Goal: Task Accomplishment & Management: Manage account settings

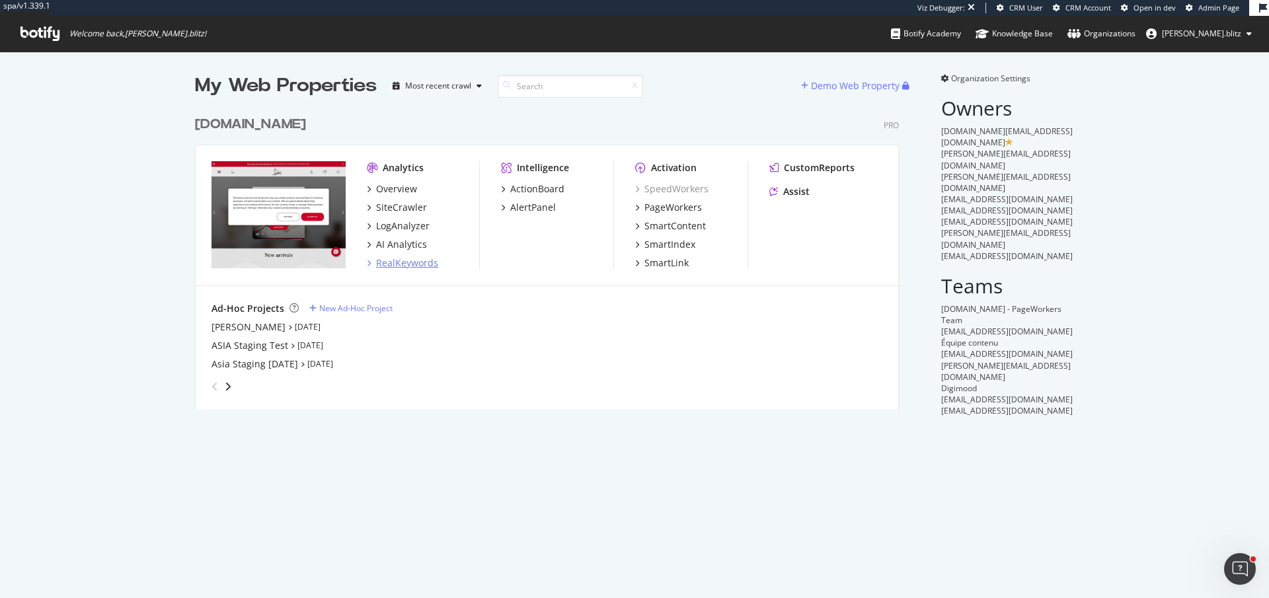
click at [388, 262] on div "RealKeywords" at bounding box center [407, 262] width 62 height 13
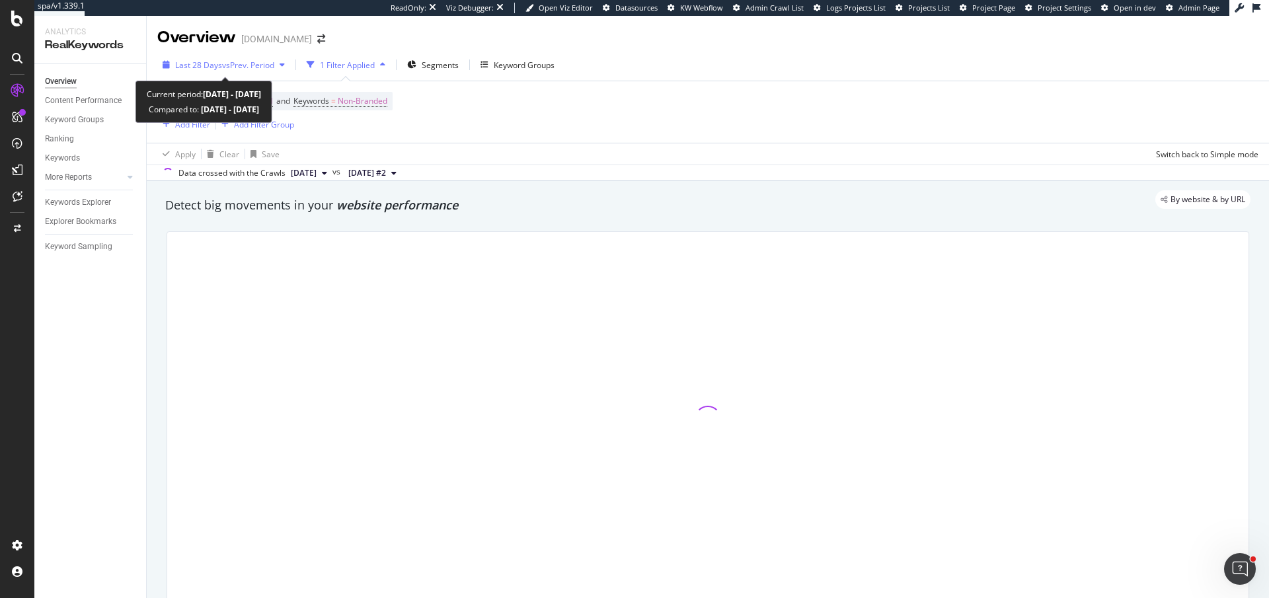
click at [196, 61] on span "Last 28 Days" at bounding box center [198, 64] width 47 height 11
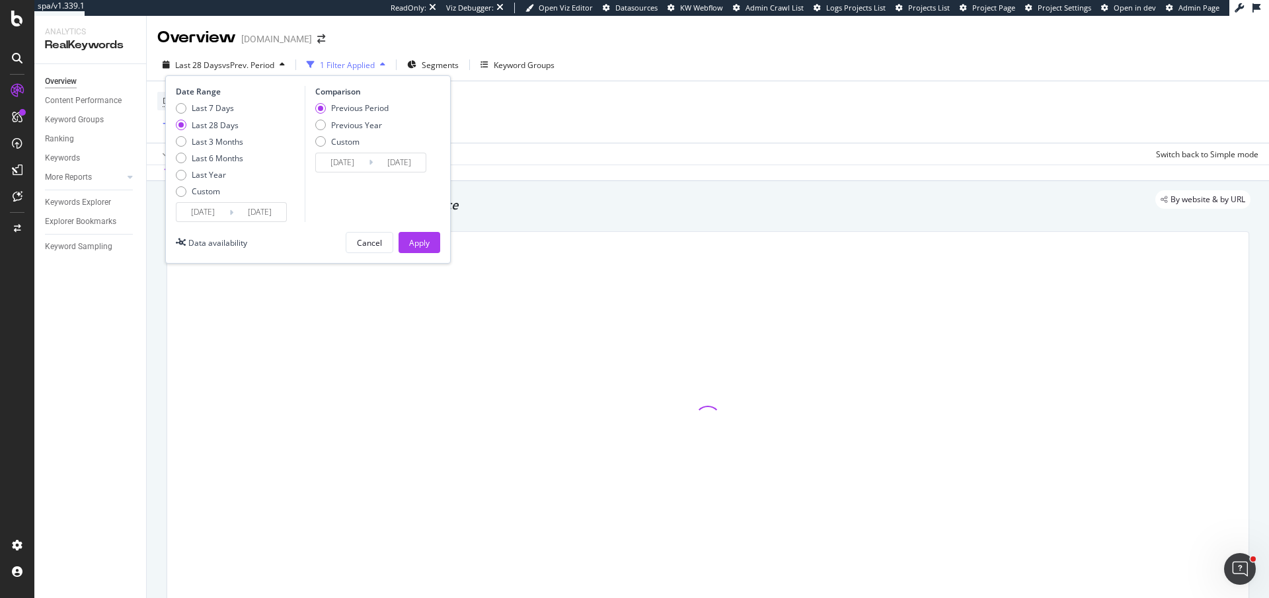
drag, startPoint x: 204, startPoint y: 207, endPoint x: 205, endPoint y: 220, distance: 12.6
click at [204, 207] on input "[DATE]" at bounding box center [202, 212] width 53 height 19
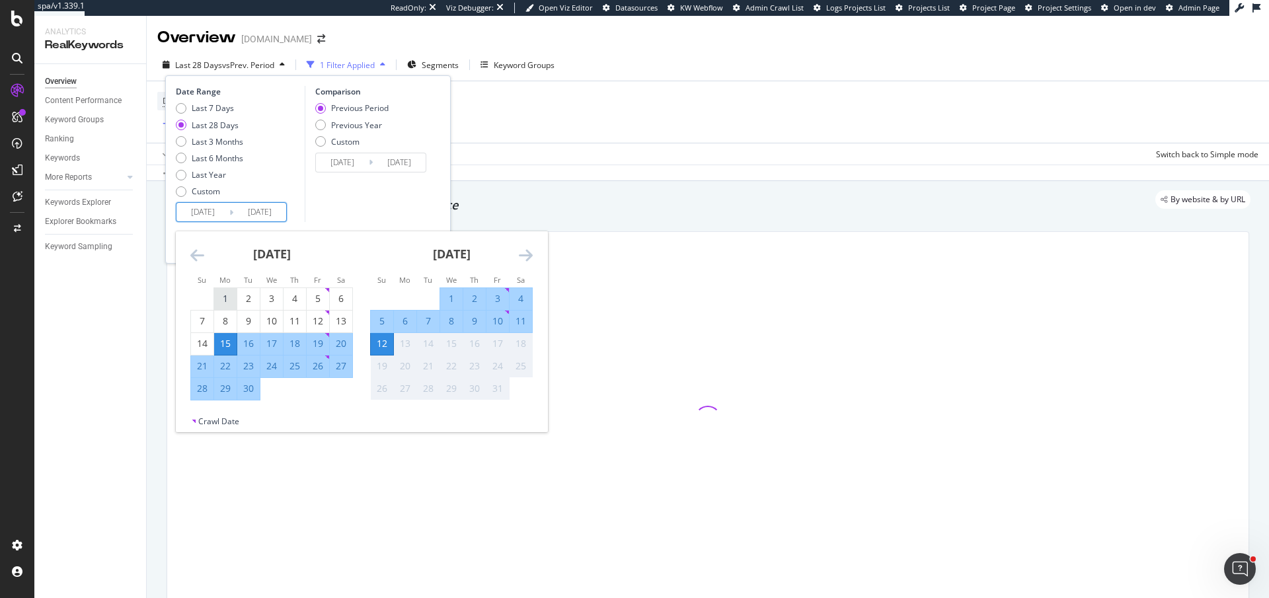
click at [219, 295] on div "1" at bounding box center [225, 298] width 22 height 13
type input "2025/09/01"
type input "2025/07/21"
type input "2025/08/31"
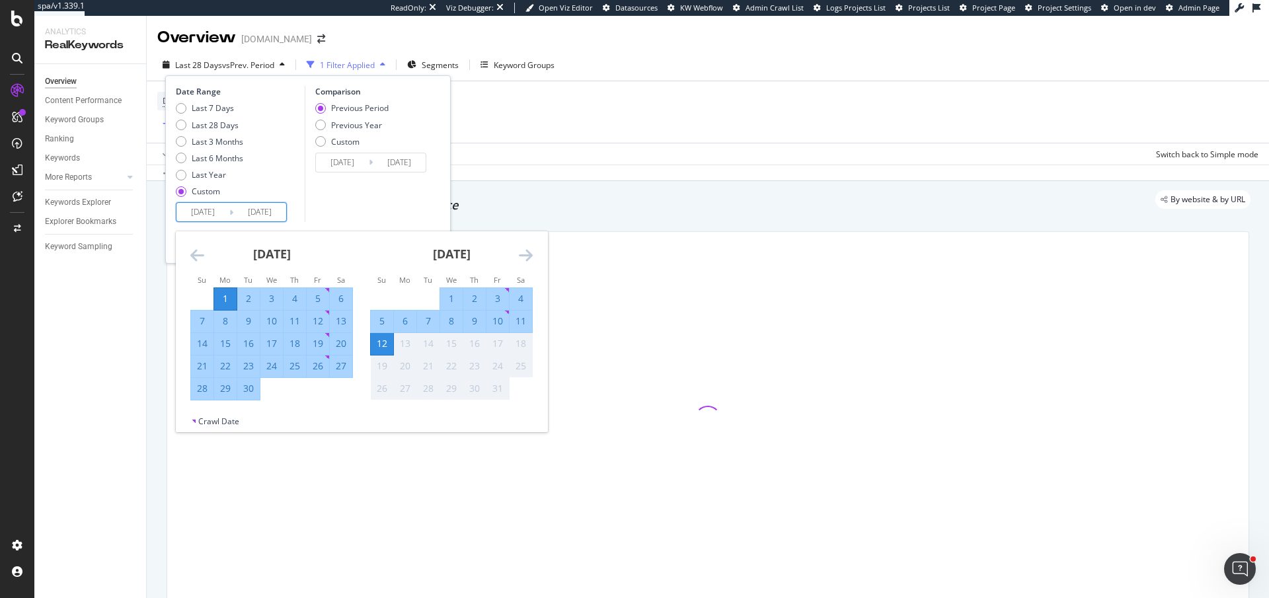
click at [244, 390] on div "30" at bounding box center [248, 388] width 22 height 13
type input "2025/09/30"
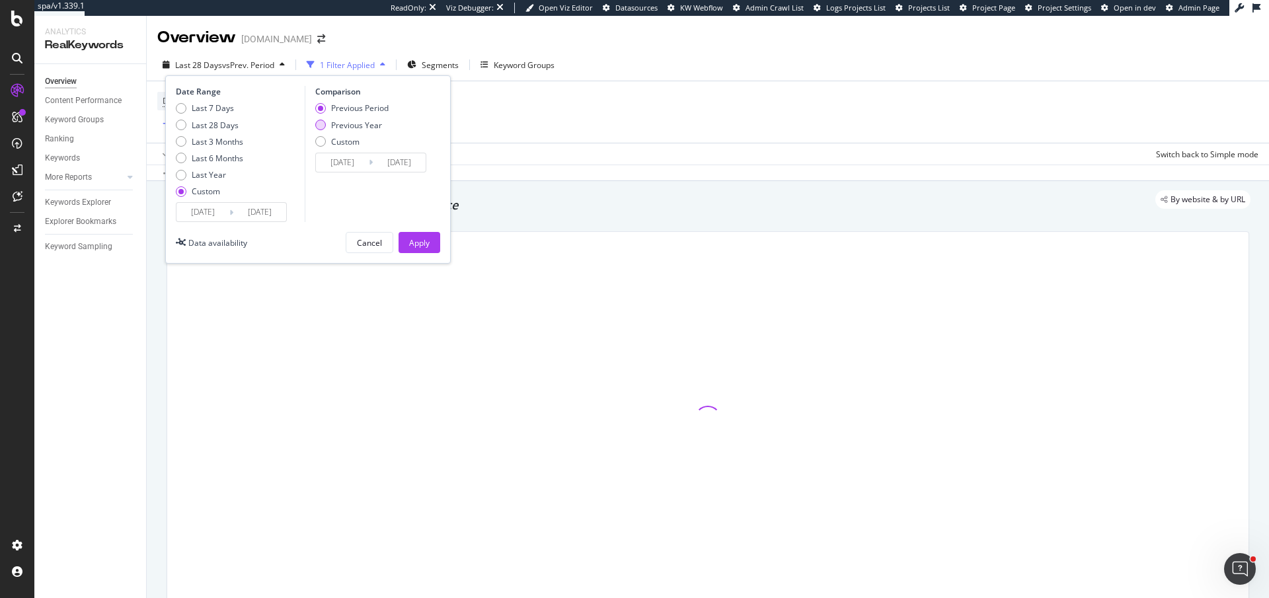
click at [358, 130] on div "Previous Year" at bounding box center [356, 125] width 51 height 11
type input "2024/09/02"
type input "2024/10/01"
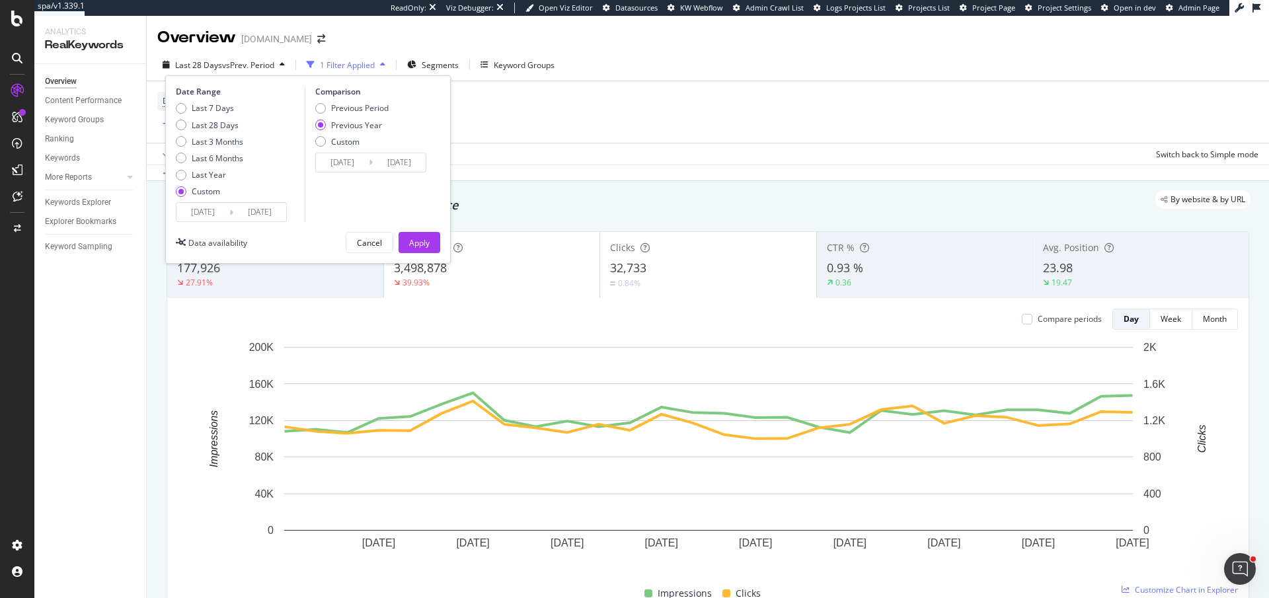
click at [359, 162] on input "2024/09/02" at bounding box center [342, 162] width 53 height 19
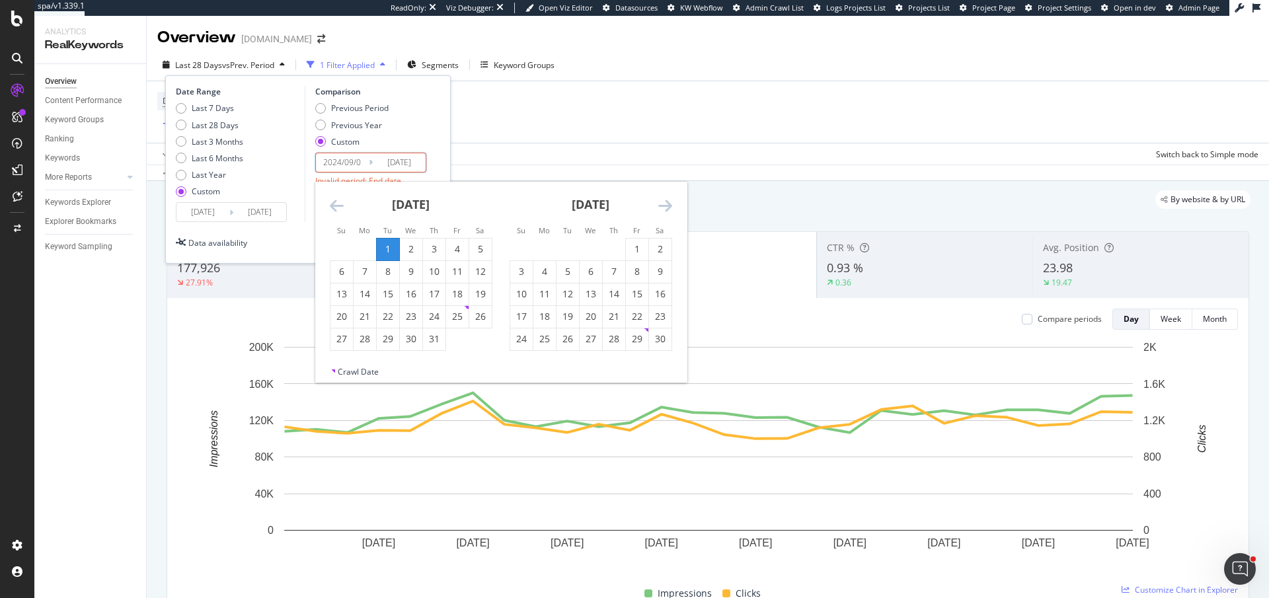
type input "2024/09/01"
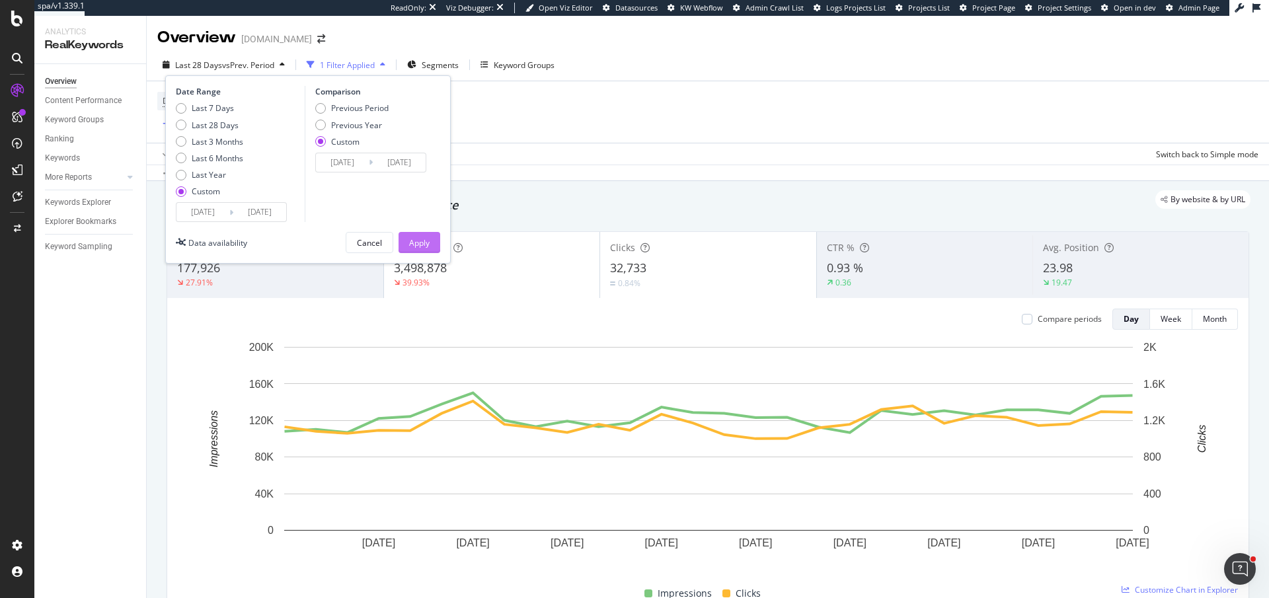
type input "2024/09/30"
click at [429, 235] on button "Apply" at bounding box center [419, 242] width 42 height 21
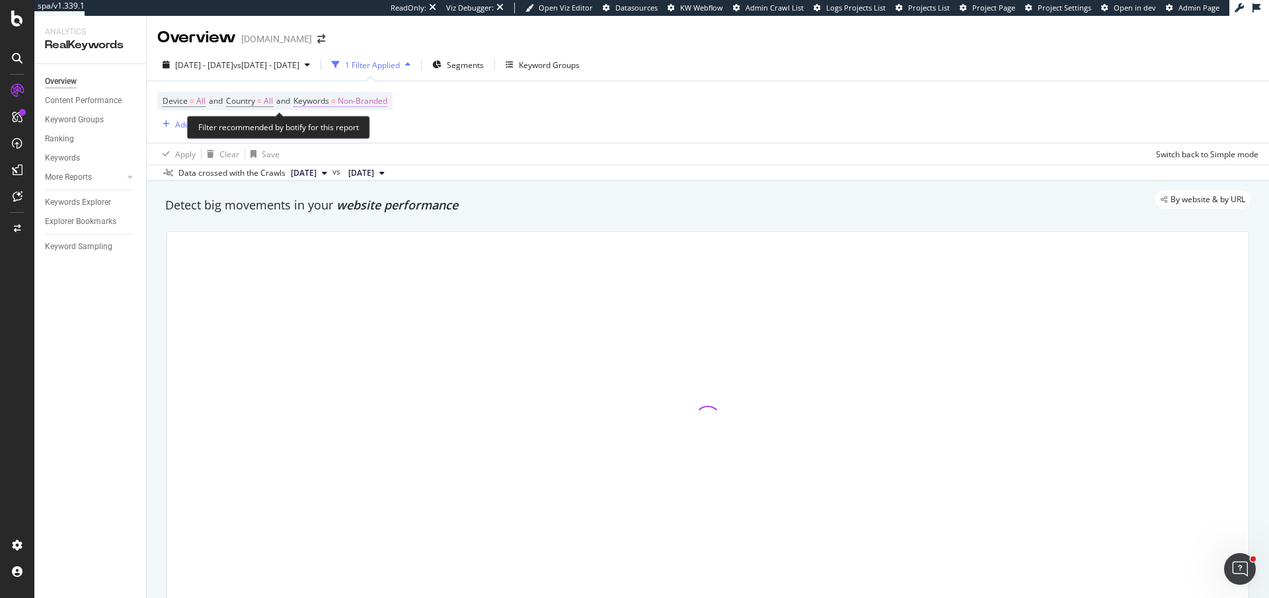
click at [363, 97] on span "Non-Branded" at bounding box center [363, 101] width 50 height 19
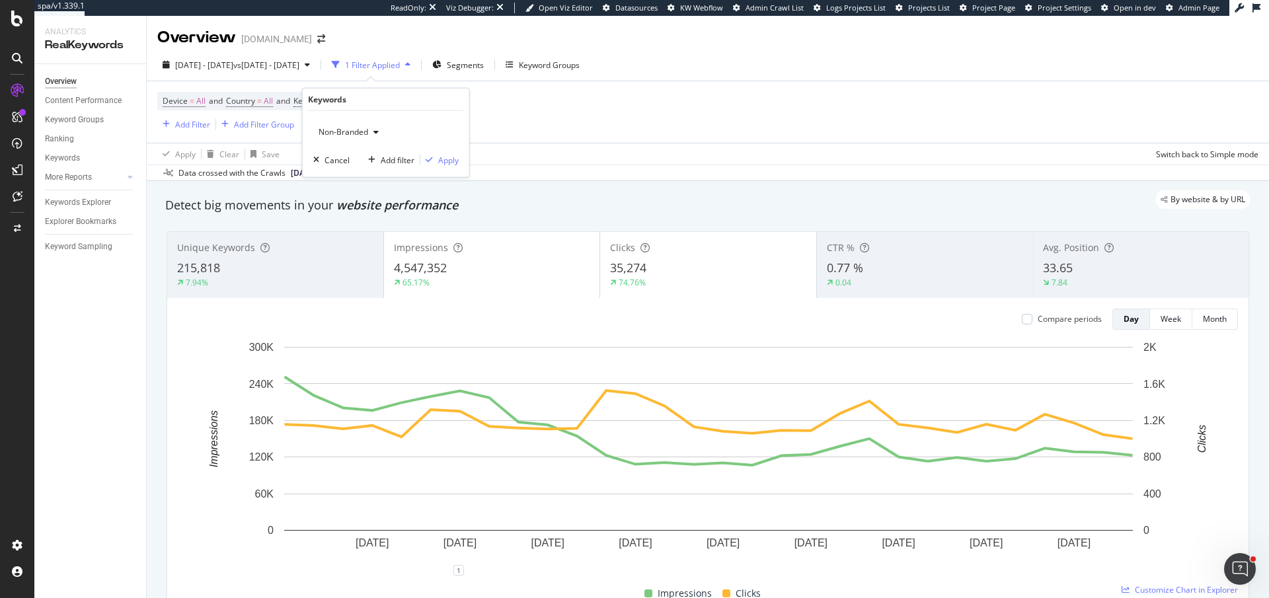
click at [375, 129] on icon "button" at bounding box center [375, 132] width 5 height 8
click at [360, 232] on span "All" at bounding box center [391, 235] width 135 height 12
click at [437, 153] on button "Apply" at bounding box center [439, 159] width 38 height 13
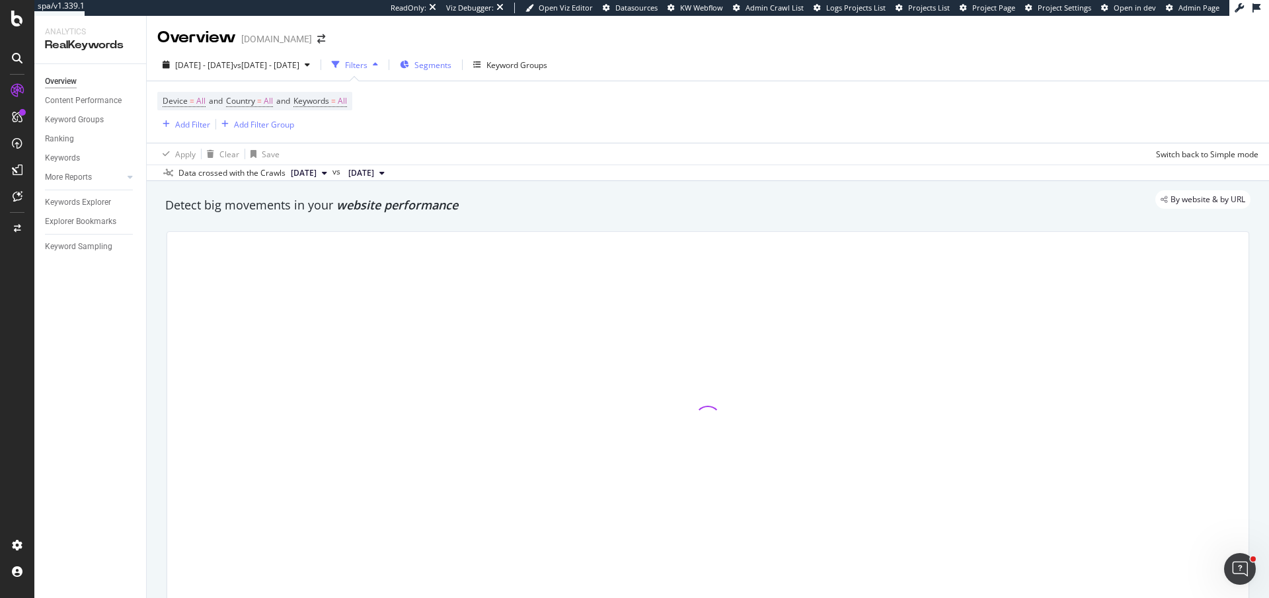
click at [451, 67] on span "Segments" at bounding box center [432, 64] width 37 height 11
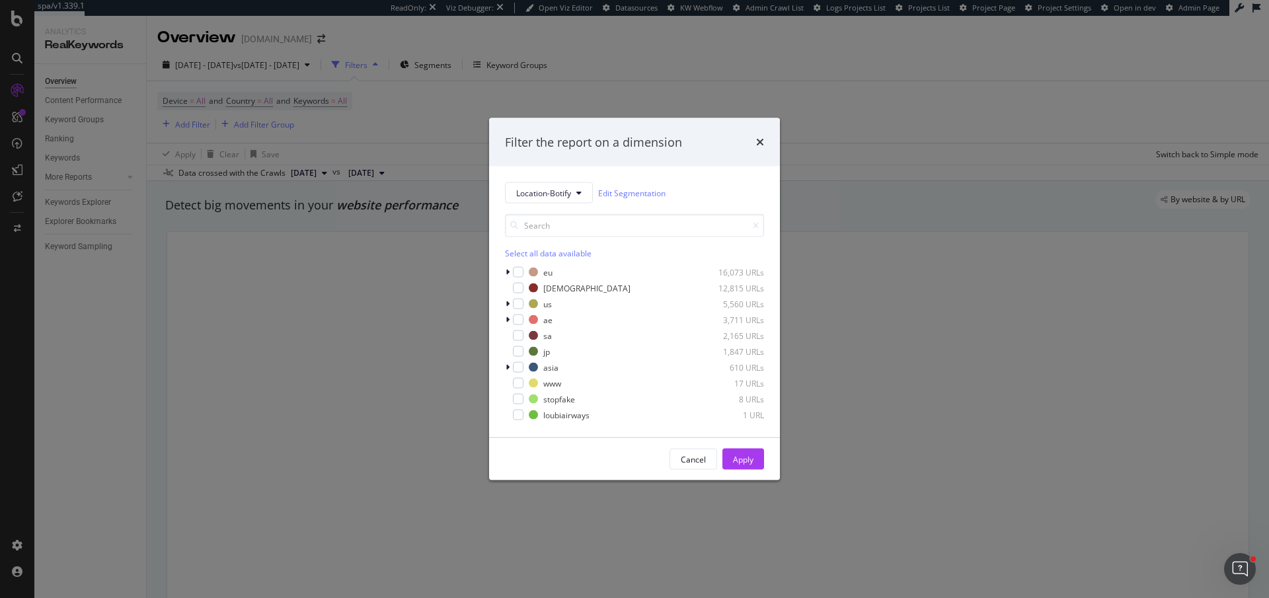
click at [503, 304] on div "Location-Botify Edit Segmentation Select all data available eu 16,073 URLs chri…" at bounding box center [634, 302] width 291 height 271
click at [505, 304] on div "modal" at bounding box center [509, 303] width 8 height 13
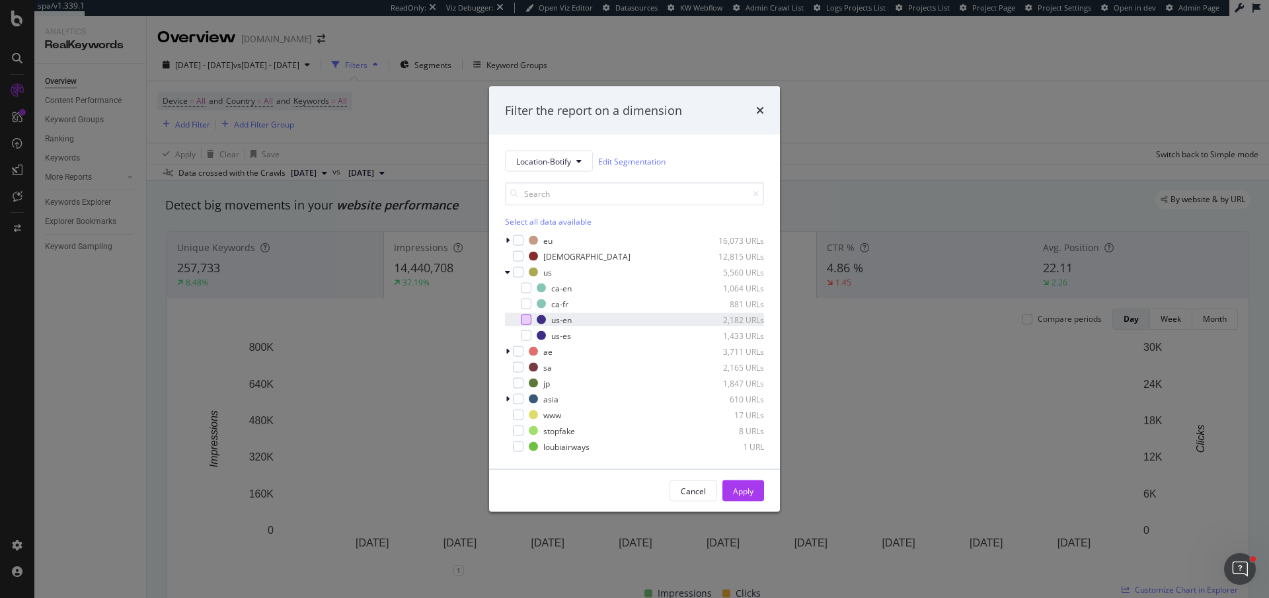
click at [529, 320] on div "modal" at bounding box center [526, 320] width 11 height 11
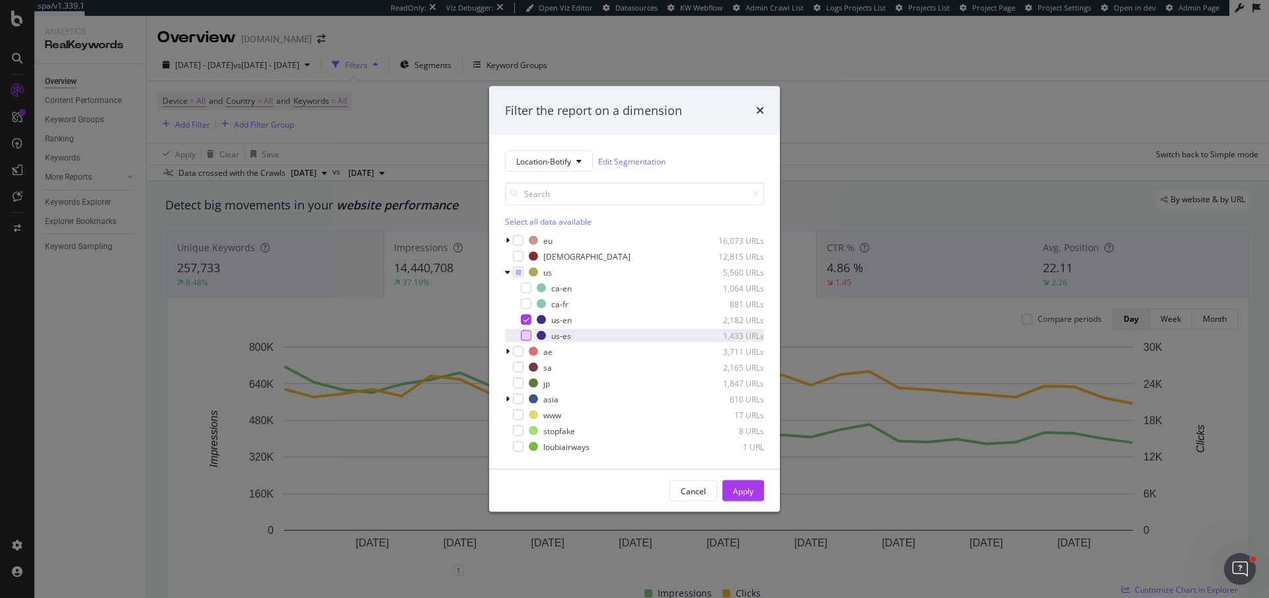
click at [529, 340] on div "modal" at bounding box center [526, 335] width 11 height 11
click at [751, 486] on div "Apply" at bounding box center [743, 490] width 20 height 11
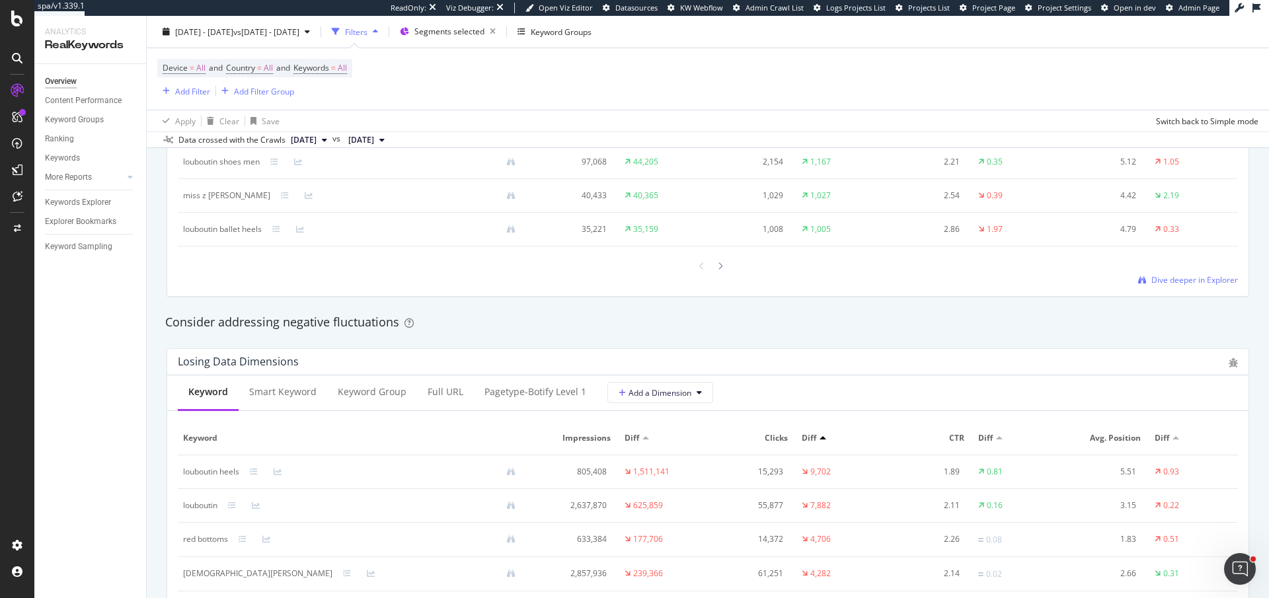
scroll to position [1332, 0]
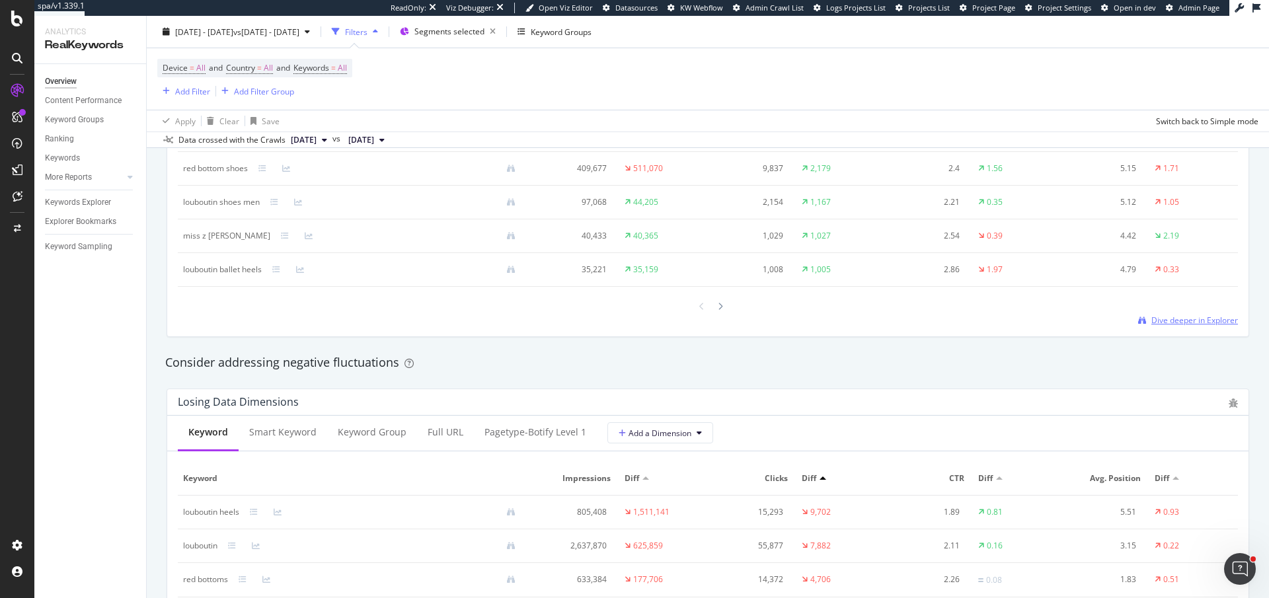
click at [1160, 317] on span "Dive deeper in Explorer" at bounding box center [1194, 320] width 87 height 11
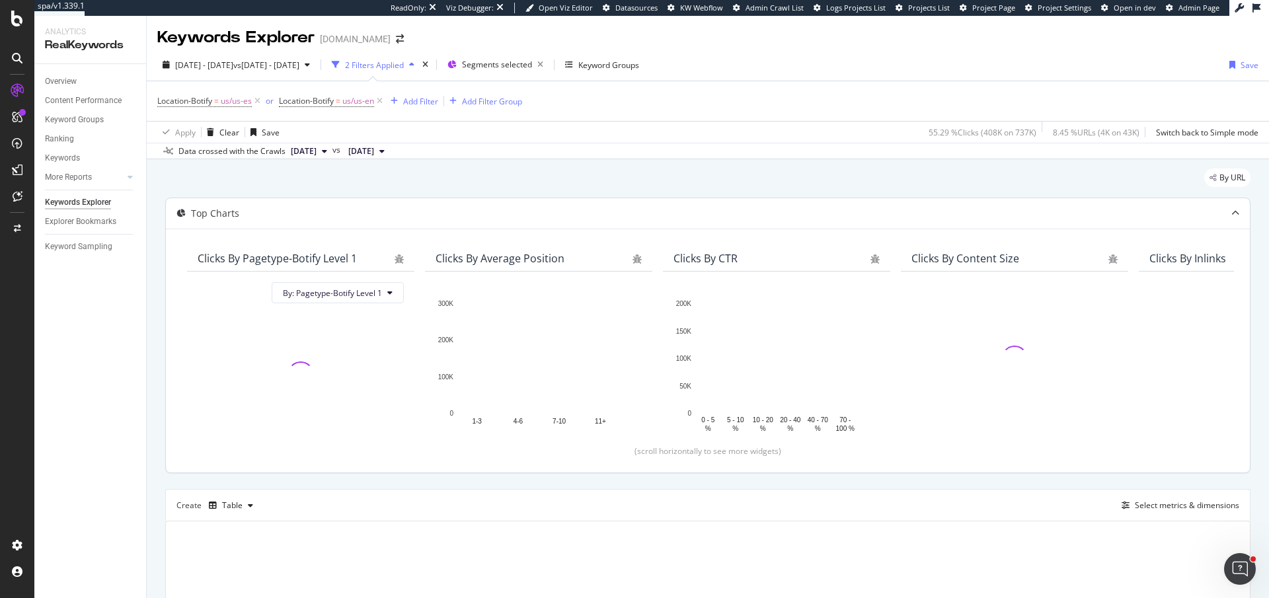
scroll to position [166, 0]
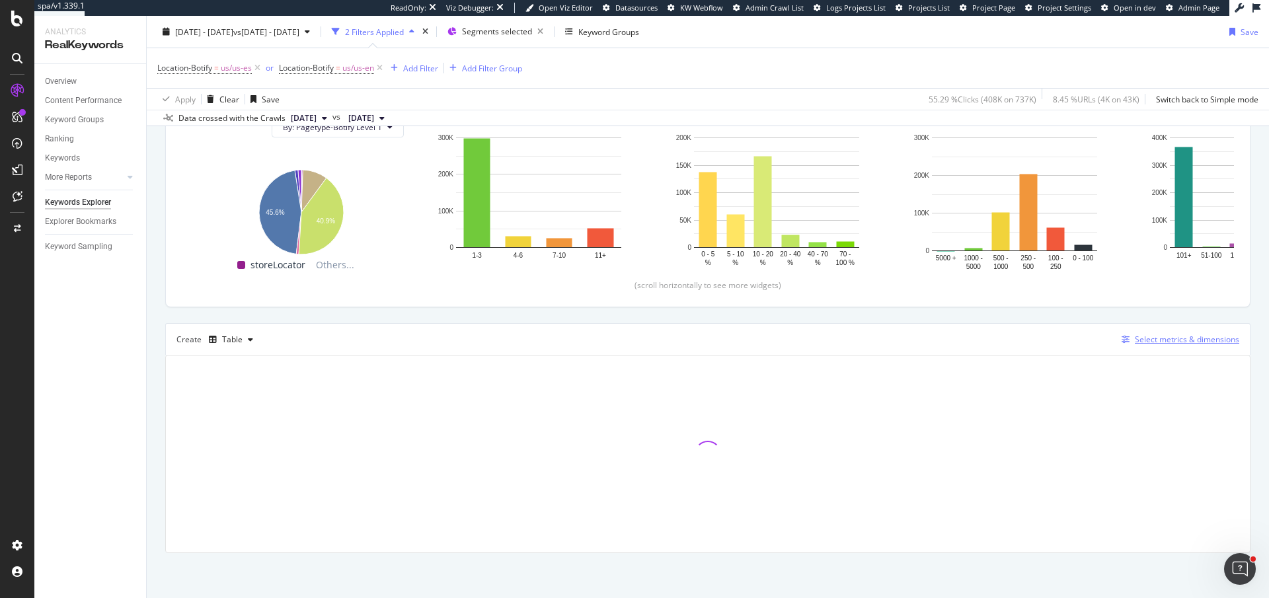
click at [1203, 340] on div "Select metrics & dimensions" at bounding box center [1186, 339] width 104 height 11
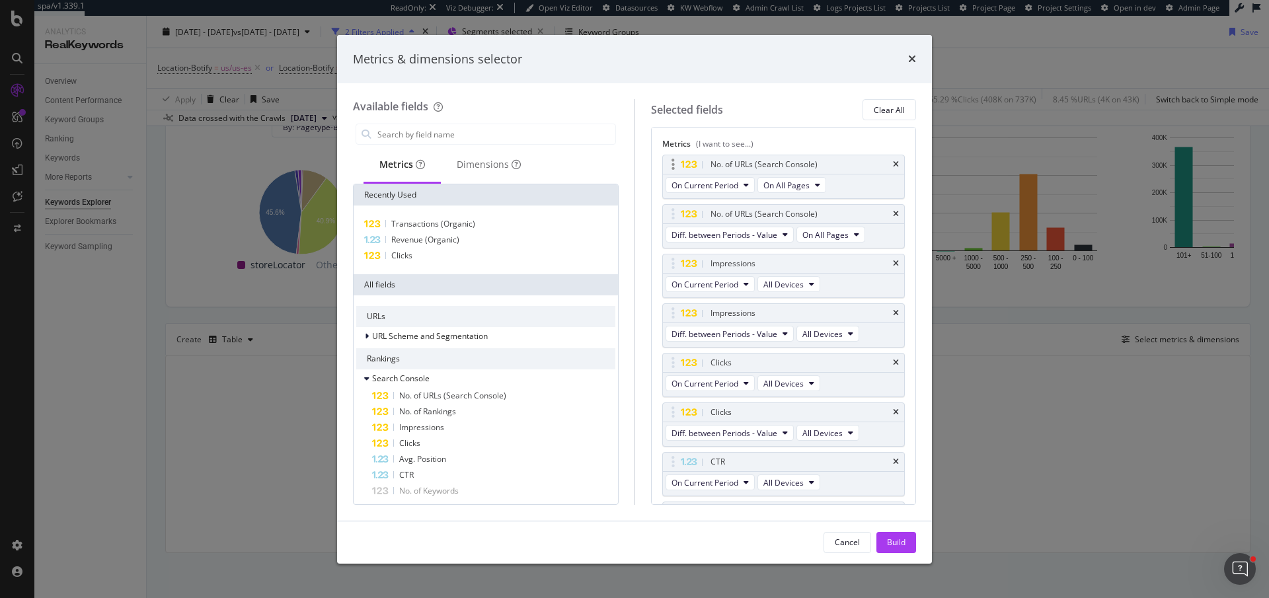
click at [900, 165] on div "No. of URLs (Search Console)" at bounding box center [784, 164] width 242 height 19
click at [899, 165] on div "No. of URLs (Search Console)" at bounding box center [784, 164] width 242 height 19
click at [895, 163] on icon "times" at bounding box center [896, 165] width 6 height 8
click at [895, 359] on icon "times" at bounding box center [896, 363] width 6 height 8
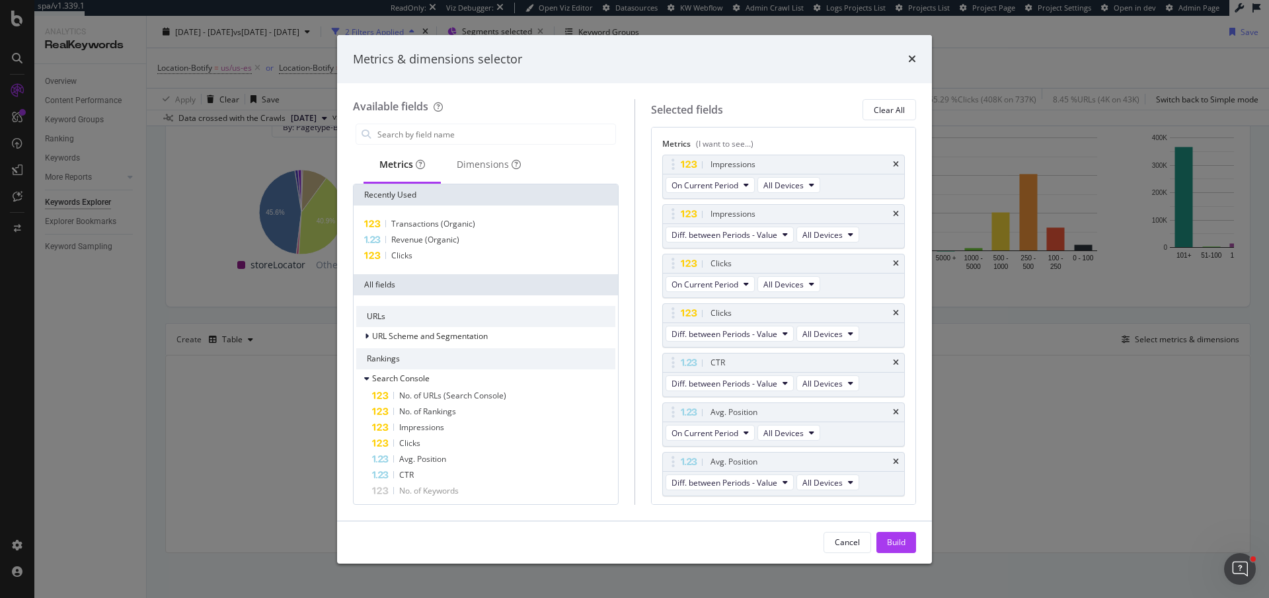
click at [895, 359] on icon "times" at bounding box center [896, 363] width 6 height 8
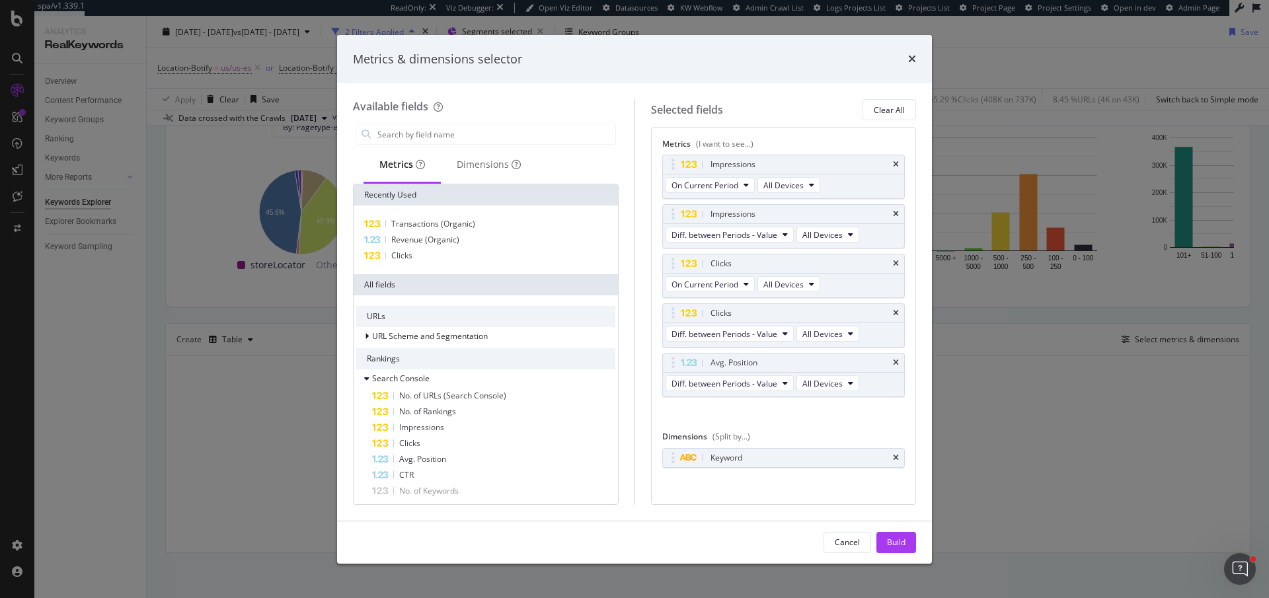
click at [895, 359] on icon "times" at bounding box center [896, 363] width 6 height 8
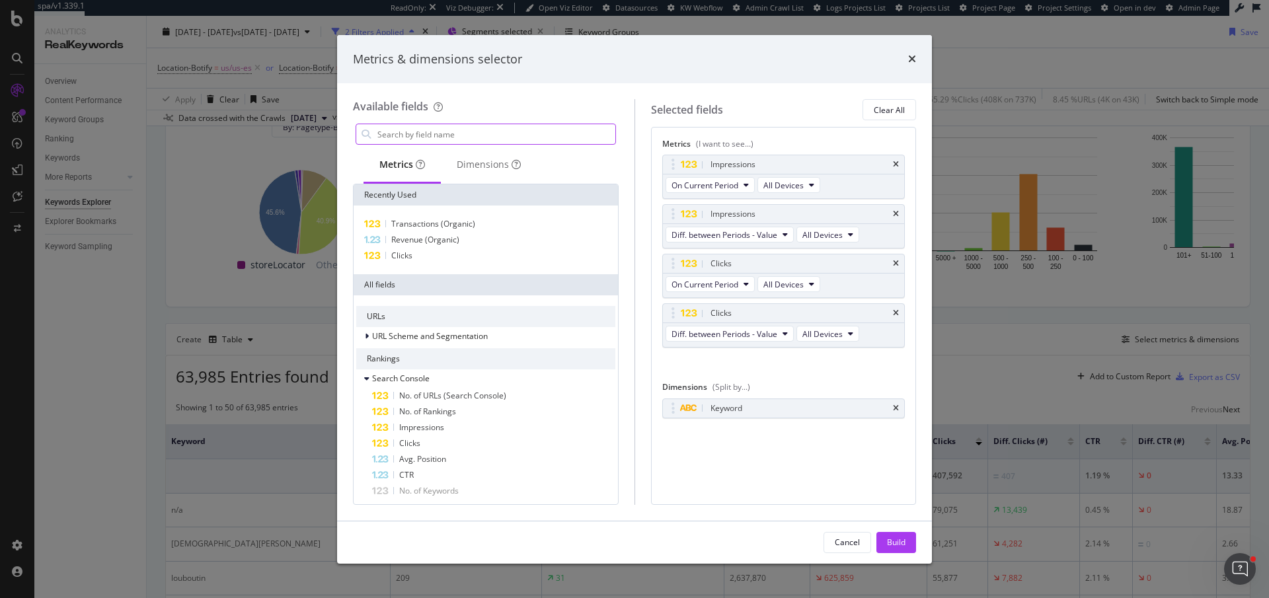
click at [443, 144] on div "modal" at bounding box center [485, 134] width 260 height 21
click at [410, 127] on input "modal" at bounding box center [495, 134] width 239 height 20
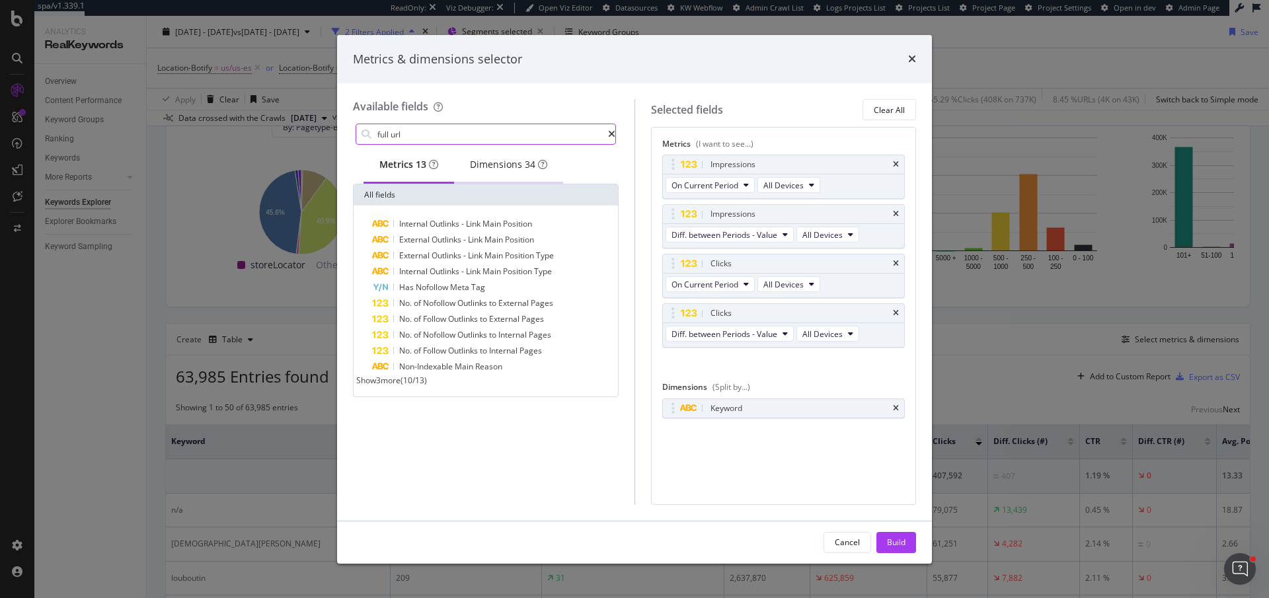
type input "full url"
click at [495, 171] on div "Dimensions 34" at bounding box center [508, 164] width 77 height 13
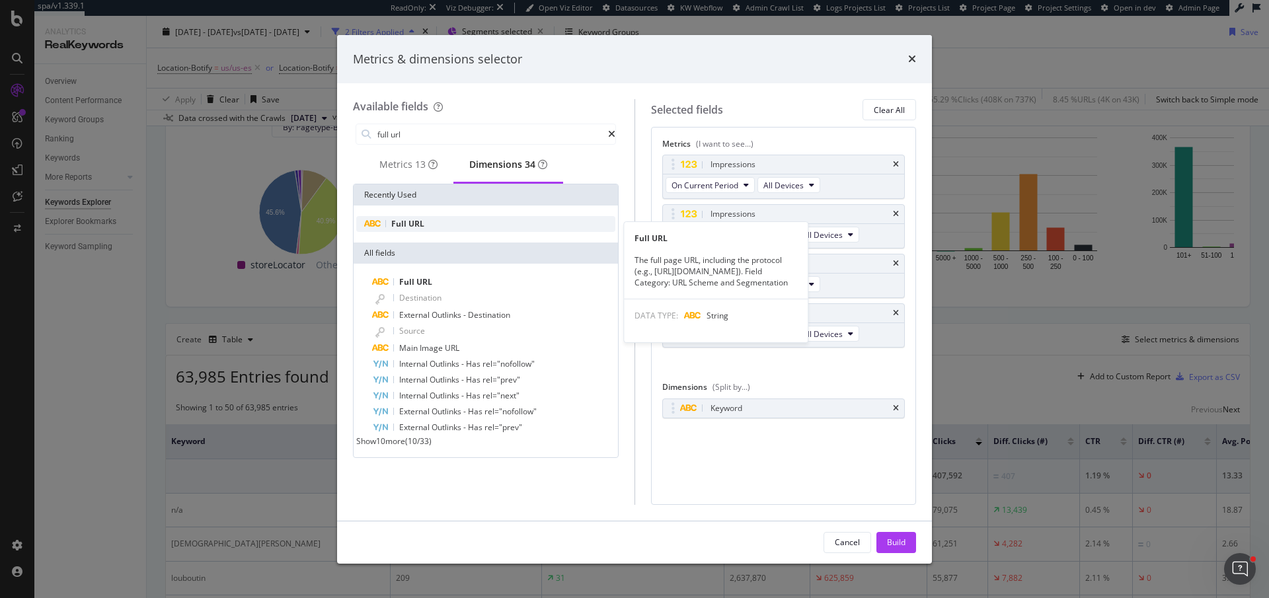
click at [469, 232] on div "Full URL" at bounding box center [485, 224] width 259 height 16
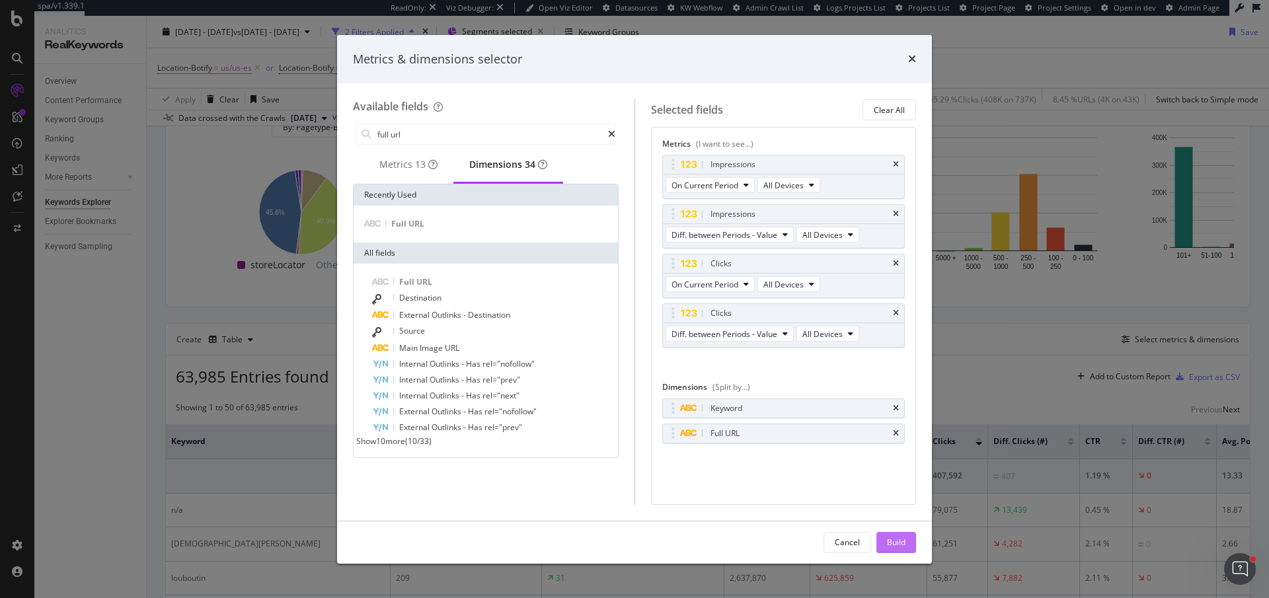
click at [897, 543] on div "Build" at bounding box center [896, 542] width 19 height 11
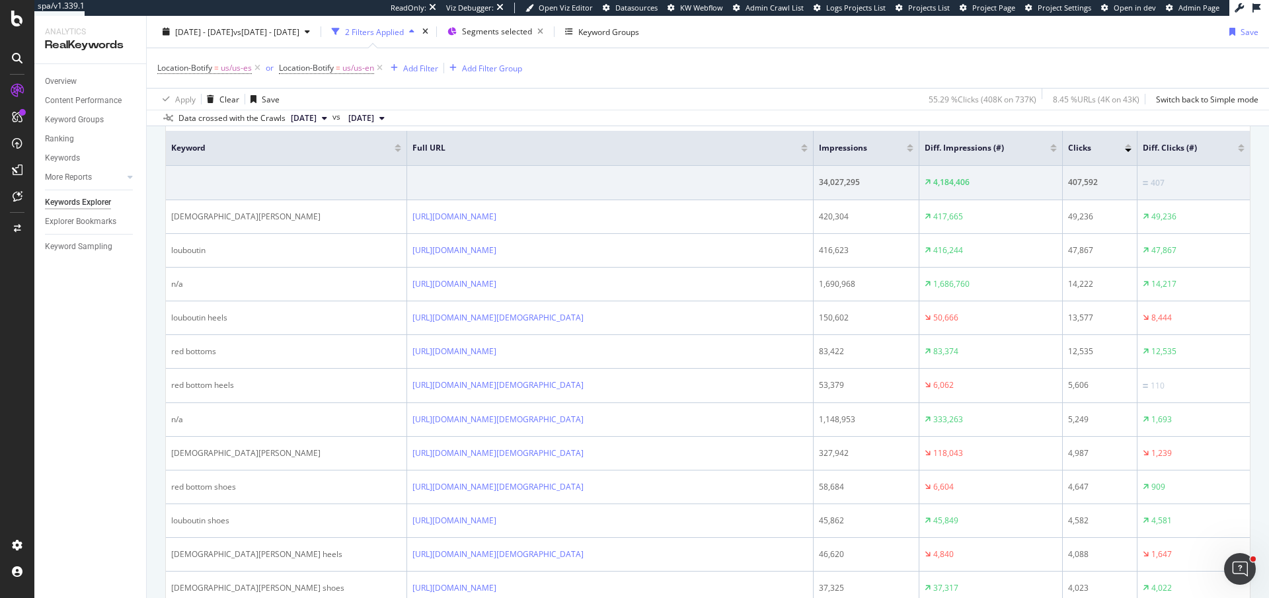
scroll to position [461, 0]
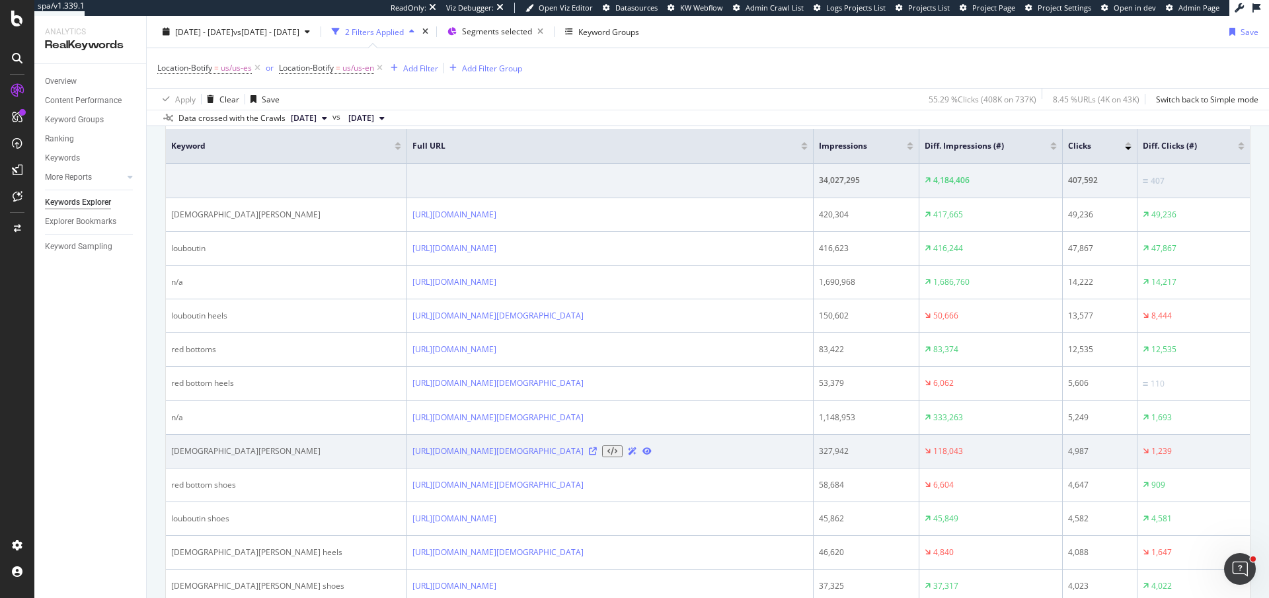
click at [183, 457] on div "christian louboutin" at bounding box center [286, 451] width 230 height 12
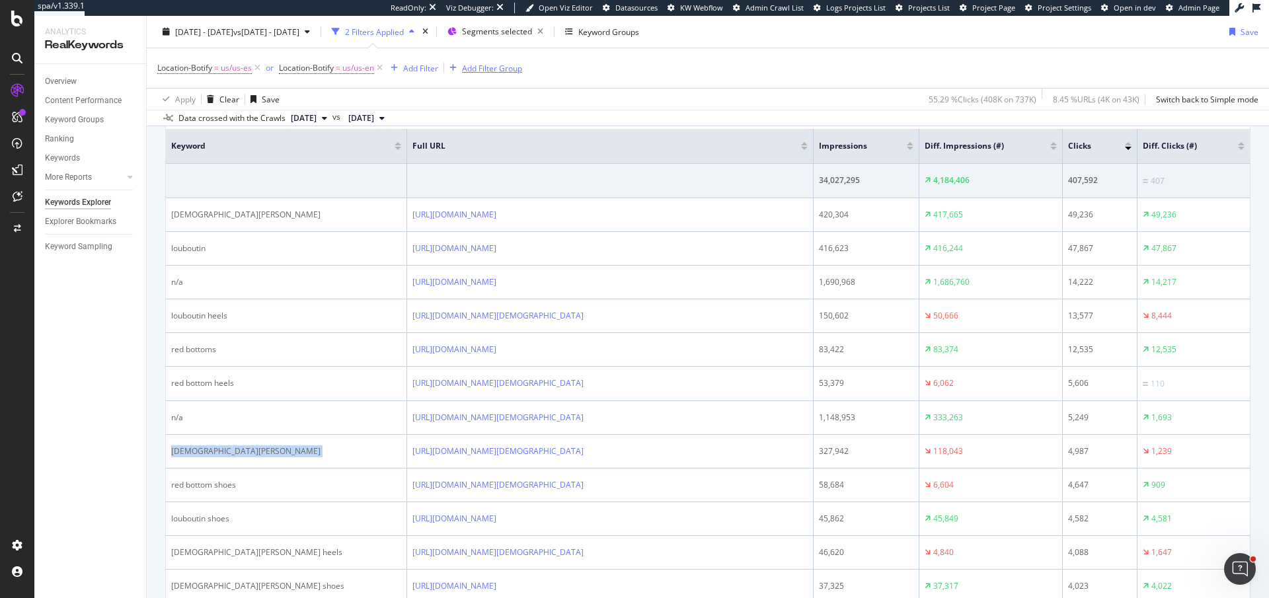
click at [487, 65] on div "Add Filter Group" at bounding box center [492, 67] width 60 height 11
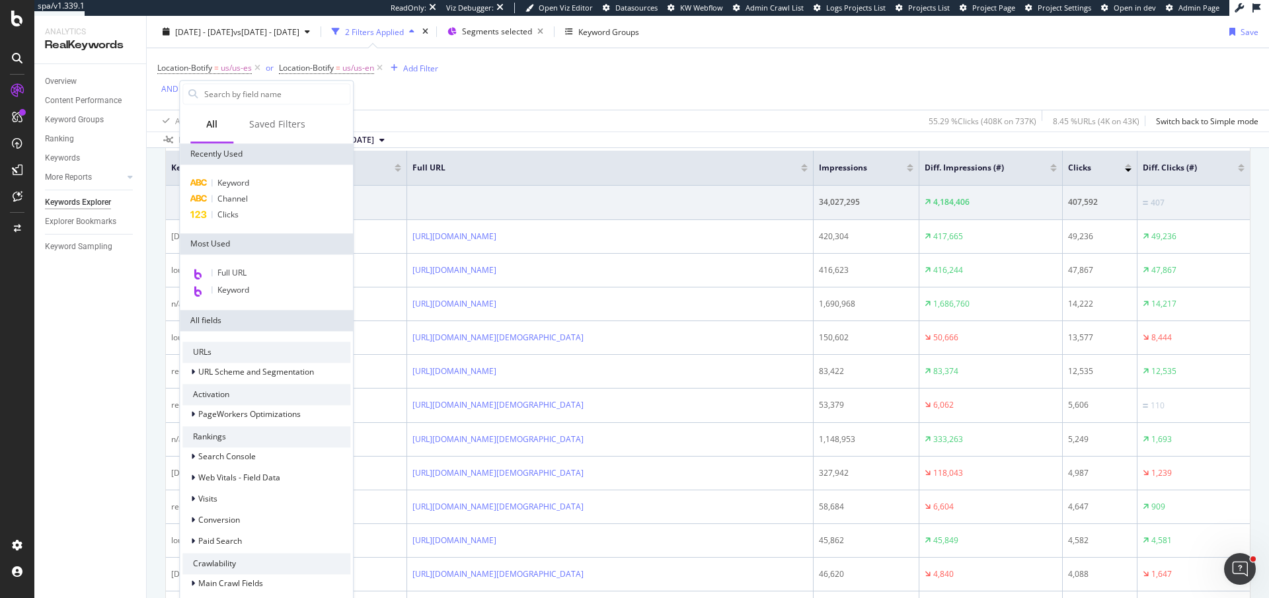
scroll to position [483, 0]
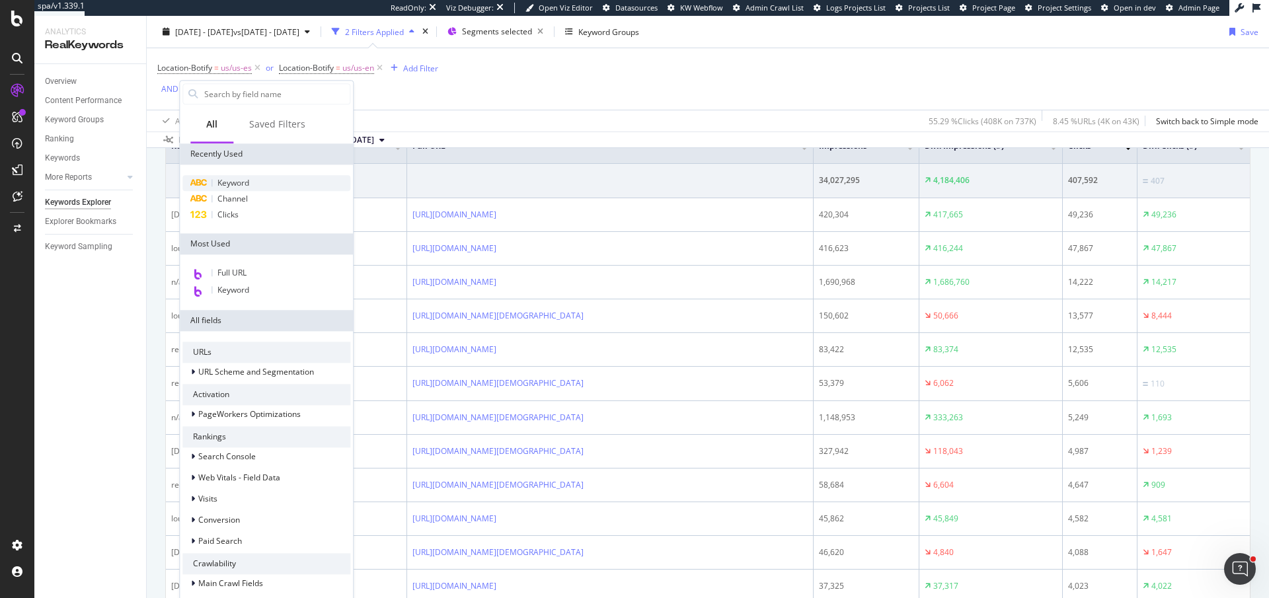
click at [270, 182] on div "Keyword" at bounding box center [266, 183] width 168 height 16
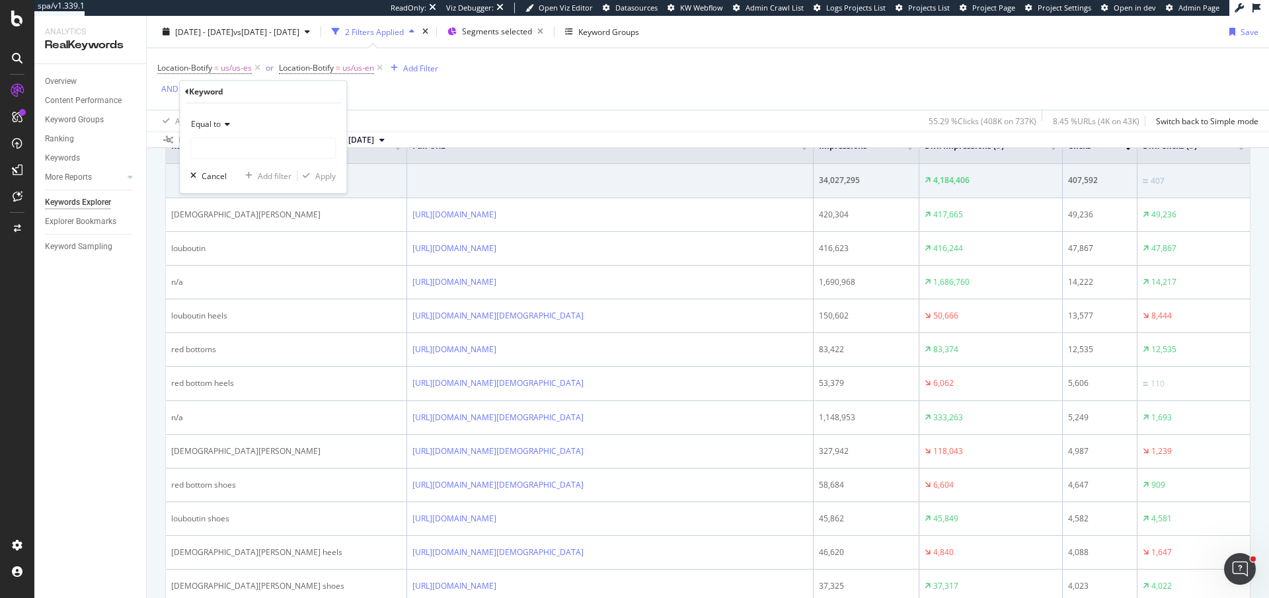
click at [226, 117] on div "Equal to" at bounding box center [262, 124] width 145 height 21
click at [233, 254] on div "Contains" at bounding box center [264, 254] width 141 height 17
click at [241, 143] on input "text" at bounding box center [263, 147] width 144 height 21
click at [233, 129] on div "Contains" at bounding box center [262, 124] width 145 height 21
click at [232, 150] on div "Equal to" at bounding box center [264, 151] width 141 height 17
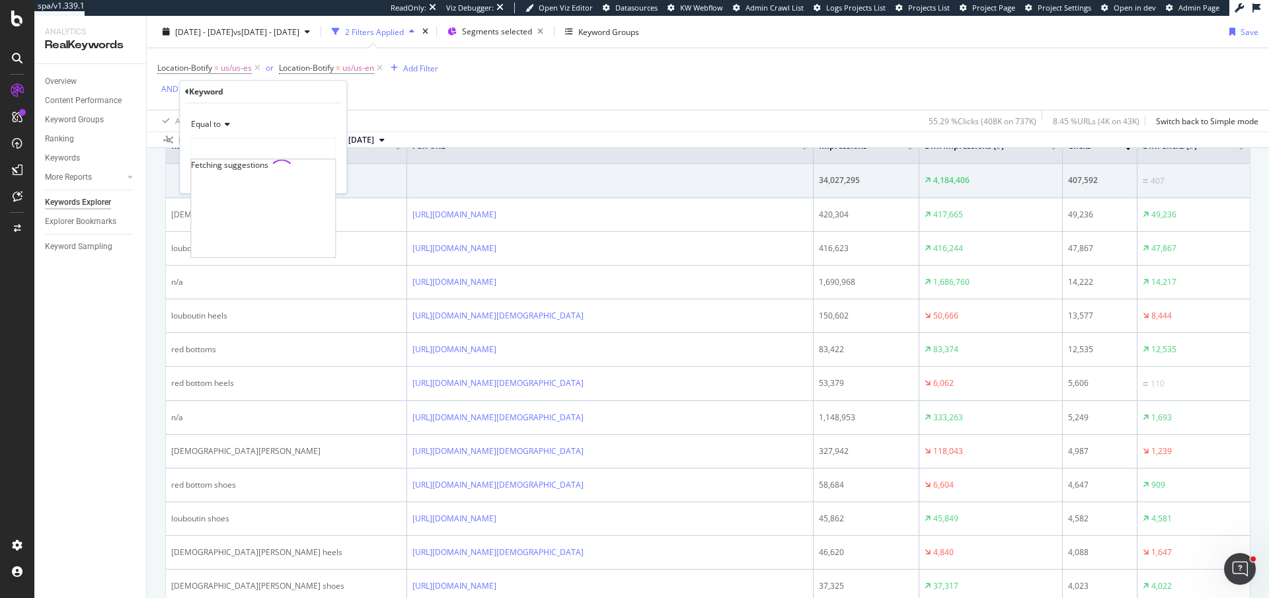
click at [232, 150] on input "text" at bounding box center [263, 147] width 144 height 21
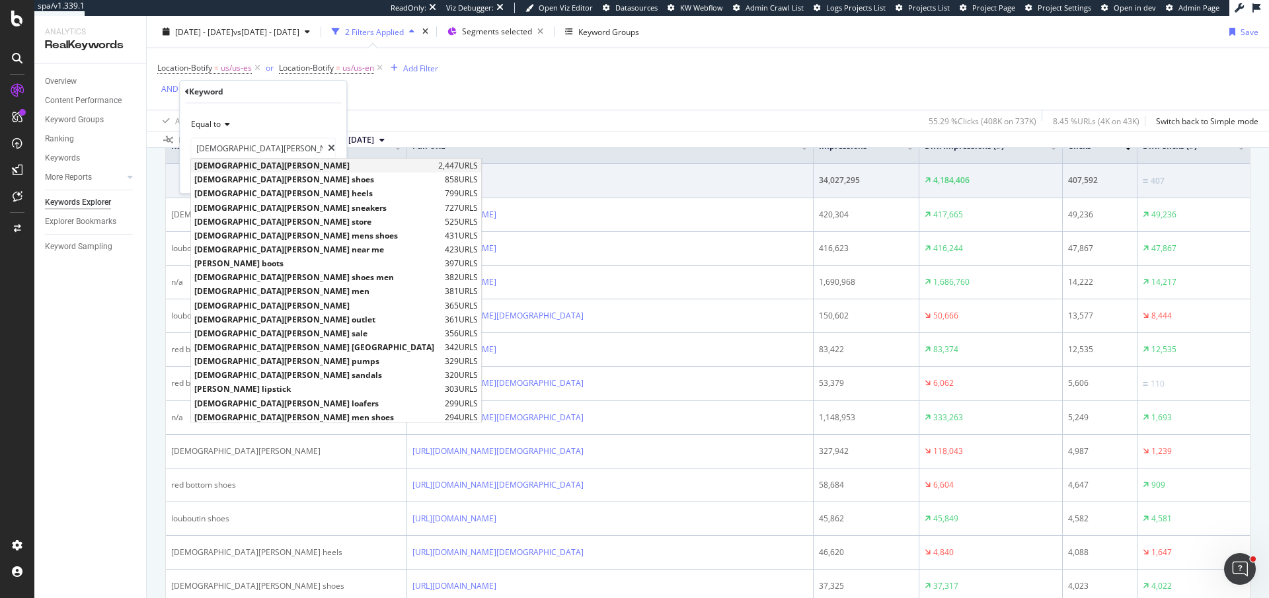
type input "christian louboutin"
click at [285, 166] on span "christian louboutin" at bounding box center [314, 165] width 241 height 11
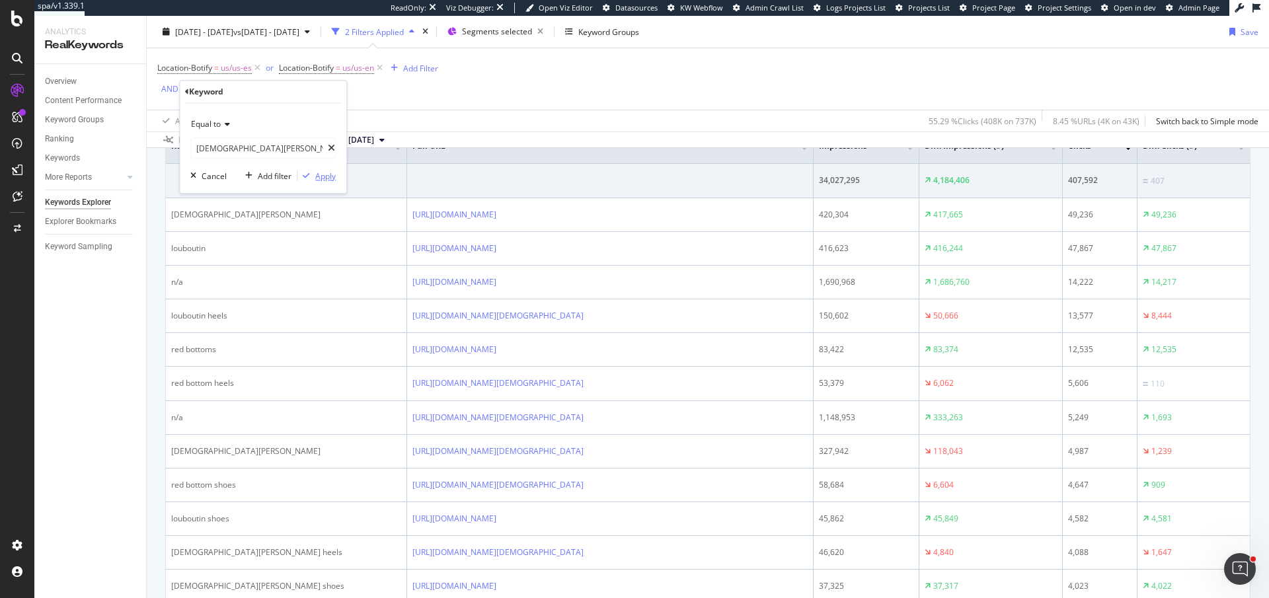
click at [322, 172] on div "Apply" at bounding box center [325, 175] width 20 height 11
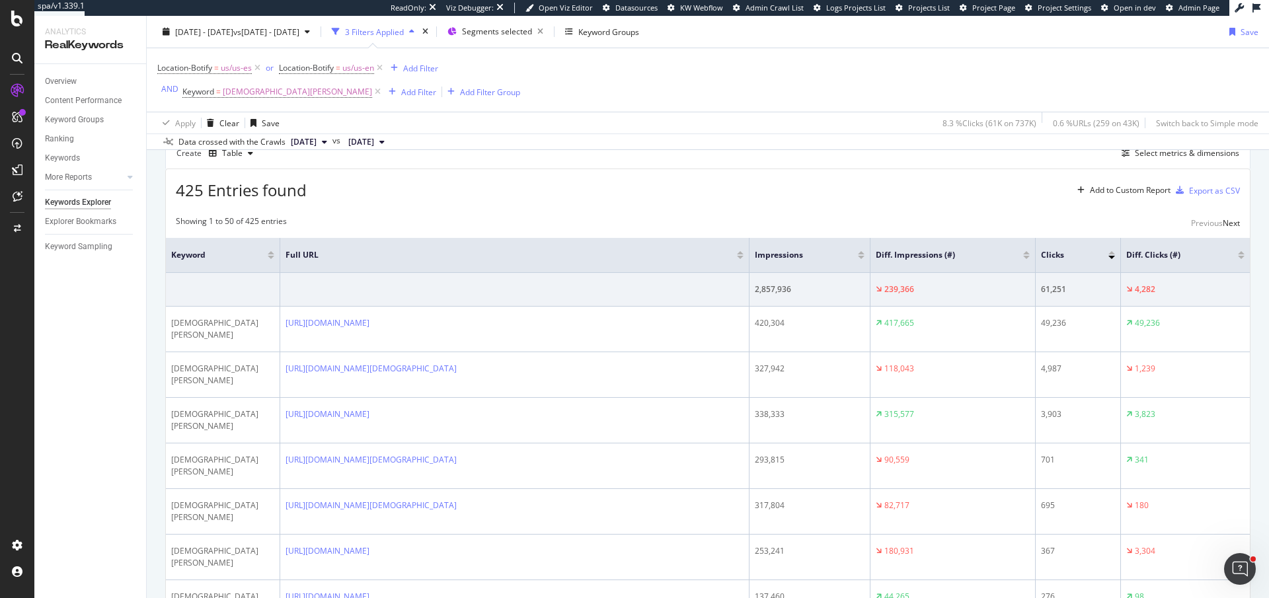
scroll to position [392, 0]
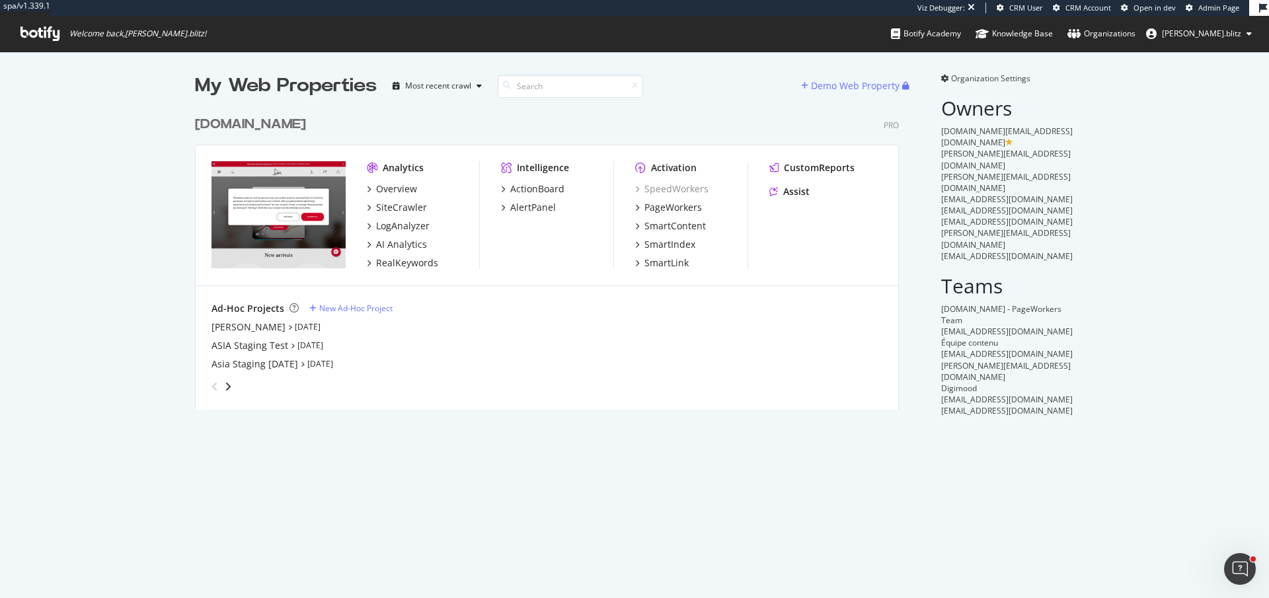
scroll to position [311, 714]
click at [414, 263] on div "RealKeywords" at bounding box center [407, 262] width 62 height 13
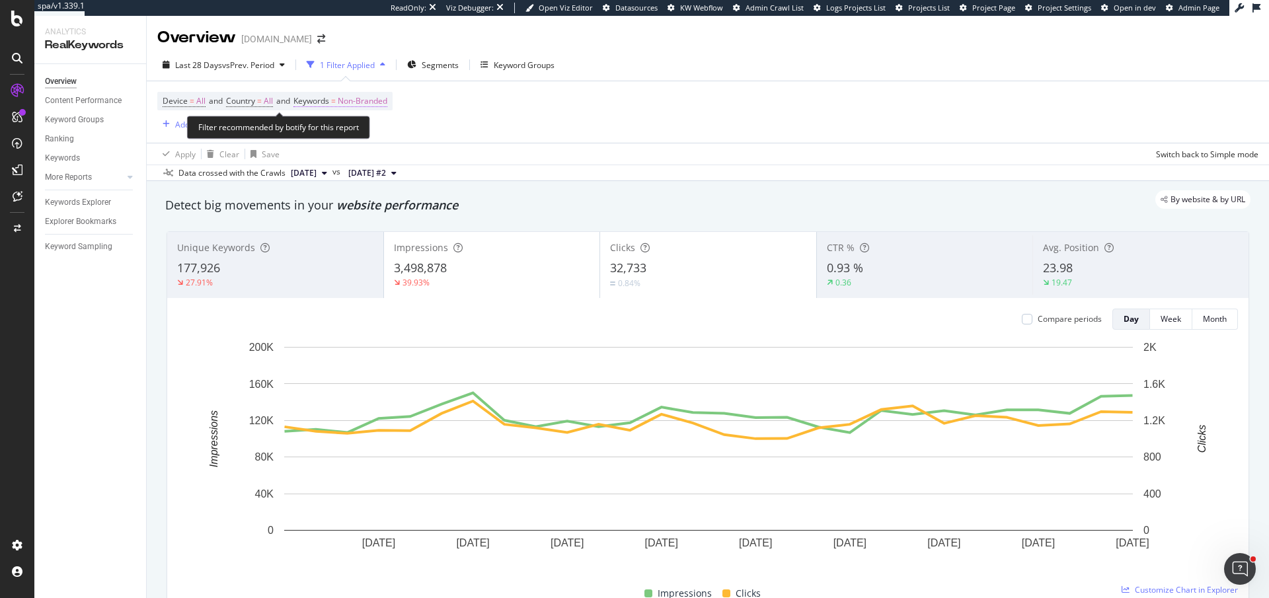
click at [376, 104] on span "Non-Branded" at bounding box center [363, 101] width 50 height 19
click at [370, 128] on div "button" at bounding box center [376, 132] width 16 height 8
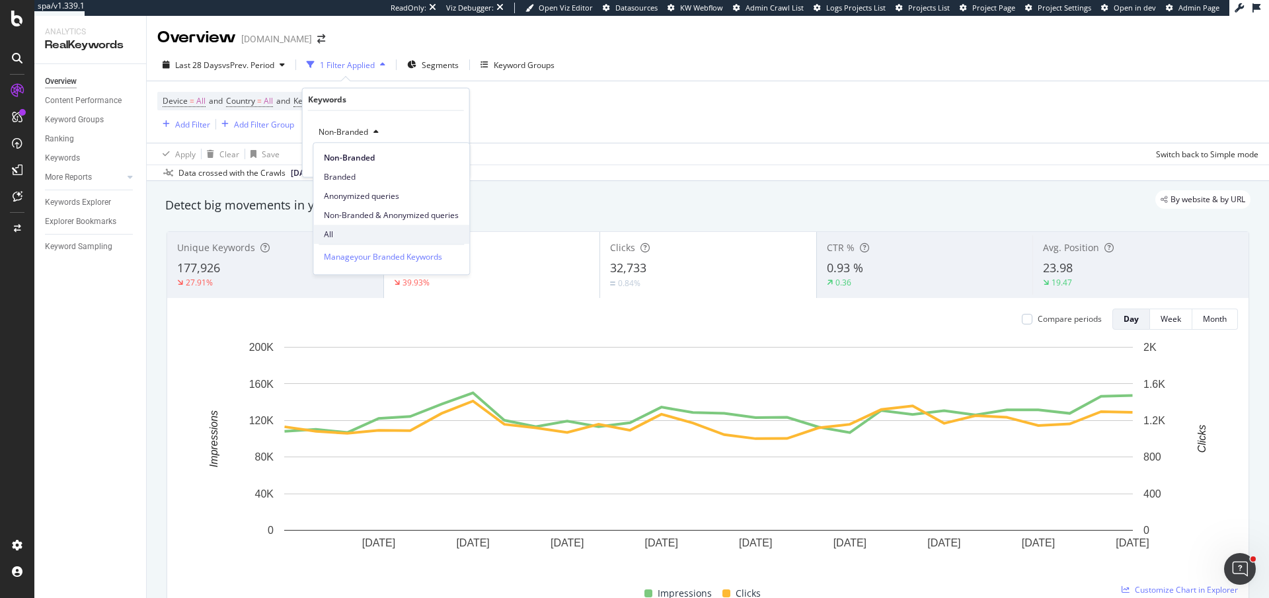
click at [372, 233] on span "All" at bounding box center [391, 235] width 135 height 12
click at [440, 159] on div "Apply" at bounding box center [448, 159] width 20 height 11
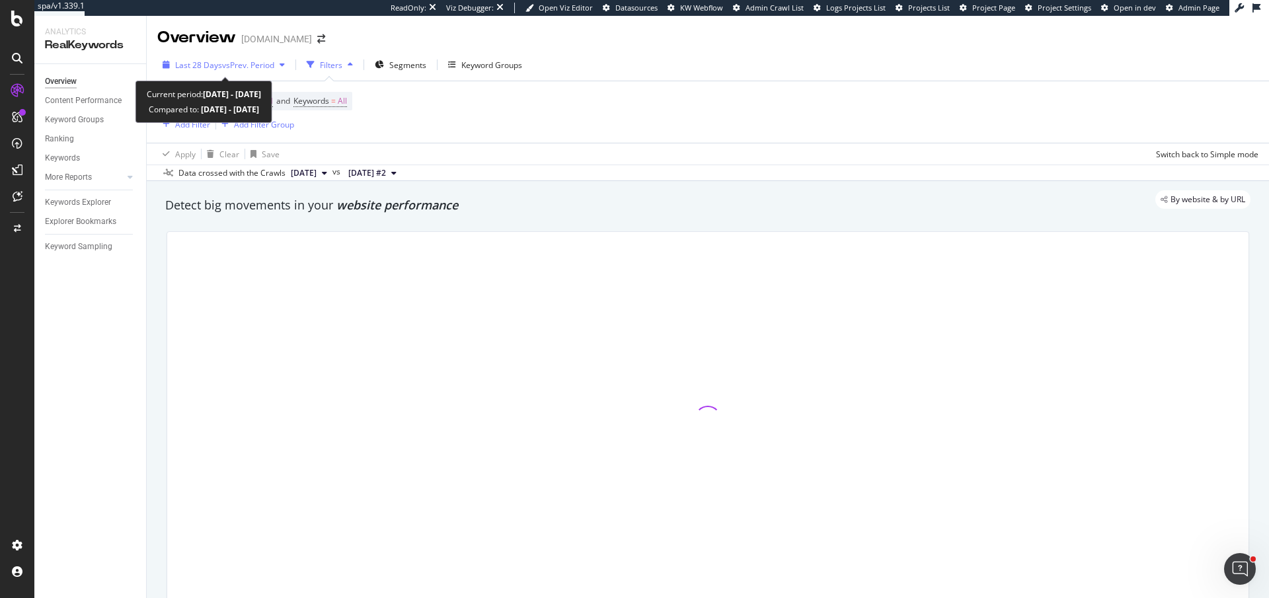
click at [230, 57] on div "Last 28 Days vs Prev. Period" at bounding box center [223, 65] width 133 height 20
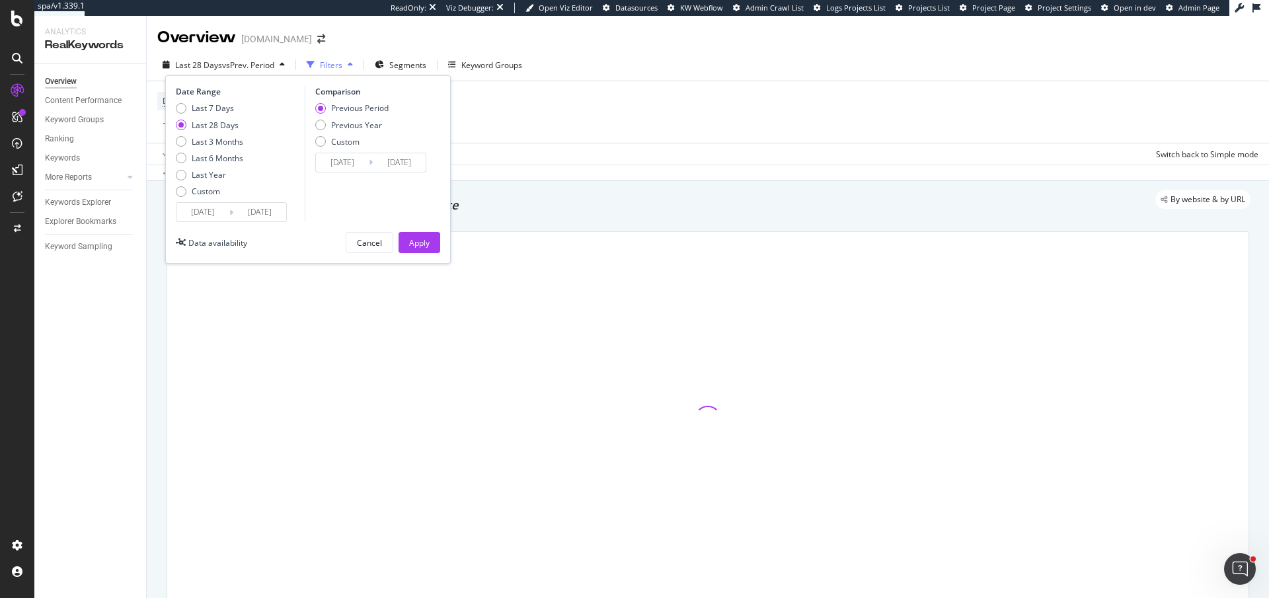
click at [208, 209] on input "[DATE]" at bounding box center [202, 212] width 53 height 19
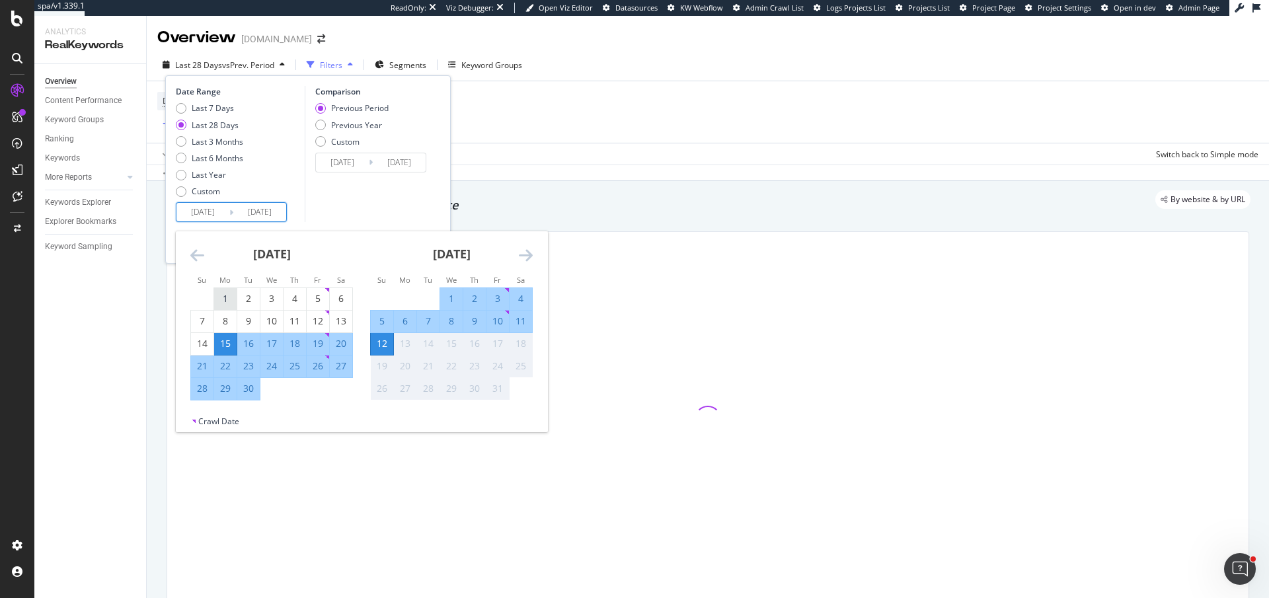
click at [222, 288] on div "1" at bounding box center [225, 299] width 22 height 22
type input "2025/09/01"
type input "2025/07/21"
type input "2025/08/31"
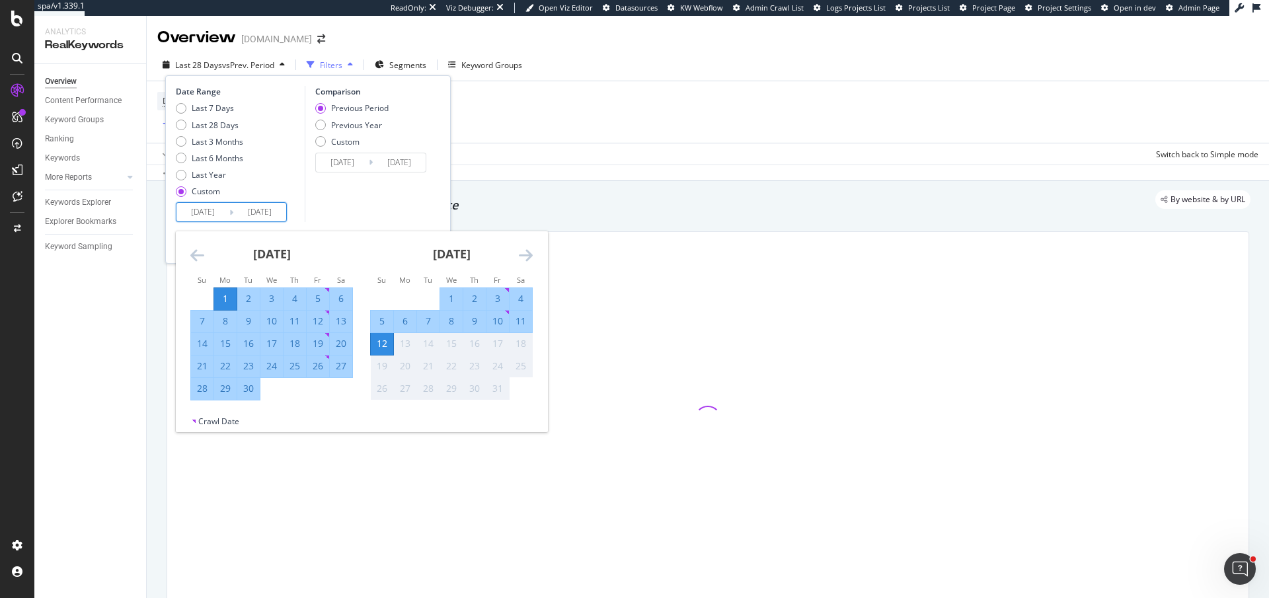
click at [255, 384] on div "30" at bounding box center [248, 388] width 22 height 13
type input "2025/09/30"
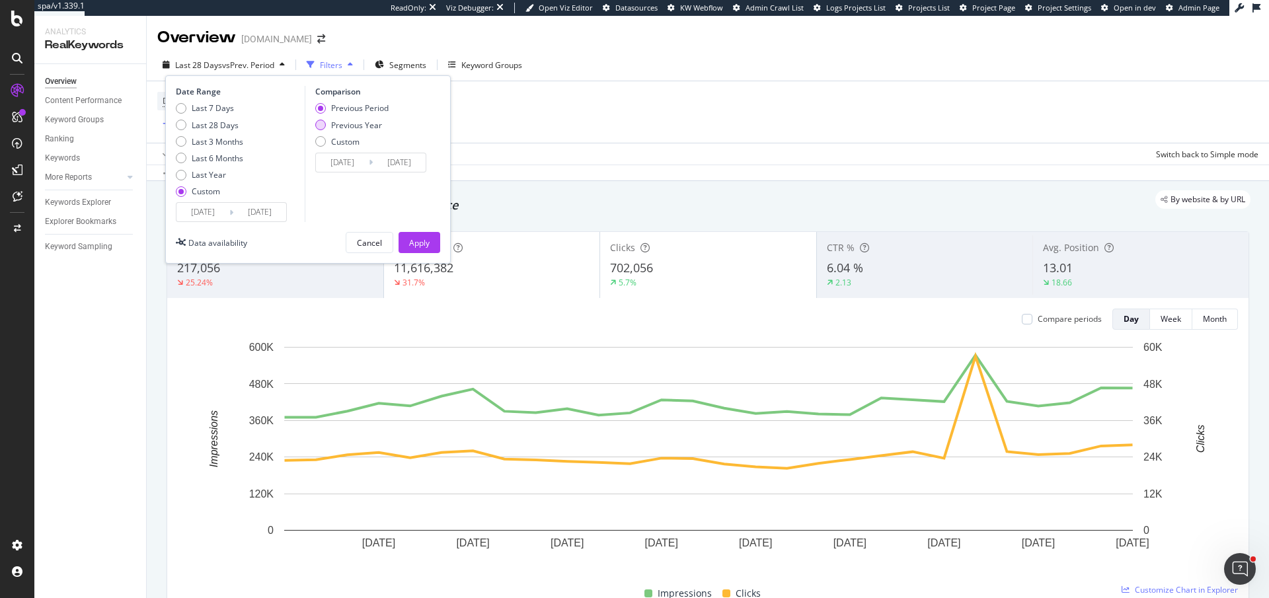
click at [328, 124] on div "Previous Year" at bounding box center [351, 125] width 73 height 11
type input "2024/09/02"
type input "2024/10/01"
click at [430, 243] on button "Apply" at bounding box center [419, 242] width 42 height 21
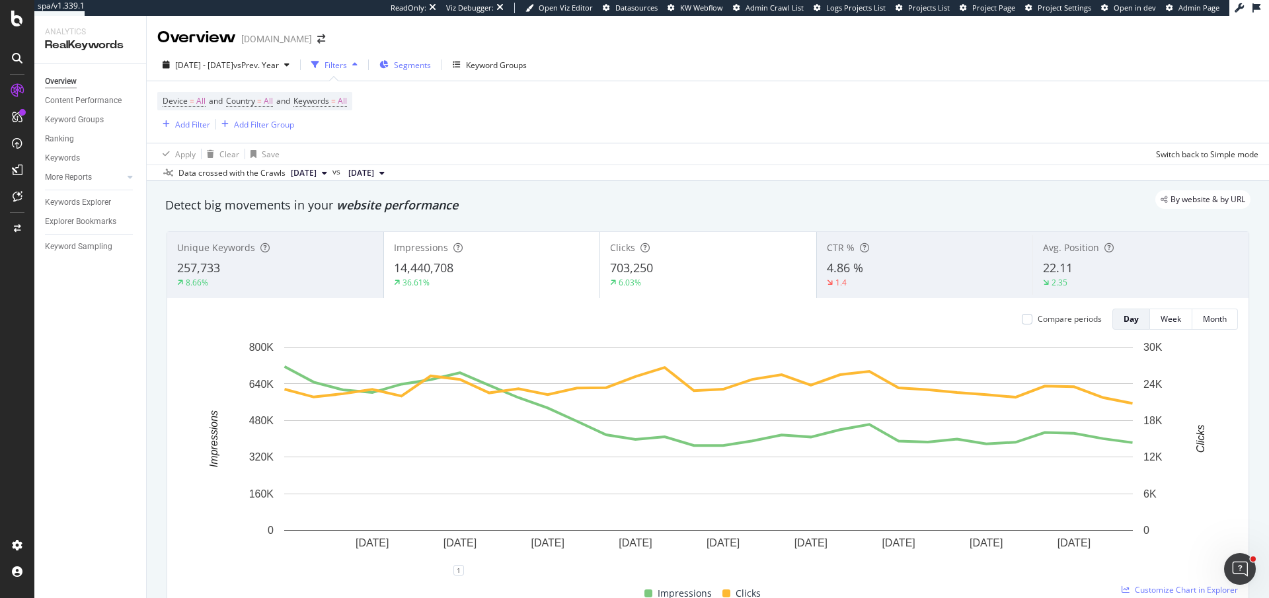
click at [431, 57] on div "Segments" at bounding box center [405, 65] width 52 height 20
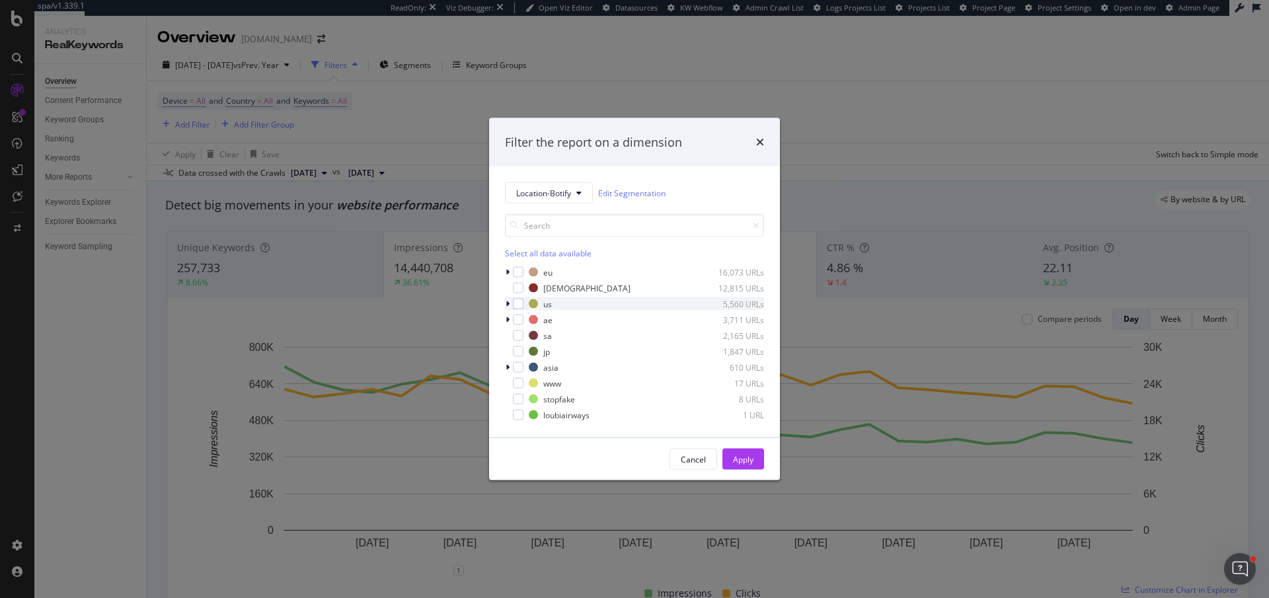
click at [511, 304] on div "modal" at bounding box center [509, 303] width 8 height 13
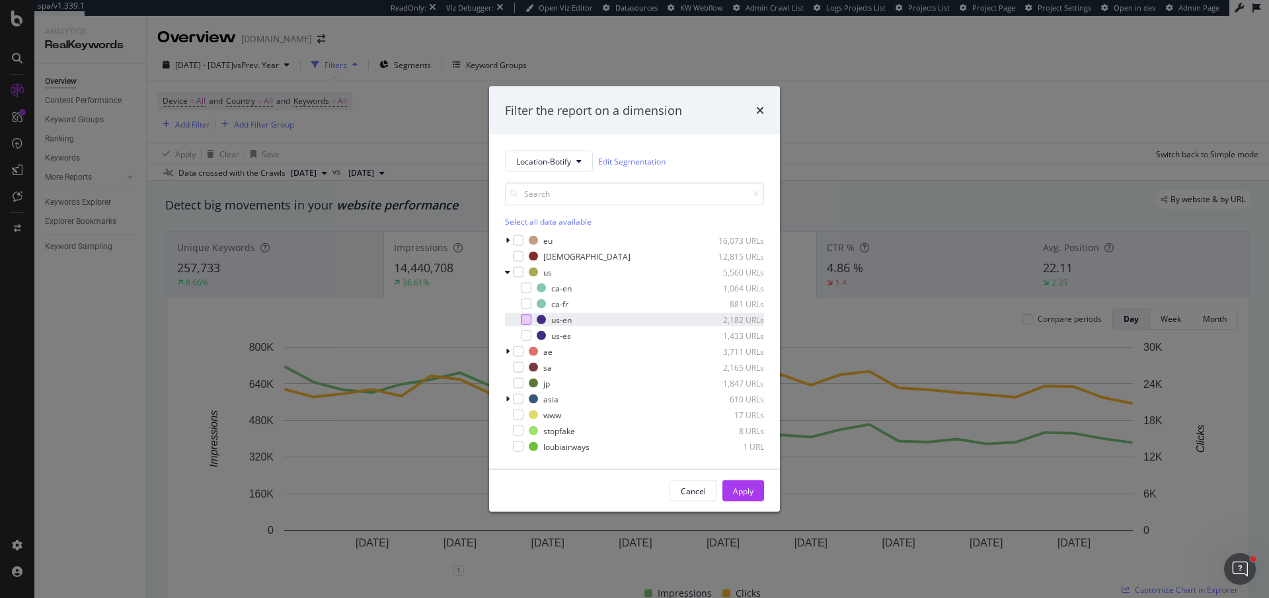
click at [525, 318] on div "modal" at bounding box center [526, 320] width 11 height 11
click at [525, 336] on div "modal" at bounding box center [526, 335] width 11 height 11
click at [749, 496] on div "Apply" at bounding box center [743, 490] width 20 height 11
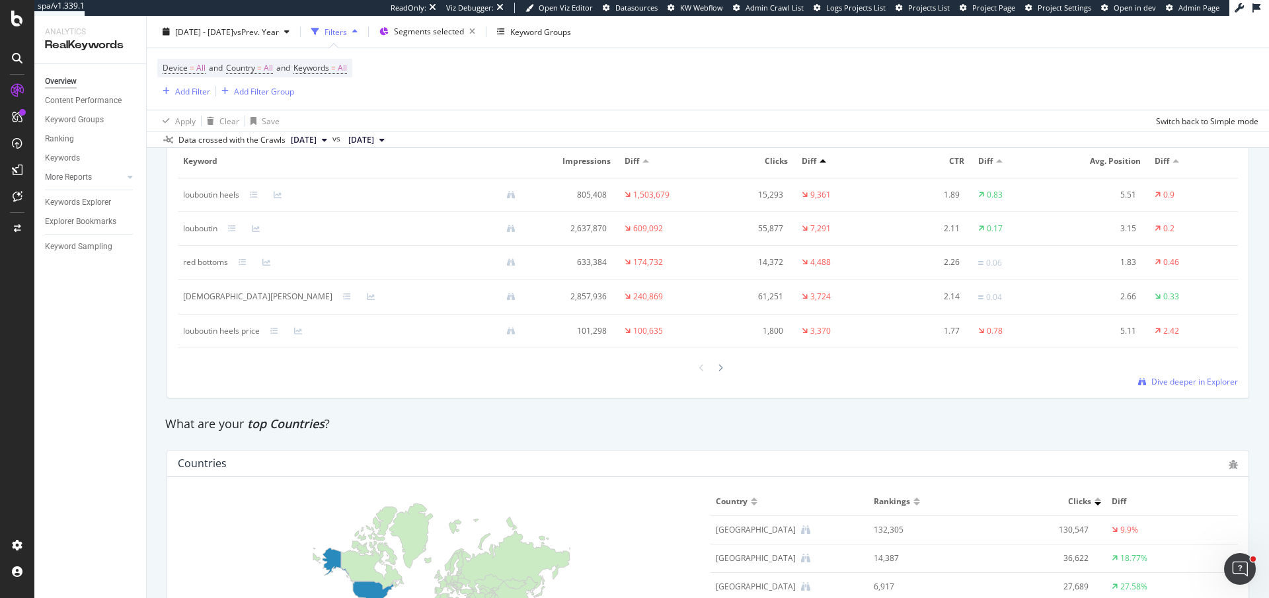
scroll to position [1639, 0]
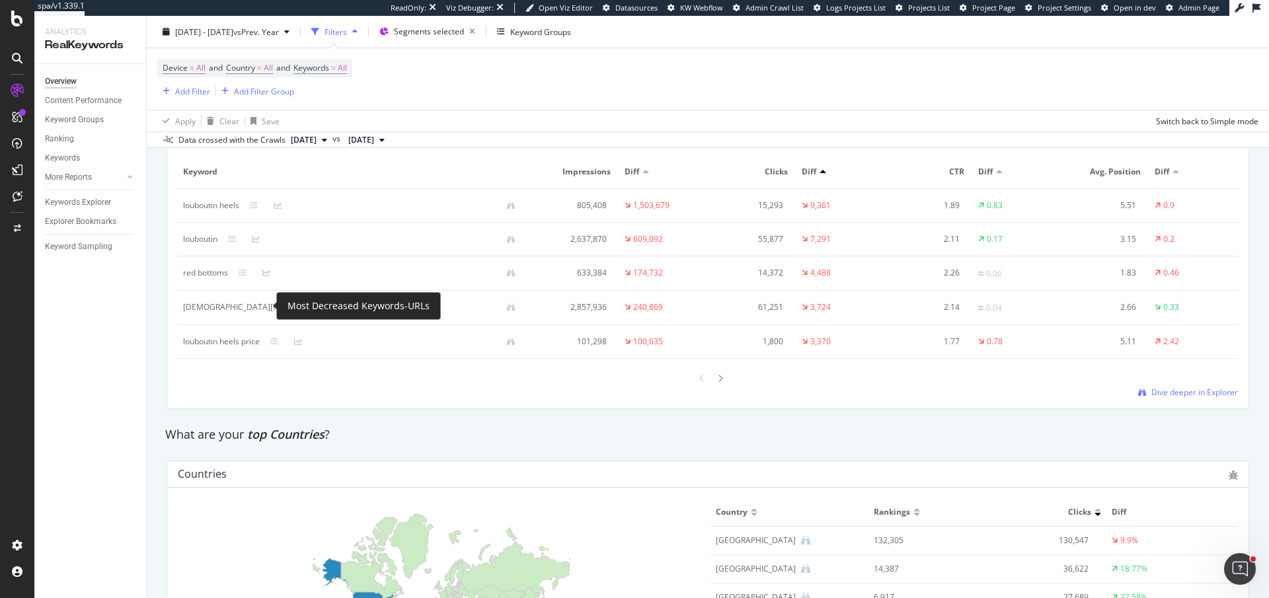
click at [343, 303] on icon at bounding box center [347, 307] width 8 height 8
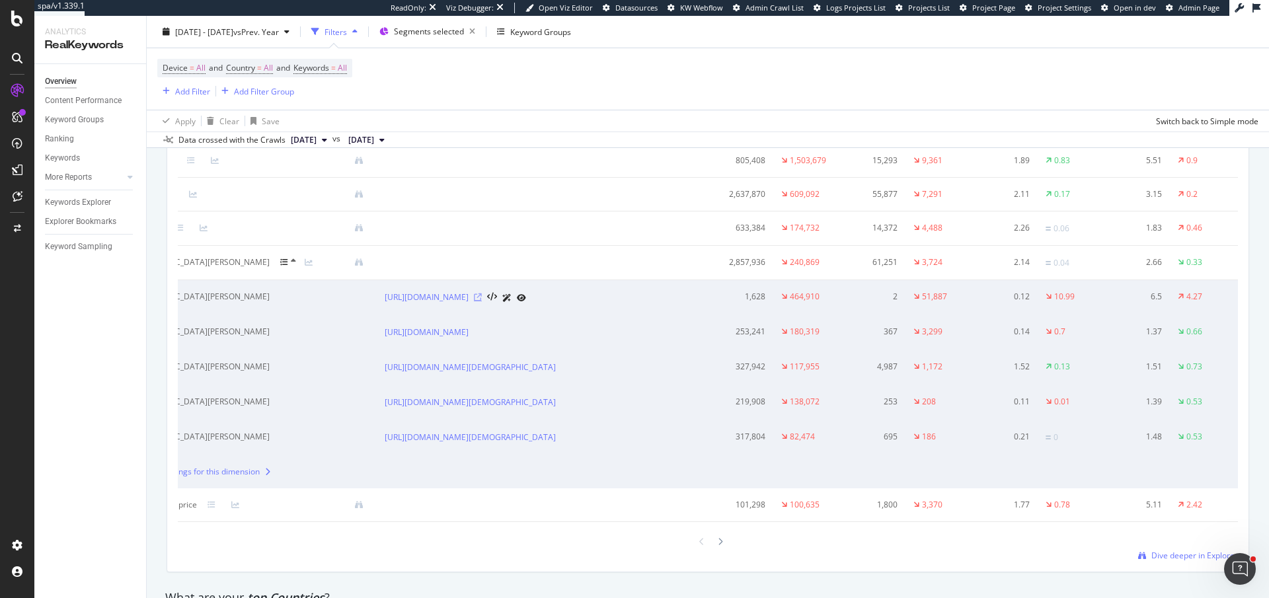
scroll to position [0, 0]
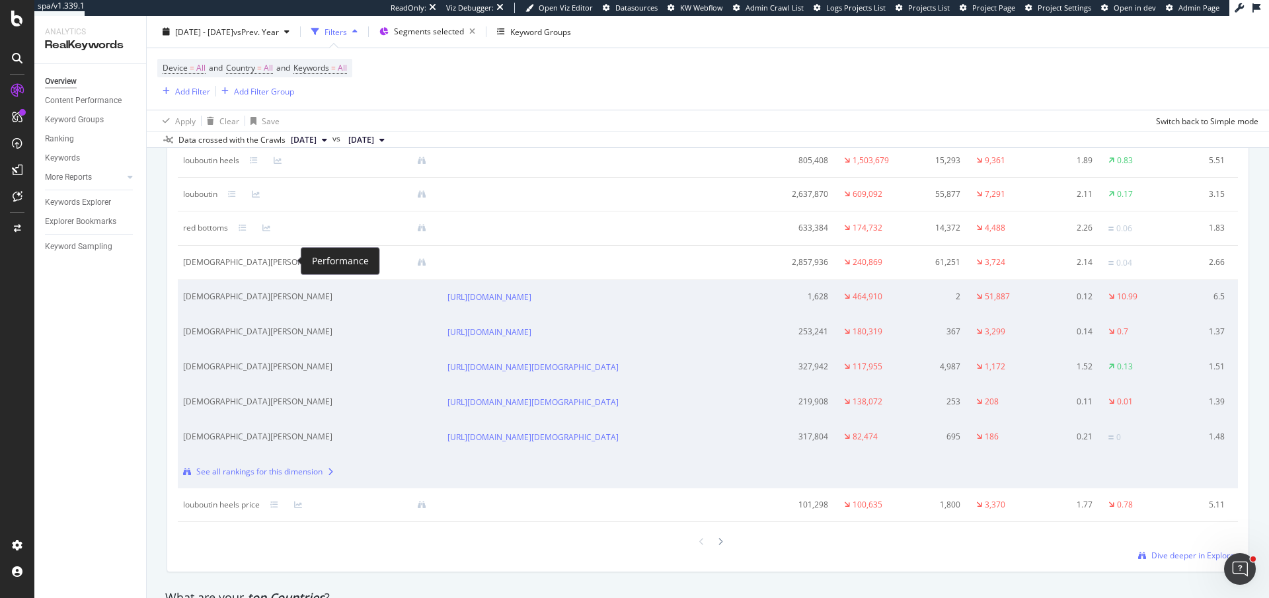
click at [367, 263] on icon at bounding box center [371, 262] width 8 height 8
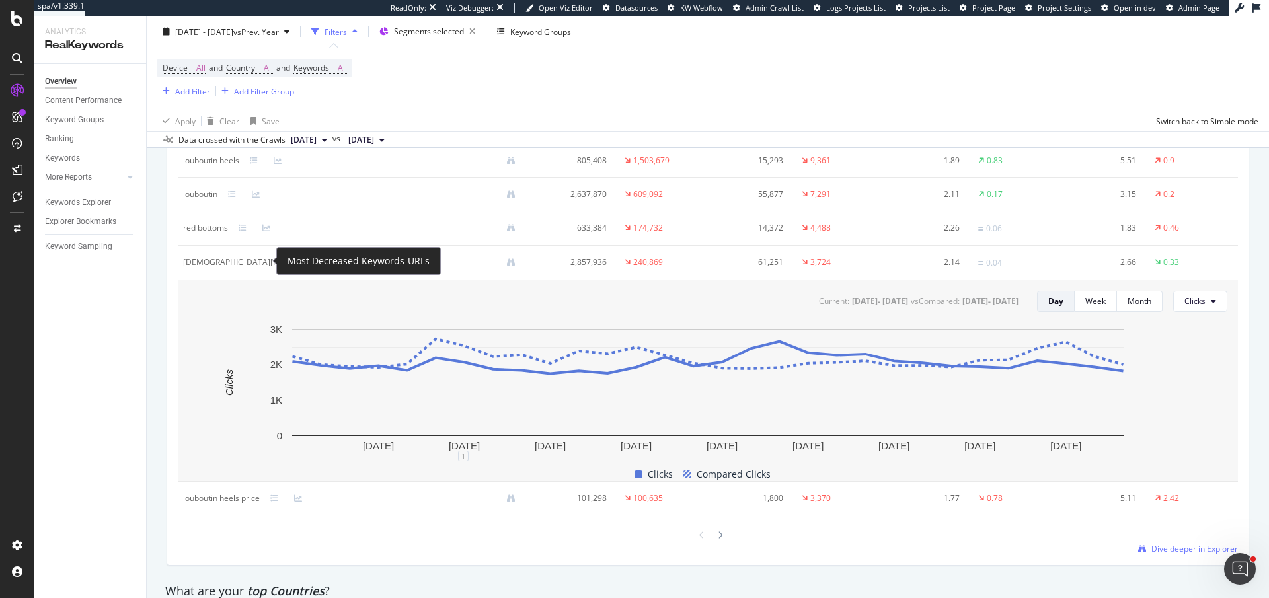
click at [343, 262] on icon at bounding box center [347, 262] width 8 height 8
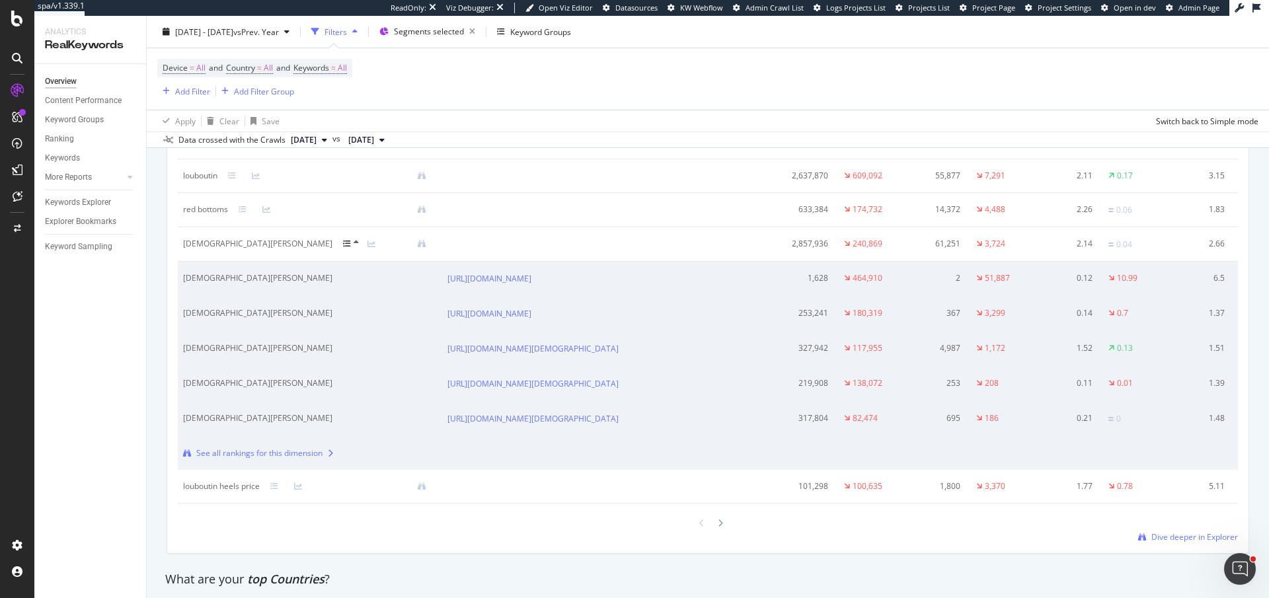
scroll to position [1700, 0]
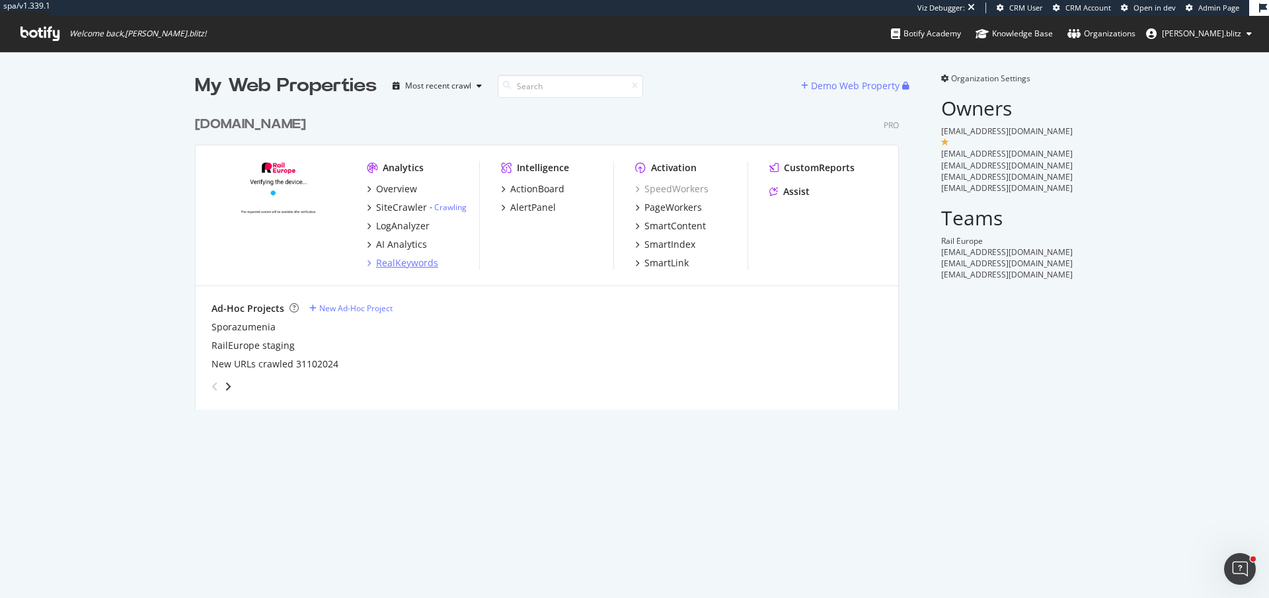
click at [392, 260] on div "RealKeywords" at bounding box center [407, 262] width 62 height 13
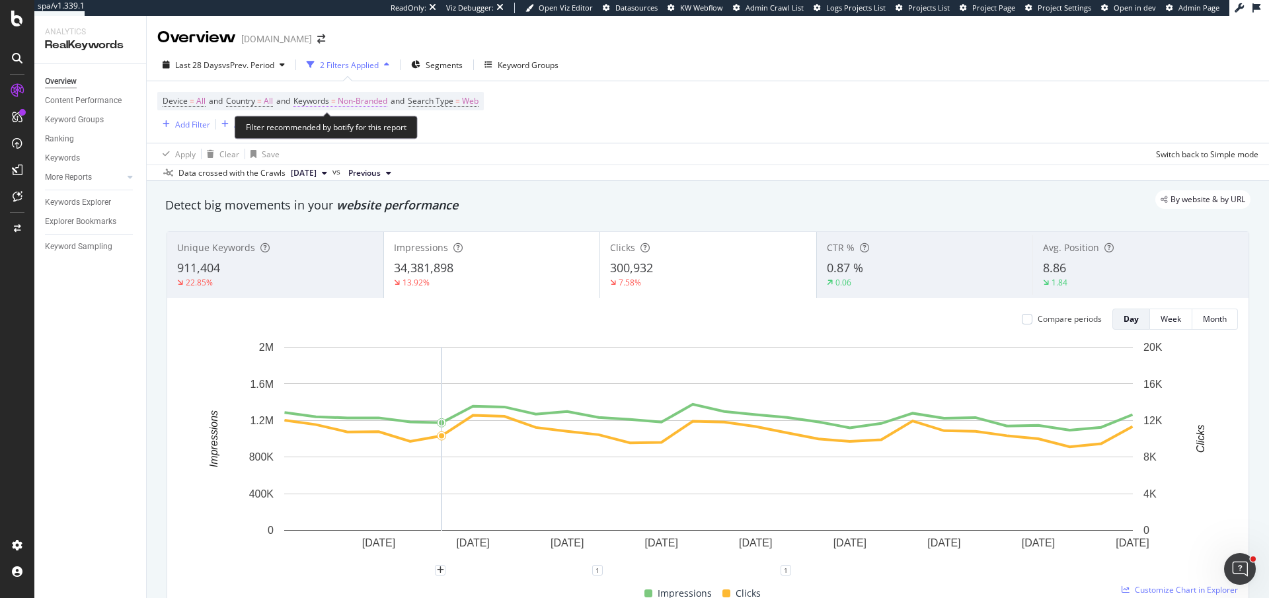
click at [359, 106] on span "Non-Branded" at bounding box center [363, 101] width 50 height 19
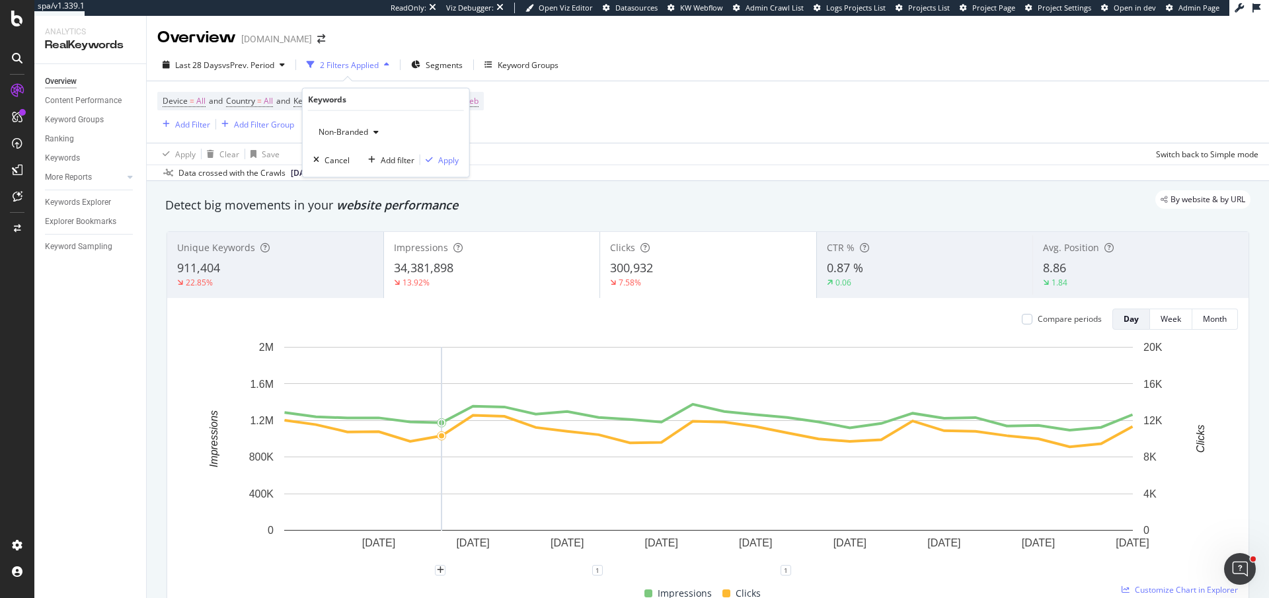
click at [365, 130] on span "Non-Branded" at bounding box center [340, 131] width 55 height 11
click at [362, 229] on span "All" at bounding box center [391, 235] width 135 height 12
click at [431, 159] on icon "button" at bounding box center [429, 160] width 7 height 8
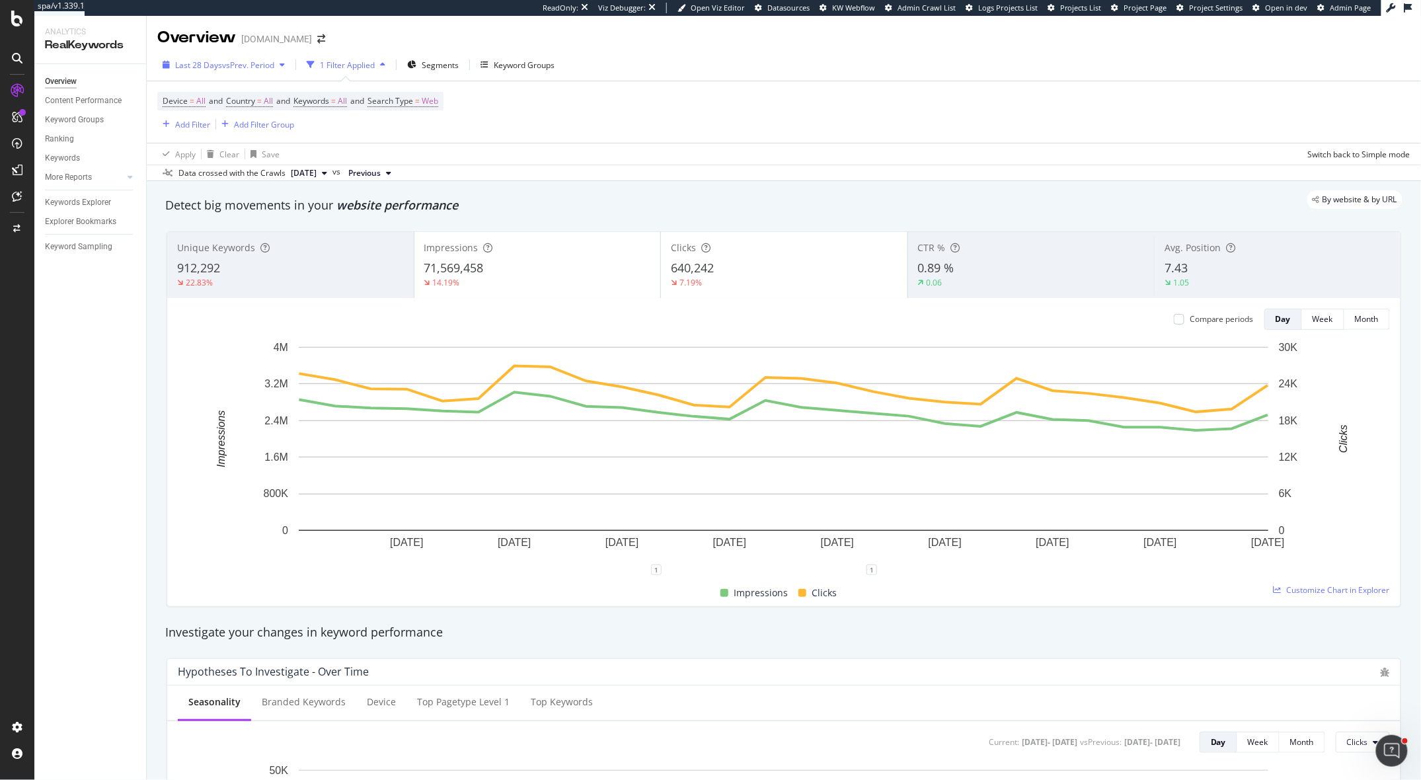
click at [257, 68] on span "vs Prev. Period" at bounding box center [248, 64] width 52 height 11
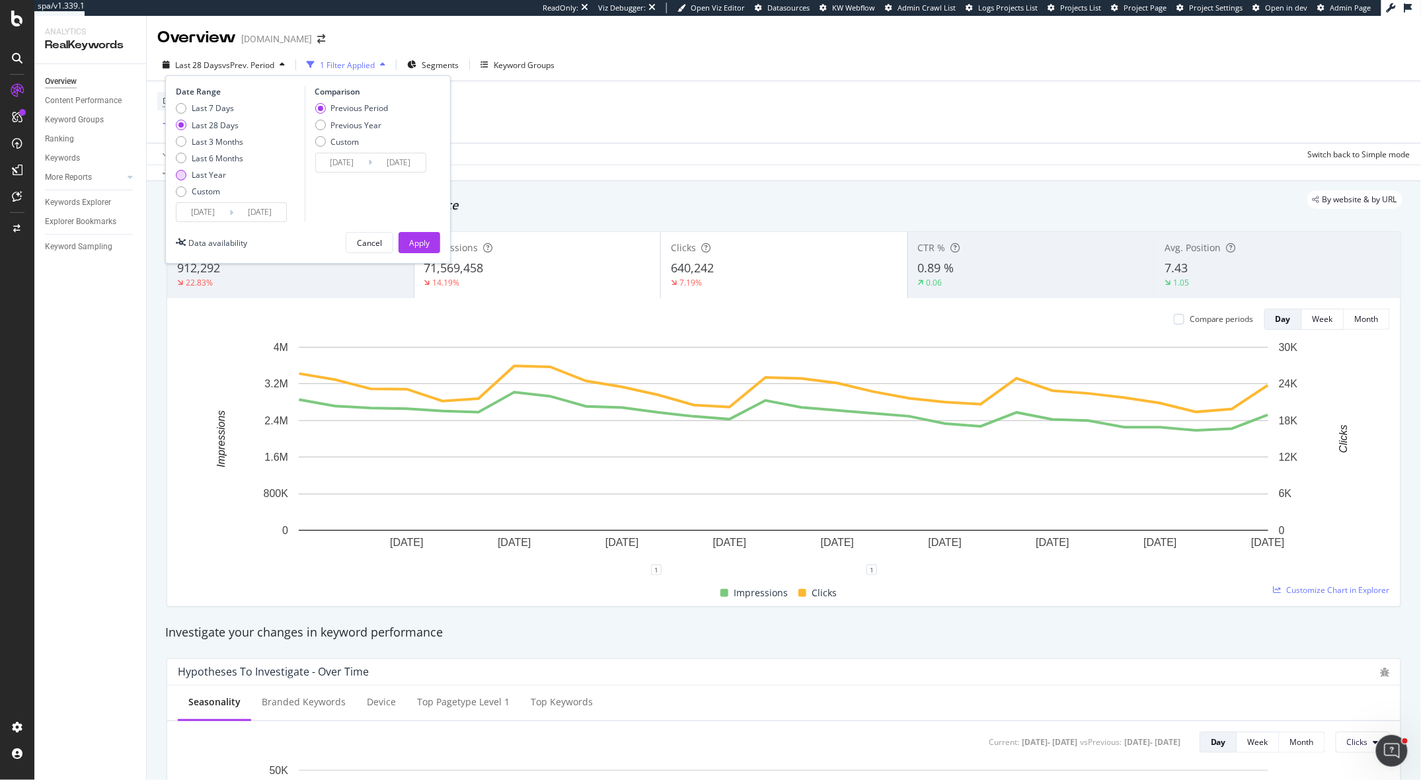
click at [183, 174] on div "Last Year" at bounding box center [181, 175] width 11 height 11
type input "[DATE]"
type input "2023/10/14"
type input "2024/10/12"
click at [319, 126] on div "Previous Year" at bounding box center [320, 125] width 11 height 11
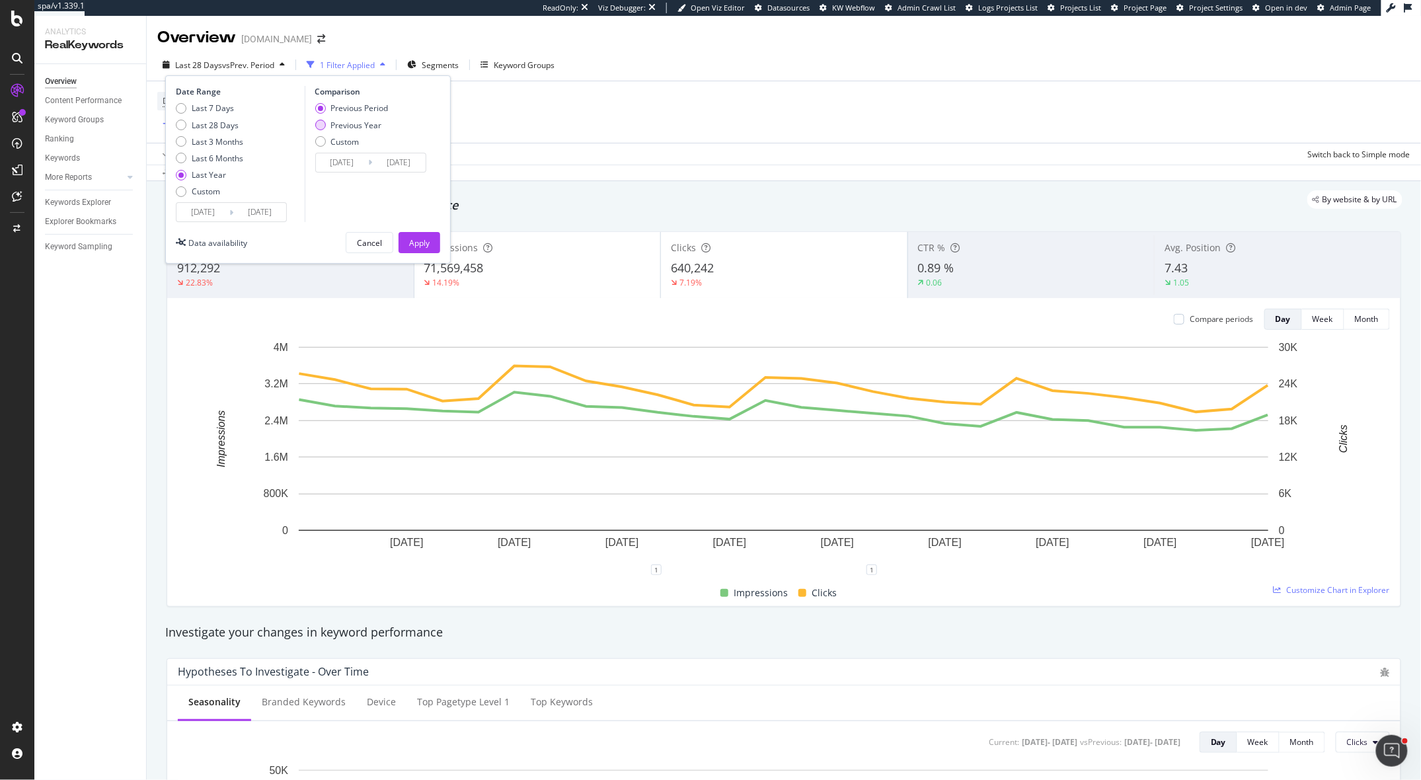
type input "2023/10/15"
type input "2024/10/13"
click at [436, 253] on button "Apply" at bounding box center [419, 242] width 42 height 21
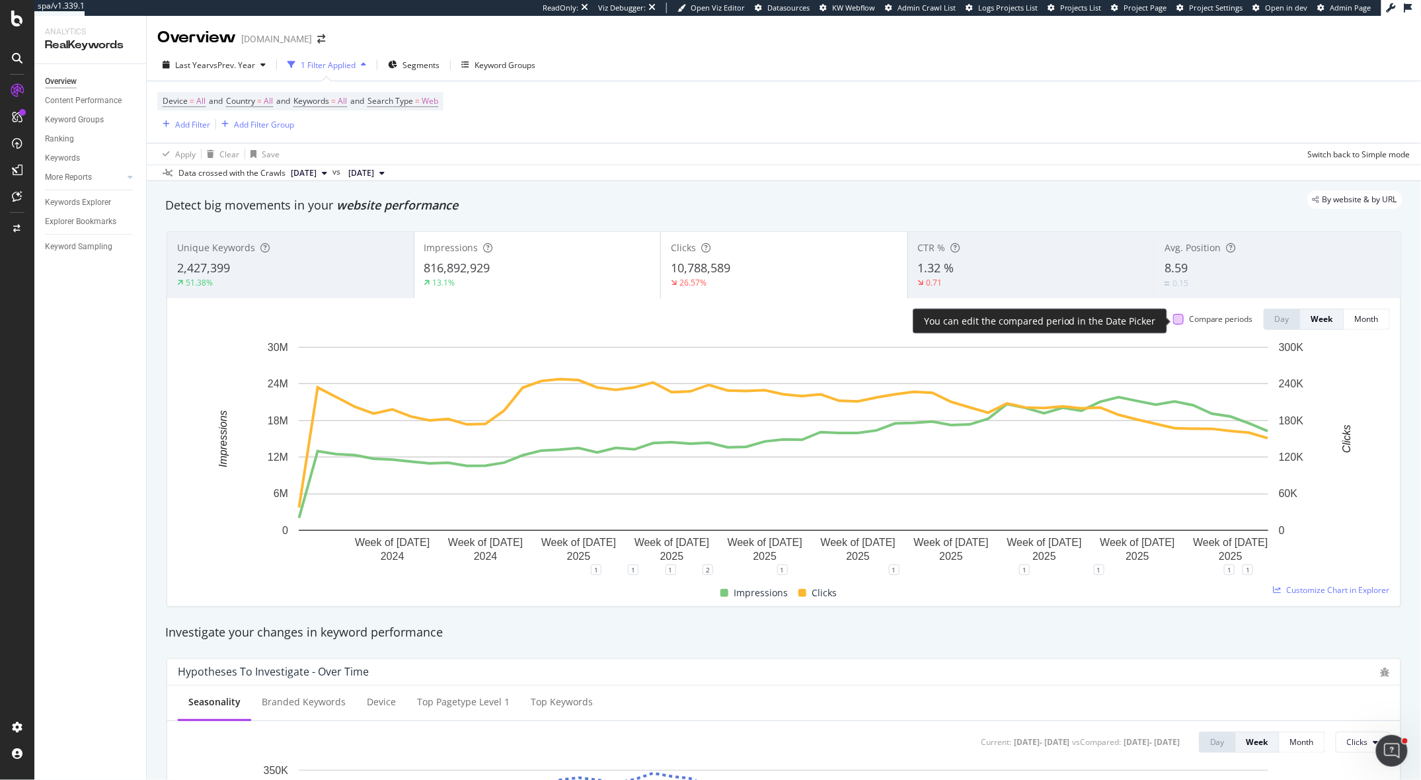
click at [1179, 324] on div at bounding box center [1178, 319] width 11 height 11
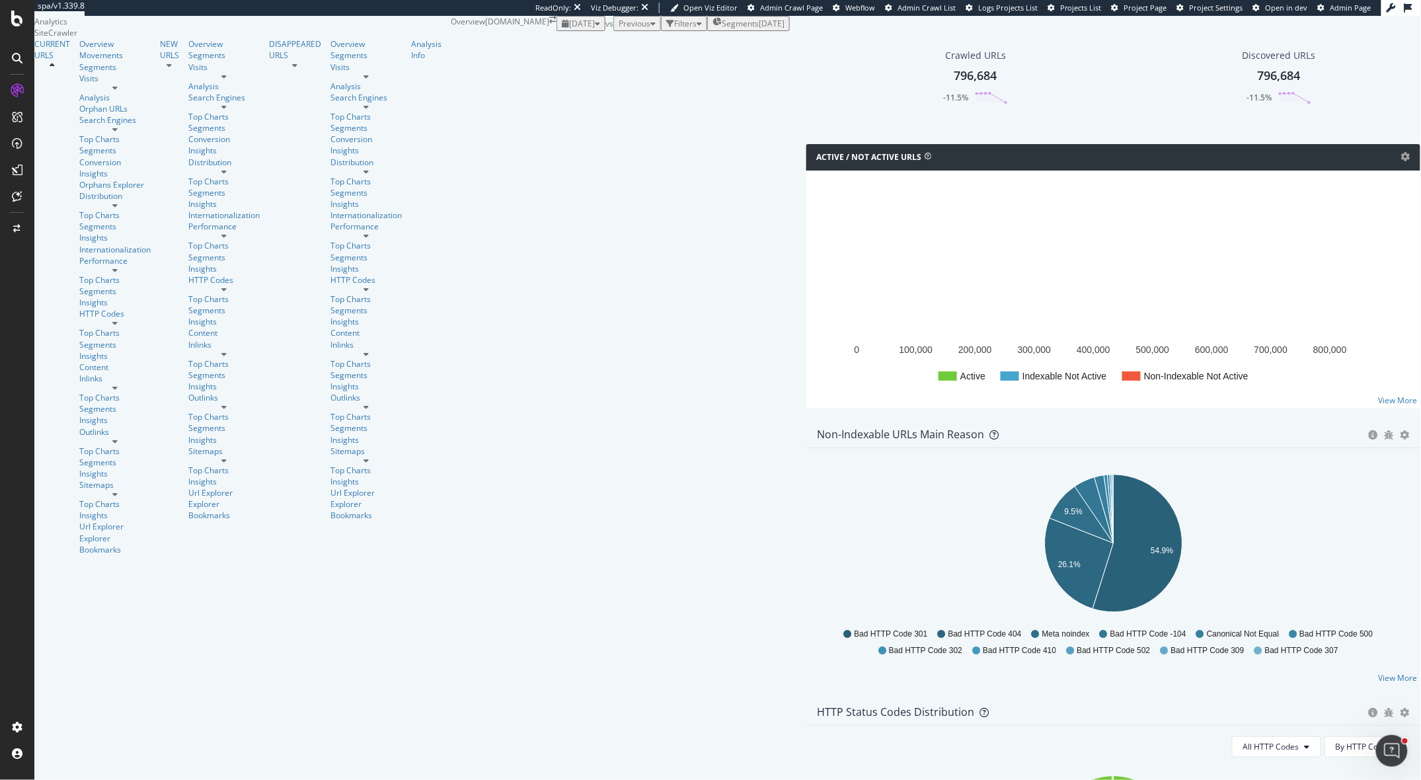
scroll to position [415, 0]
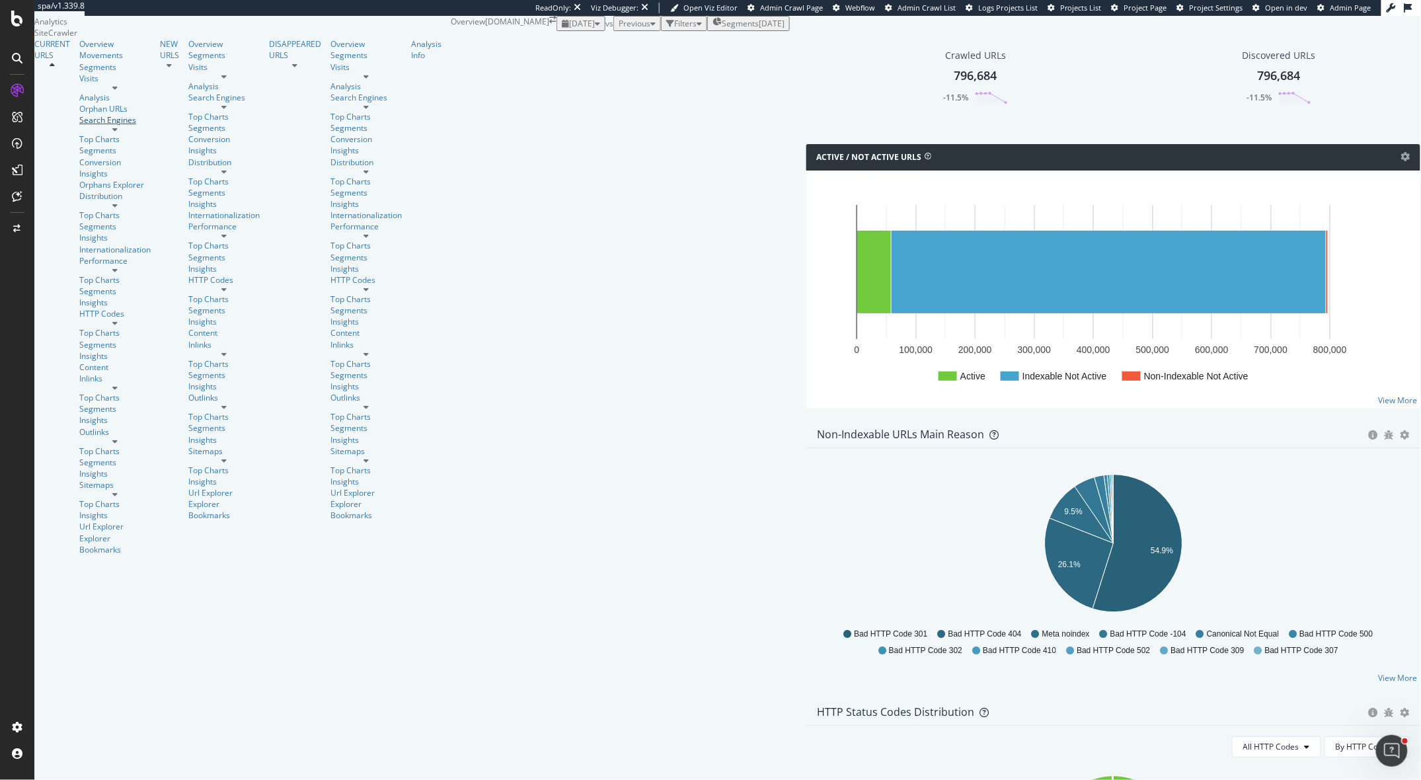
click at [90, 126] on div "Search Engines" at bounding box center [114, 119] width 71 height 11
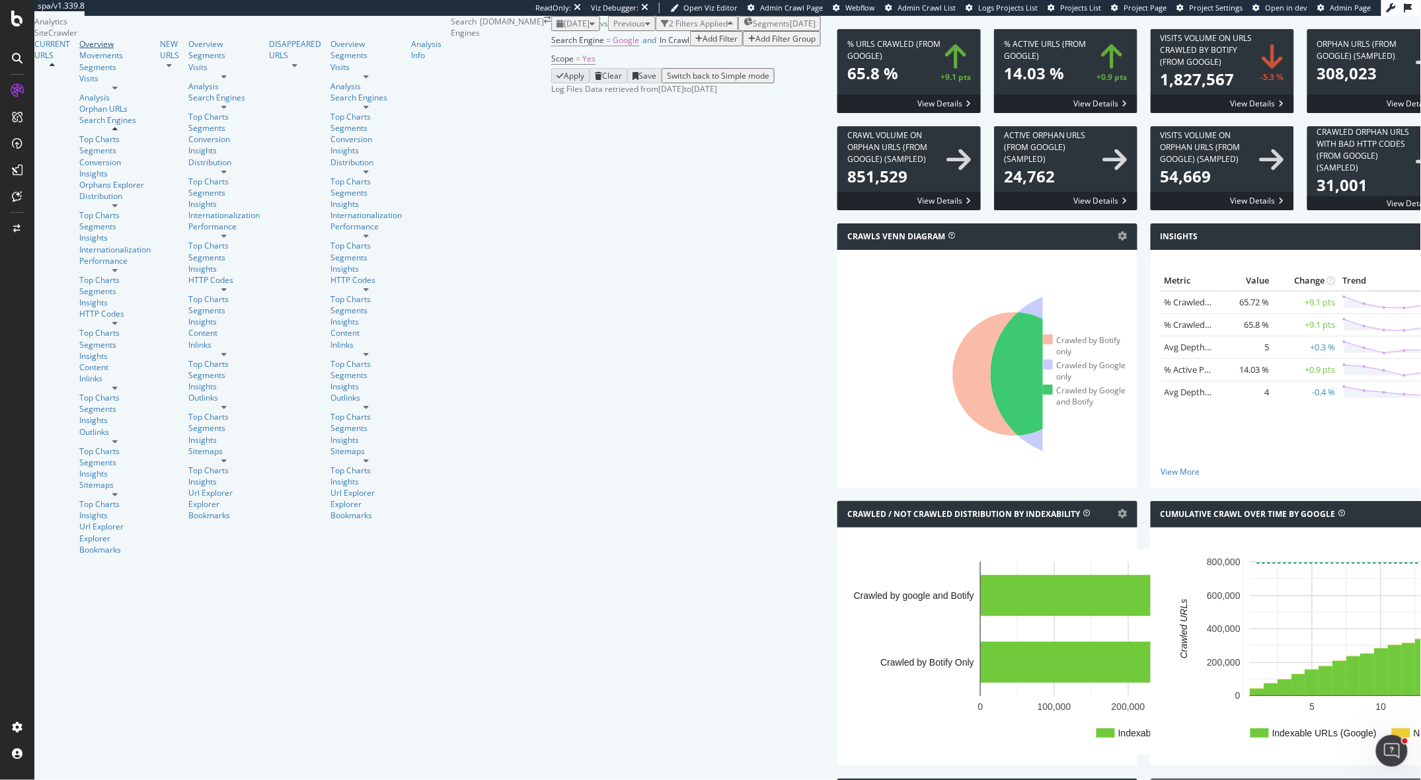
click at [79, 50] on div "Overview" at bounding box center [114, 43] width 71 height 11
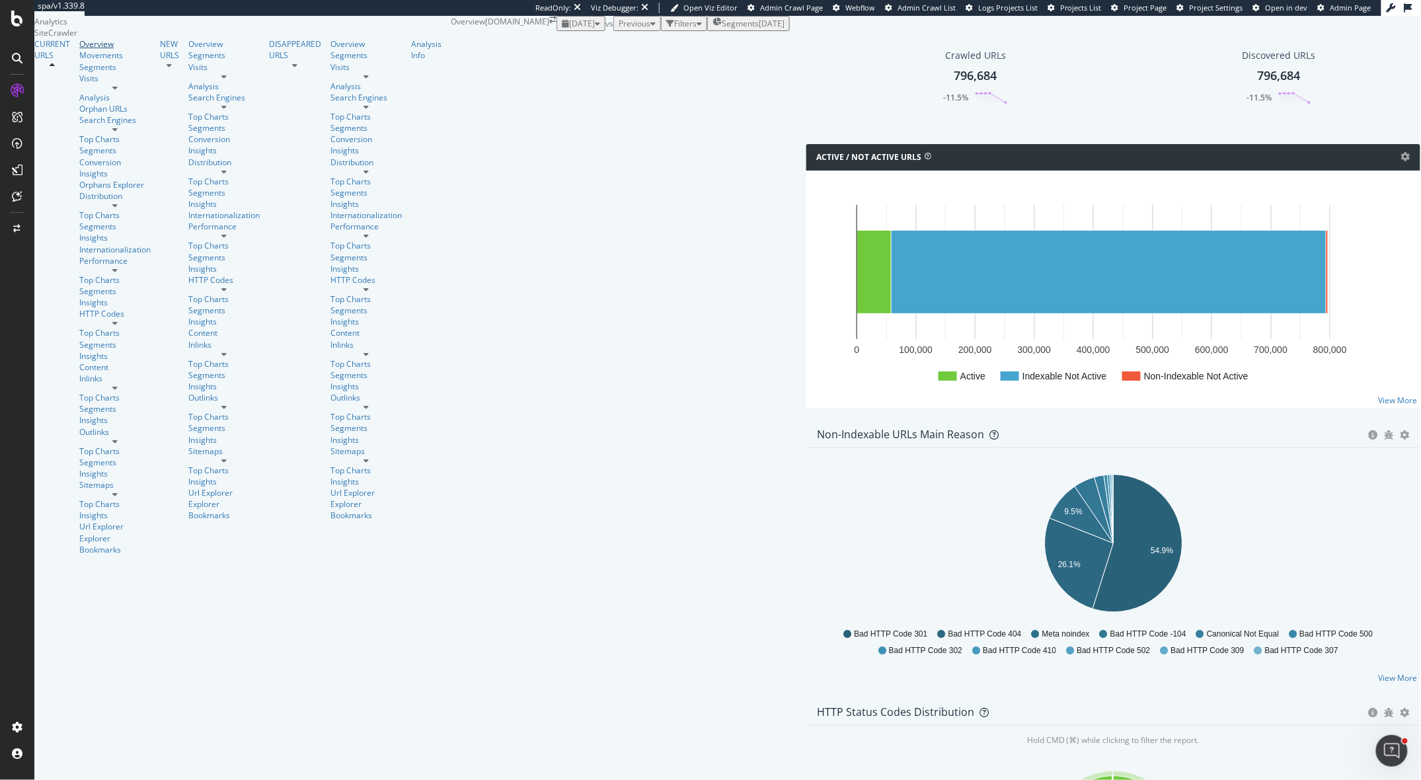
scroll to position [953, 0]
drag, startPoint x: 71, startPoint y: 174, endPoint x: 704, endPoint y: 322, distance: 649.3
click at [79, 126] on div "Search Engines" at bounding box center [114, 119] width 71 height 11
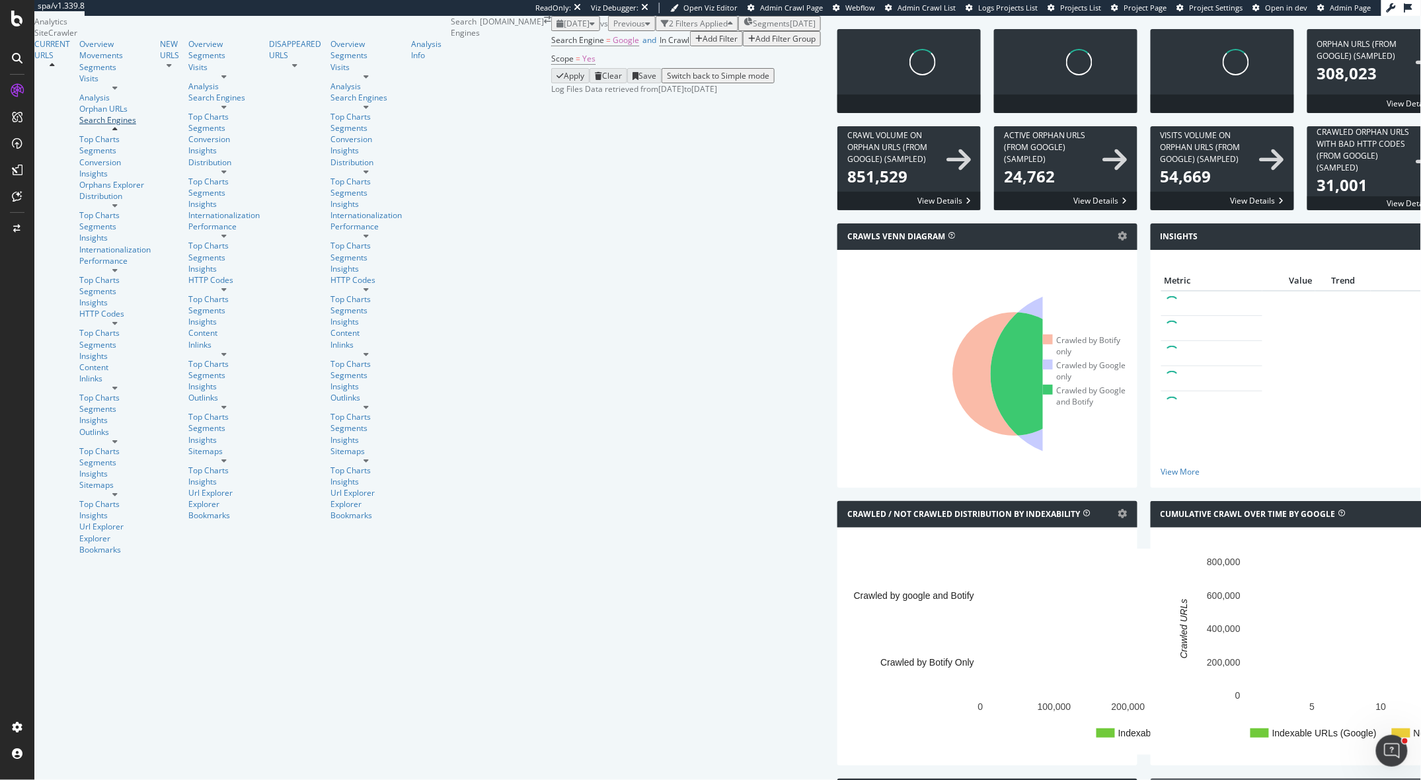
scroll to position [1335, 0]
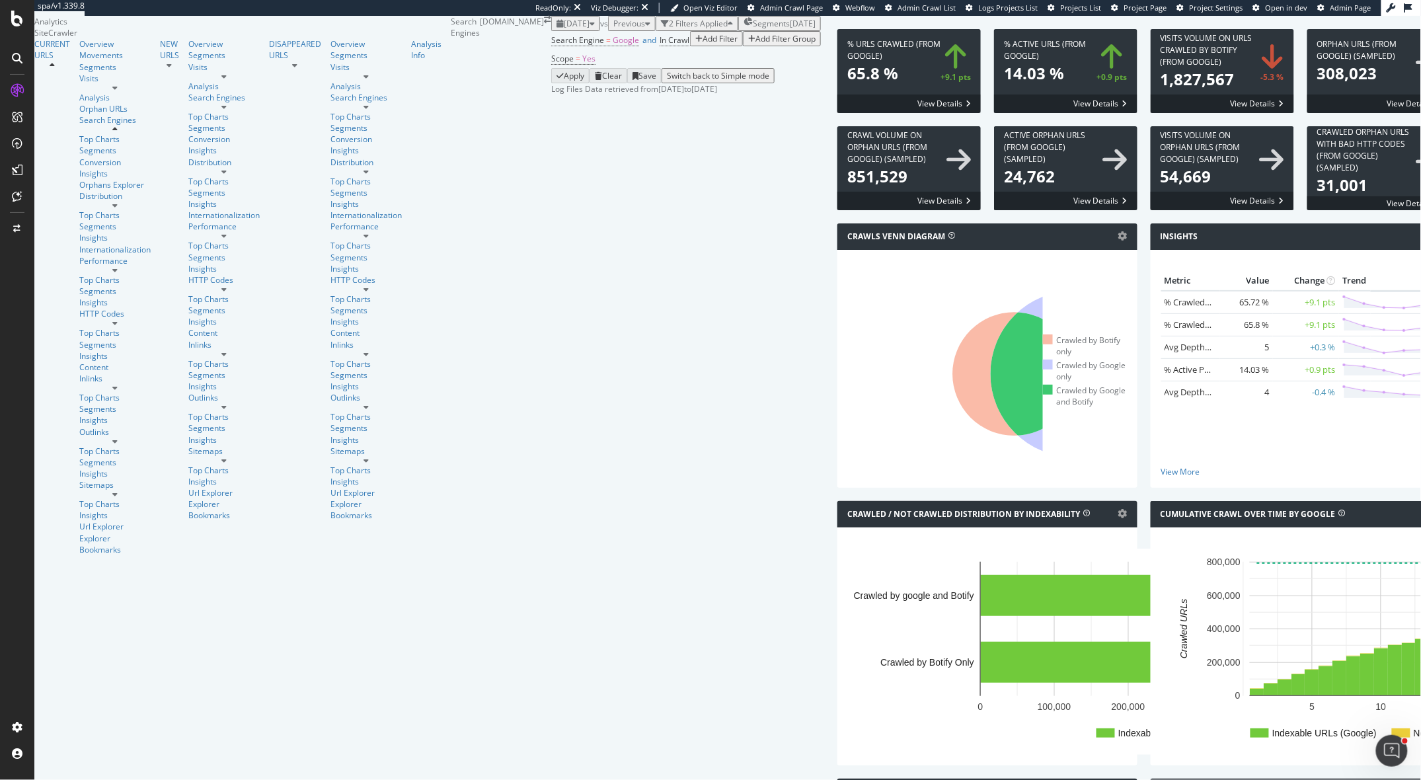
click at [743, 24] on div "Segments [DATE]" at bounding box center [779, 23] width 72 height 11
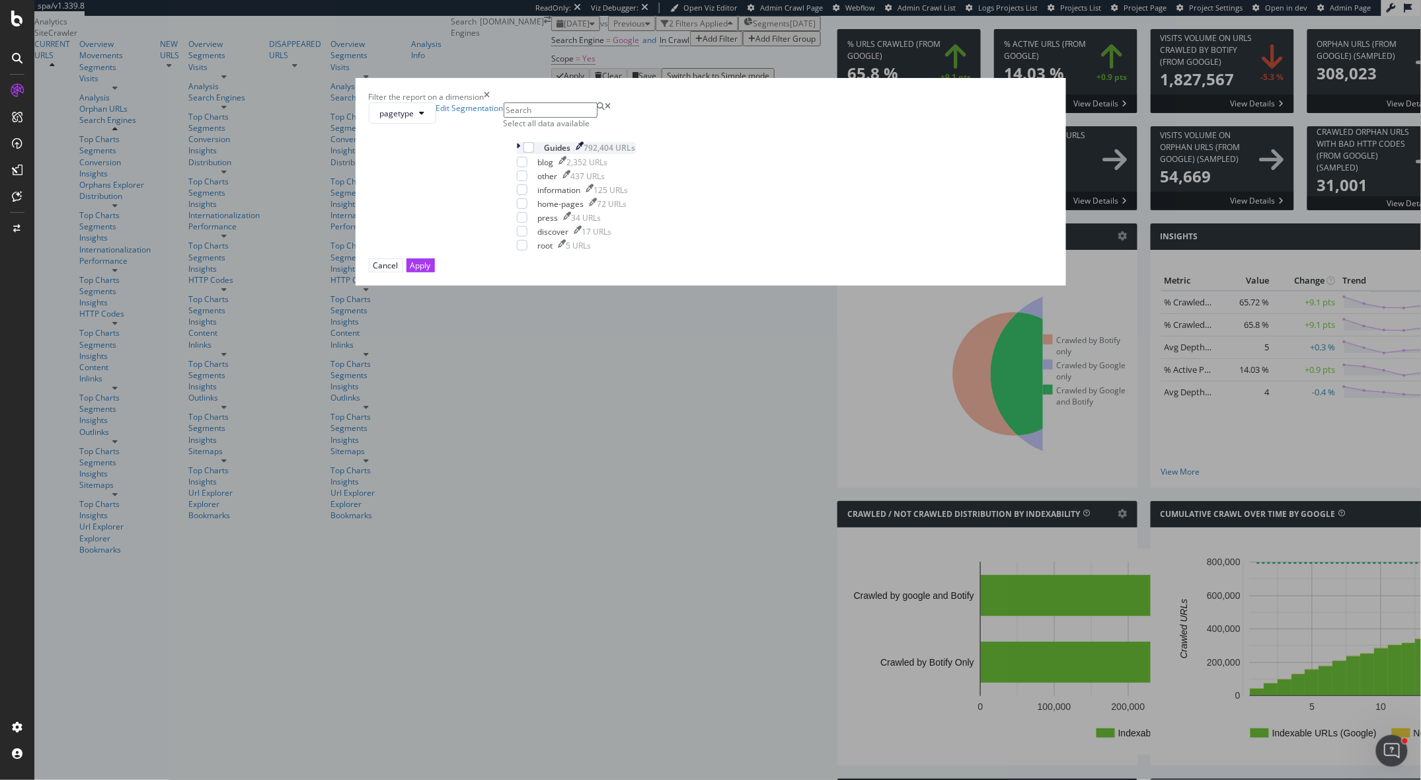
click at [521, 153] on icon "modal" at bounding box center [519, 147] width 4 height 11
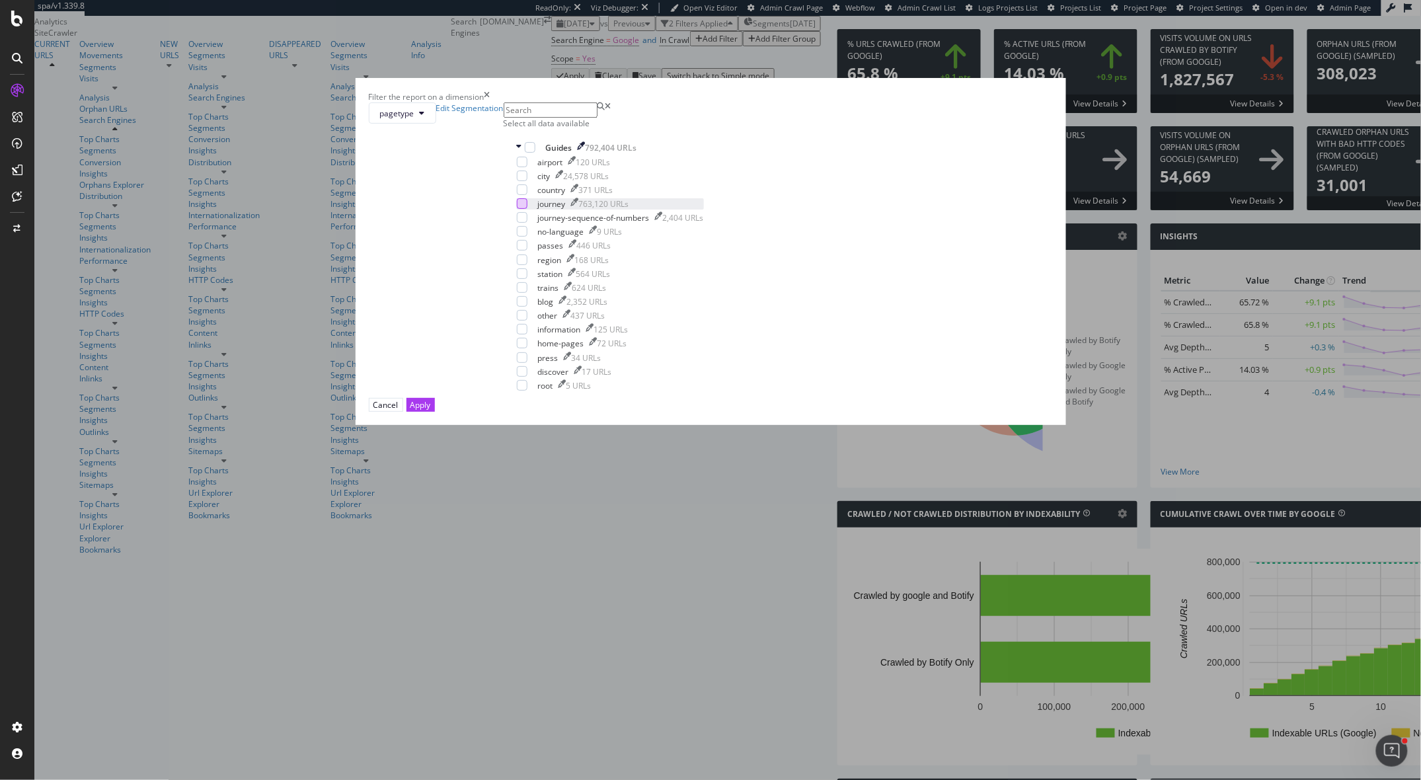
click at [527, 209] on div "modal" at bounding box center [522, 203] width 11 height 11
click at [431, 410] on div "Apply" at bounding box center [420, 404] width 20 height 11
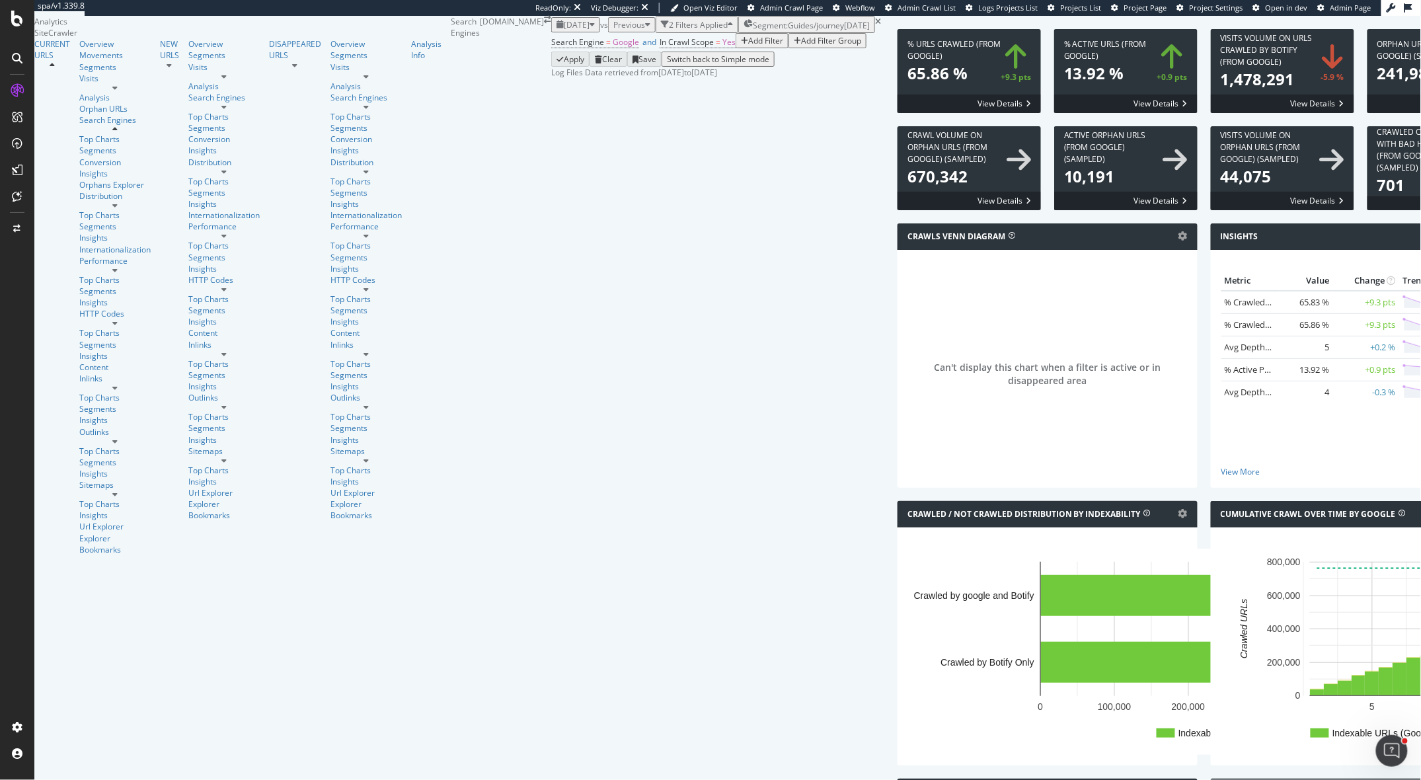
click at [1047, 223] on div "Active Orphan URLs (from google) (Sampled) × Close Chart search-engines-google-…" at bounding box center [1125, 174] width 157 height 97
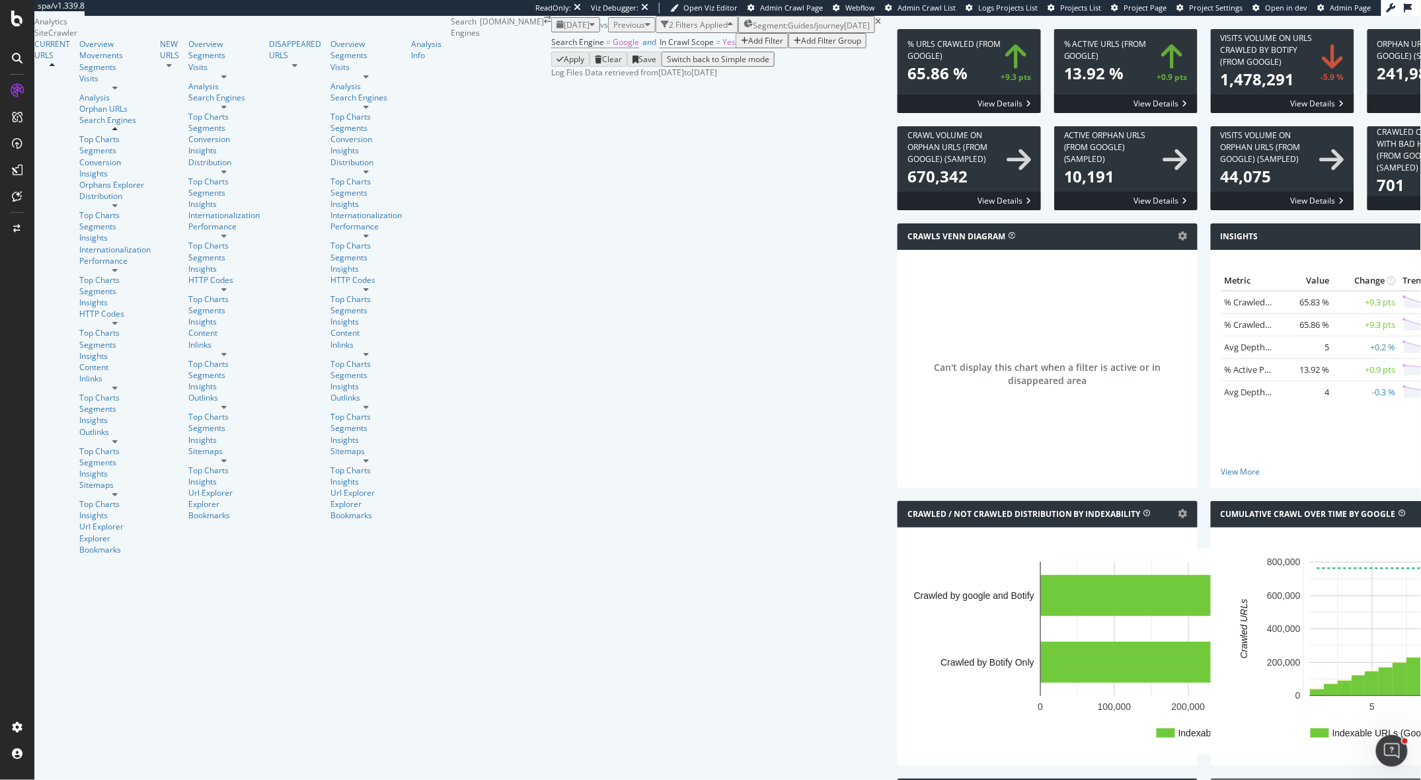
click at [59, 172] on div "CustomReports" at bounding box center [62, 166] width 57 height 11
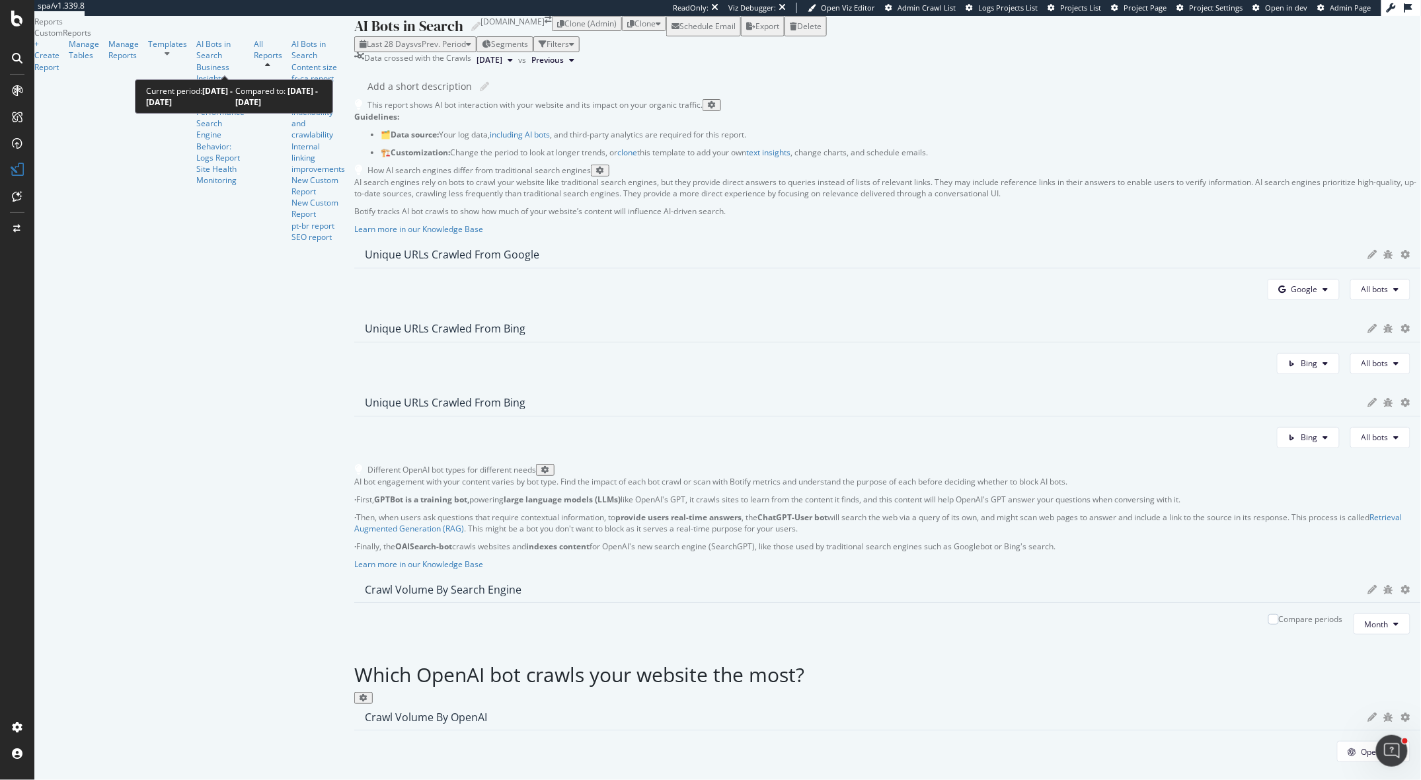
click at [414, 50] on span "vs Prev. Period" at bounding box center [440, 43] width 52 height 11
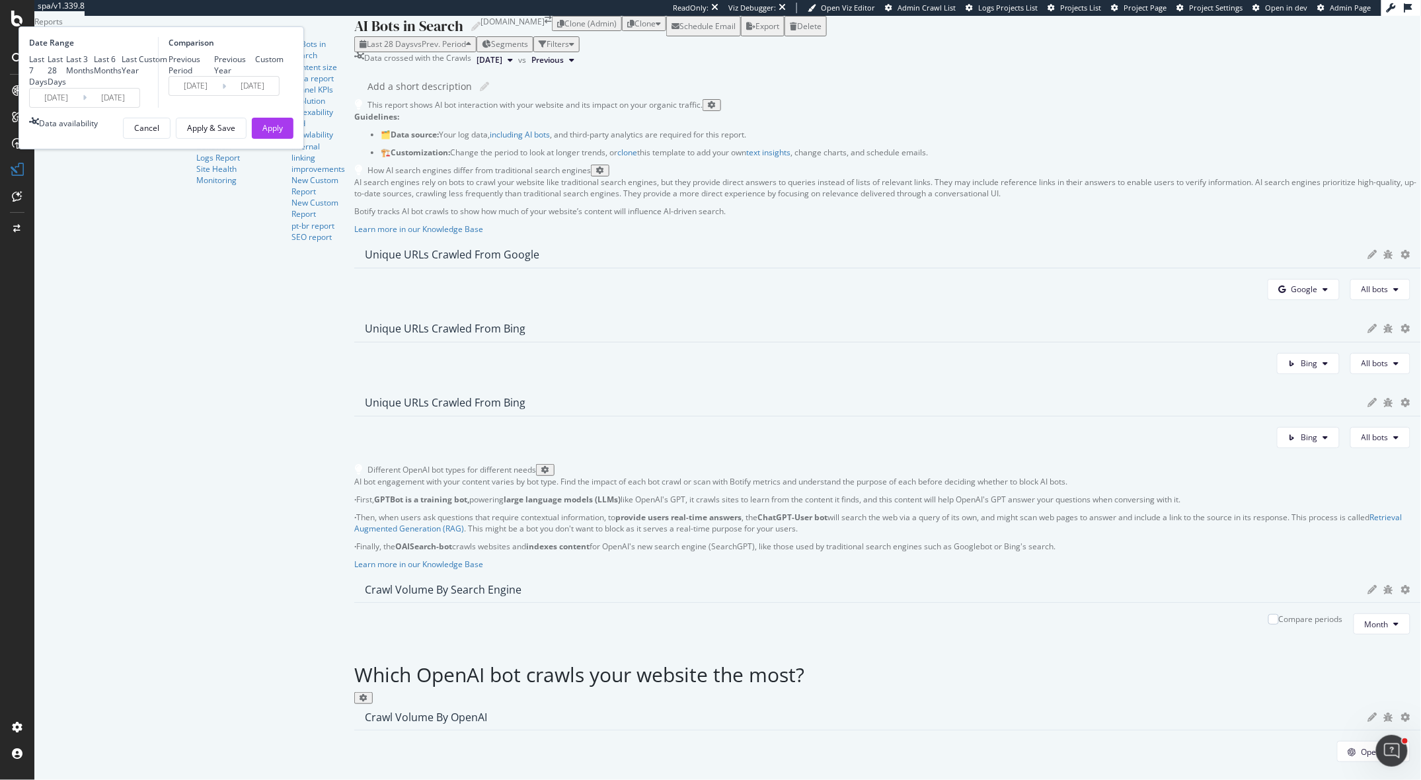
click at [167, 87] on div "Last 7 Days Last 28 Days Last 3 Months Last 6 Months Last Year Custom" at bounding box center [98, 71] width 138 height 34
click at [122, 76] on div "Last 6 Months" at bounding box center [108, 65] width 28 height 22
type input "2025/04/14"
type input "2024/10/13"
type input "2025/04/13"
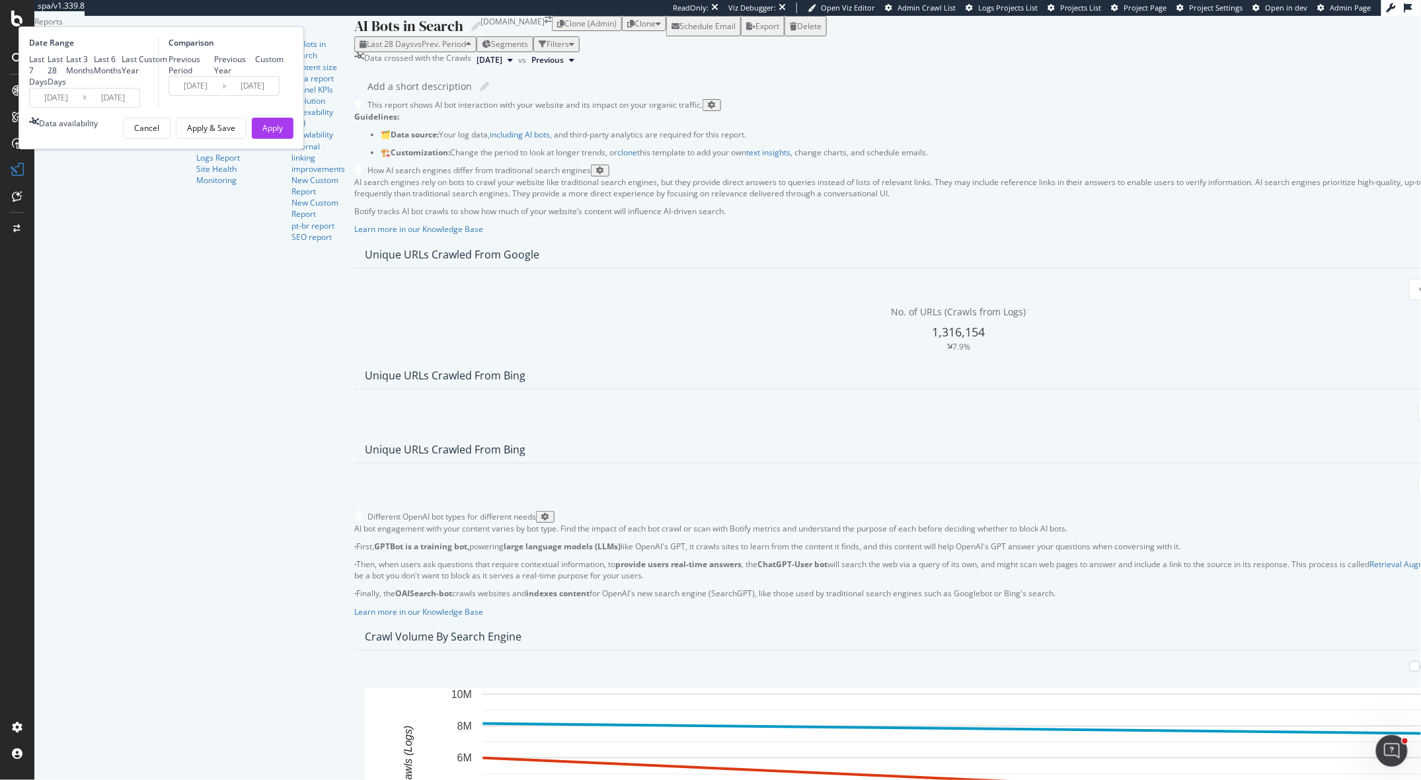
click at [256, 76] on div "Previous Year" at bounding box center [235, 65] width 41 height 22
type input "2024/04/15"
type input "2024/10/14"
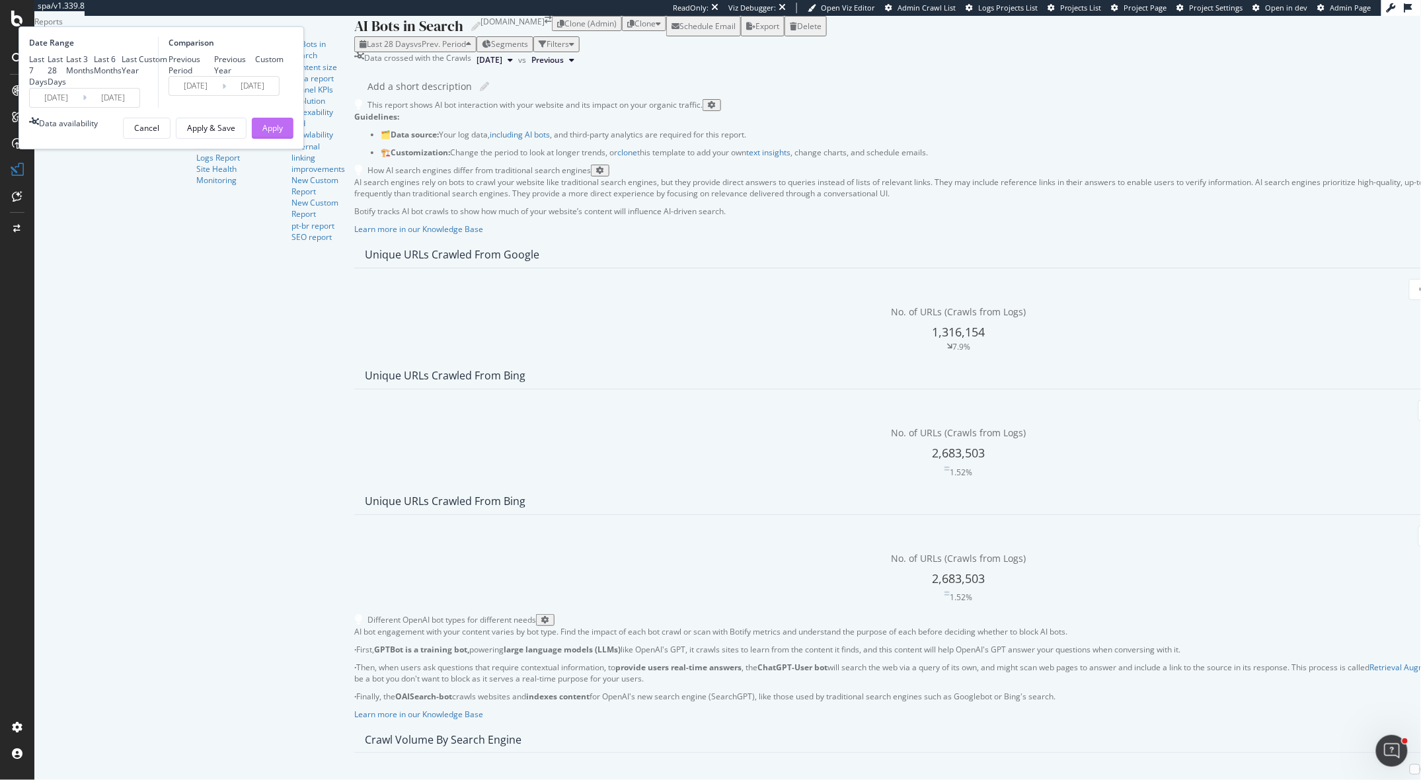
click at [283, 133] on div "Apply" at bounding box center [272, 127] width 20 height 11
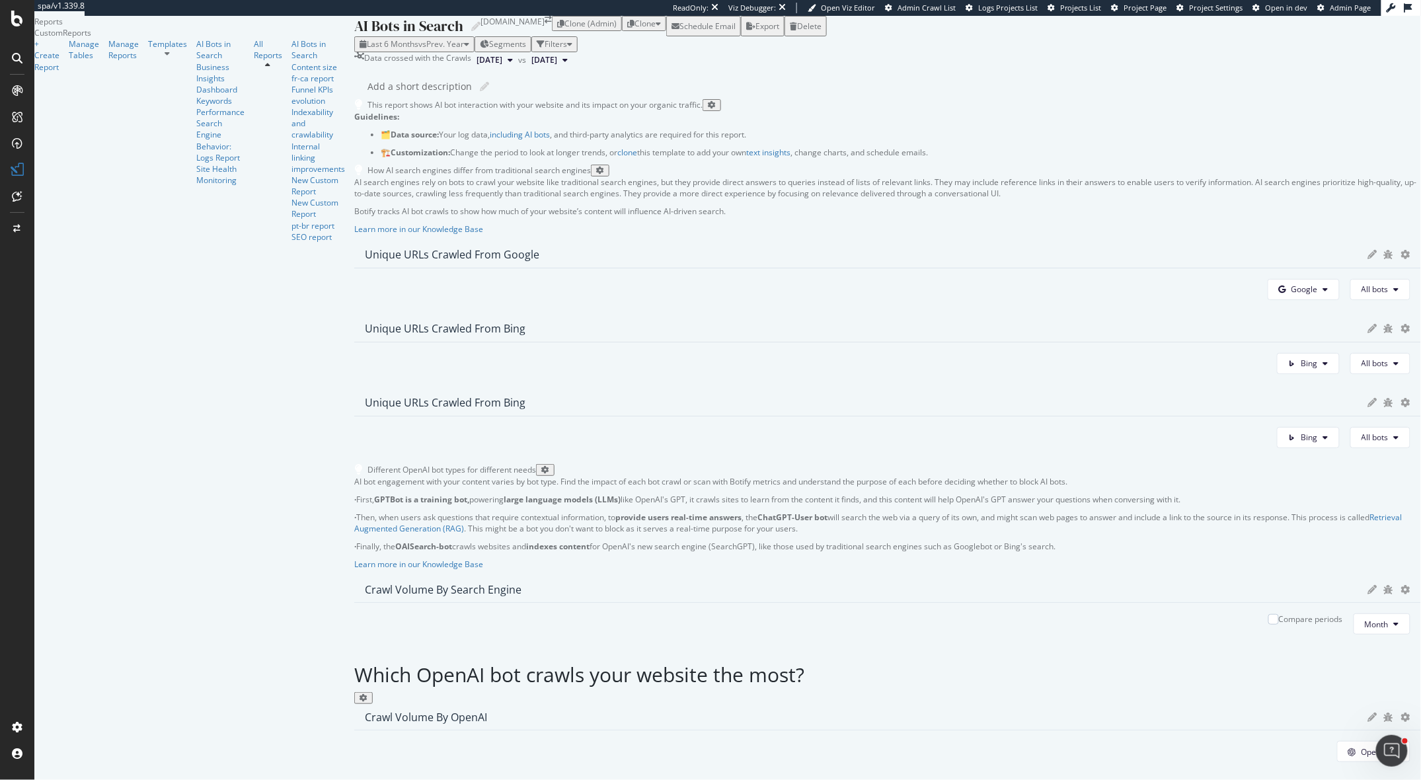
scroll to position [157, 0]
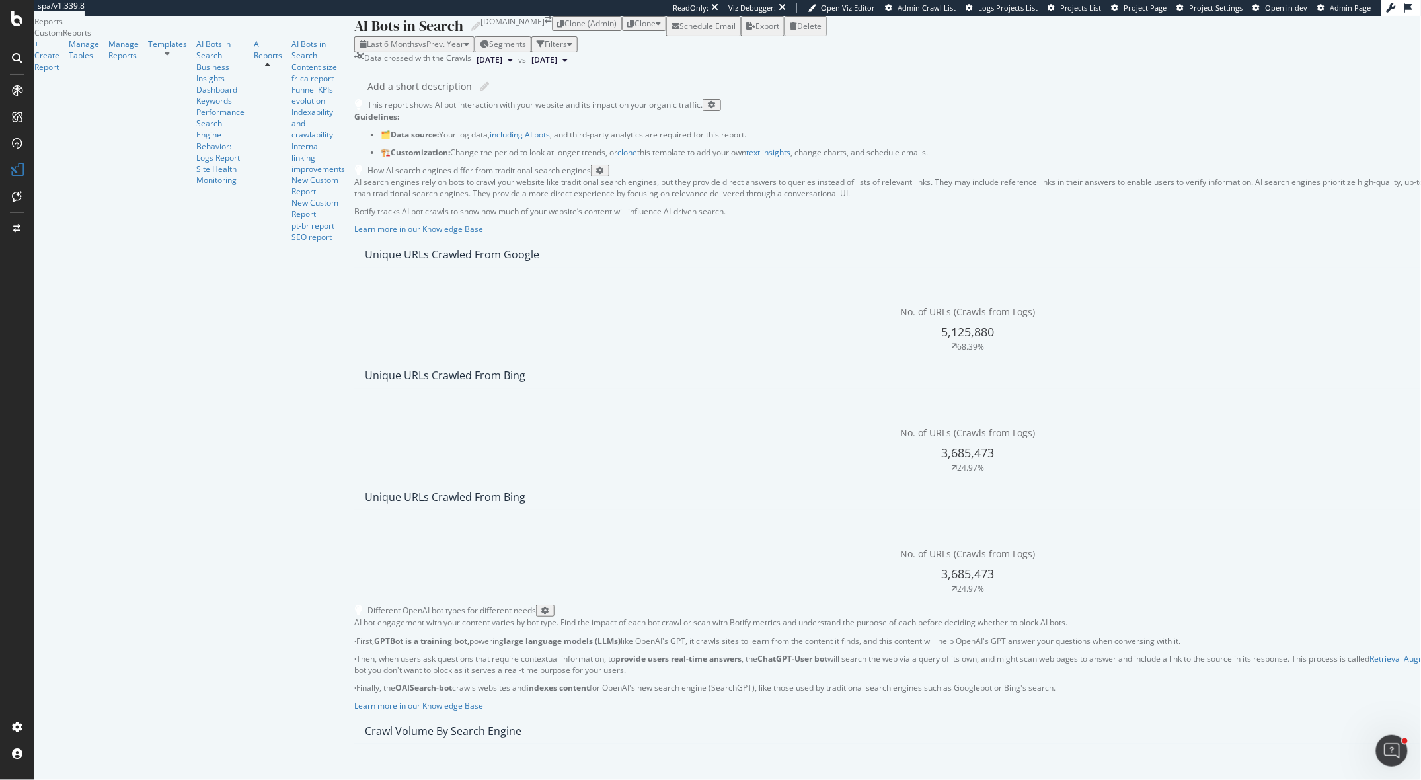
click at [581, 601] on div "OpenAI" at bounding box center [578, 592] width 91 height 19
drag, startPoint x: 1080, startPoint y: 451, endPoint x: 1327, endPoint y: 455, distance: 247.1
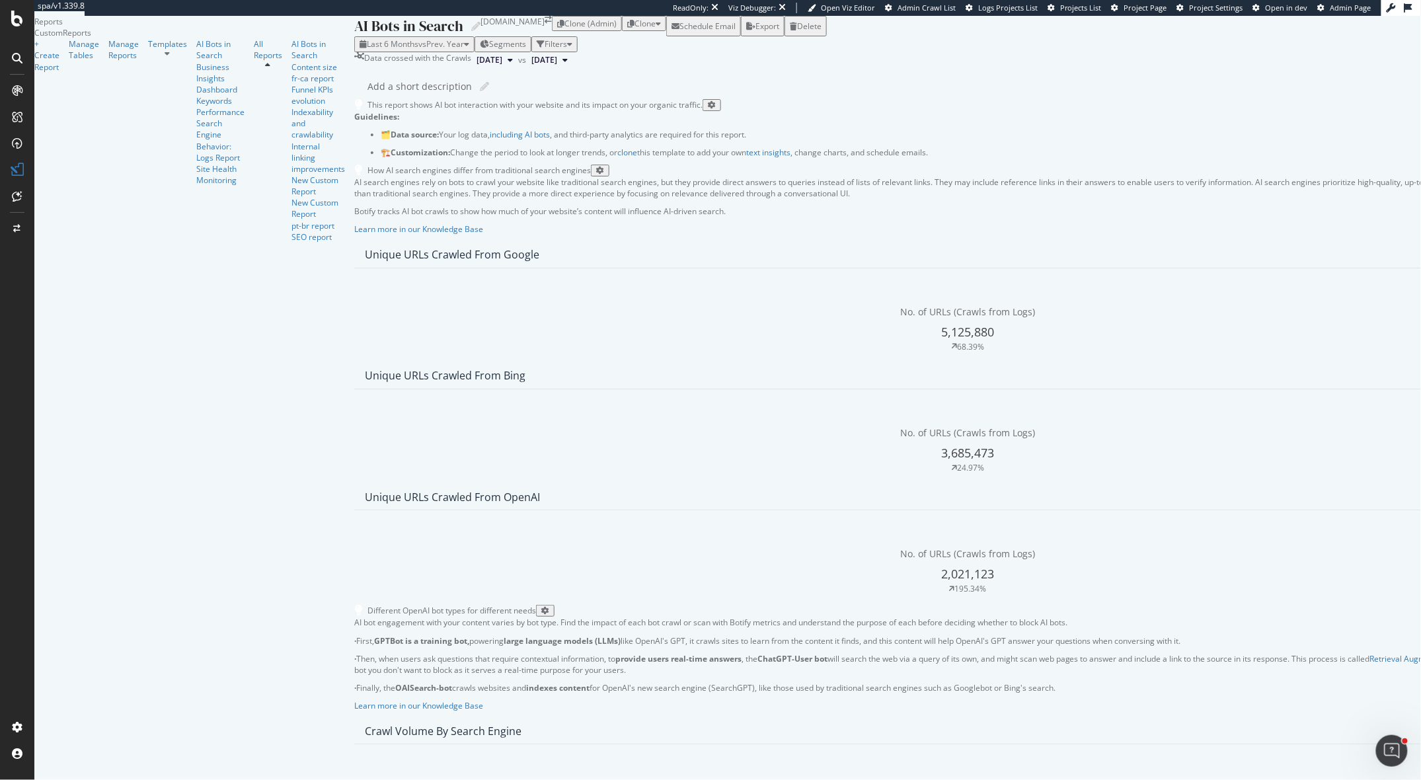
scroll to position [2531, 0]
click at [1037, 264] on span "All bots" at bounding box center [1010, 260] width 74 height 12
drag, startPoint x: 1172, startPoint y: 362, endPoint x: 1365, endPoint y: 362, distance: 192.9
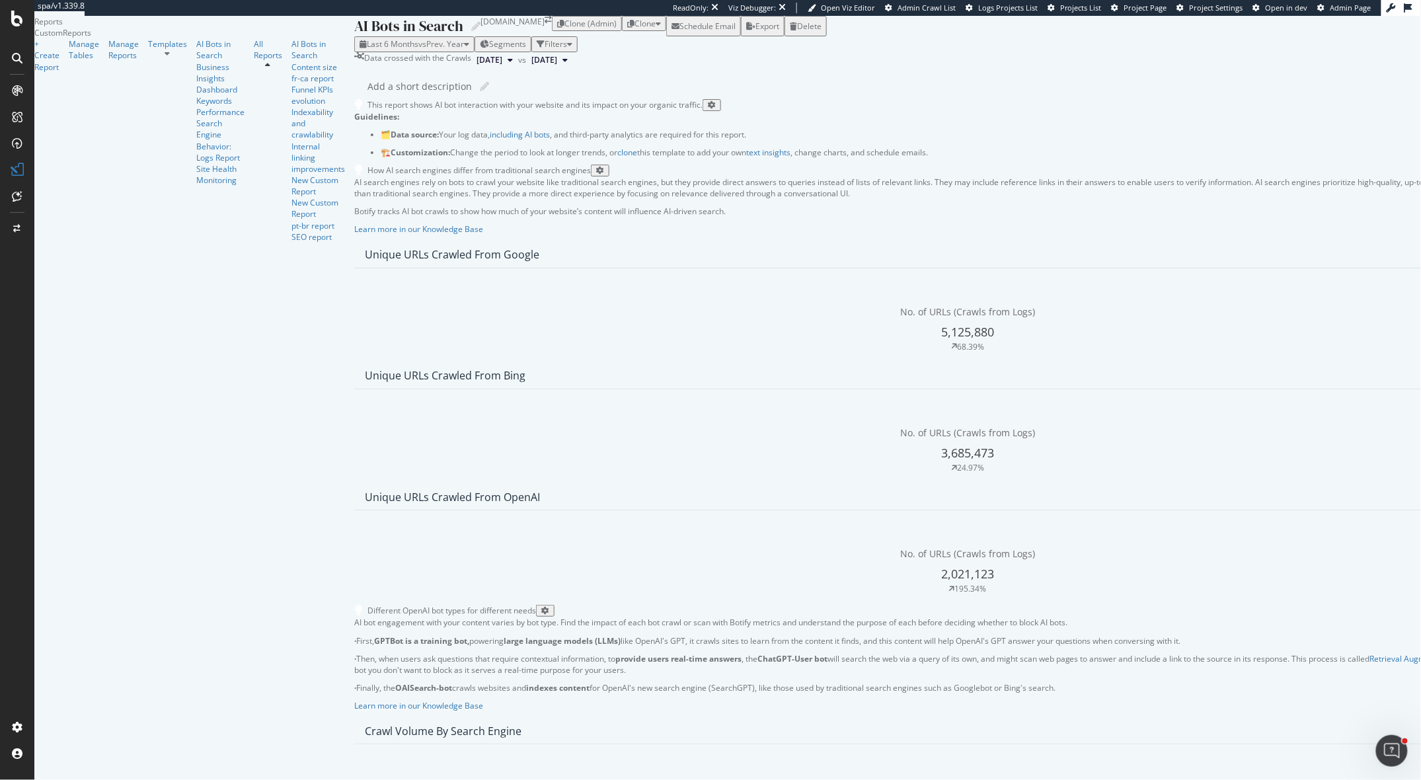
click at [839, 501] on div "Week" at bounding box center [834, 510] width 47 height 19
drag, startPoint x: 1279, startPoint y: 500, endPoint x: 949, endPoint y: 500, distance: 330.4
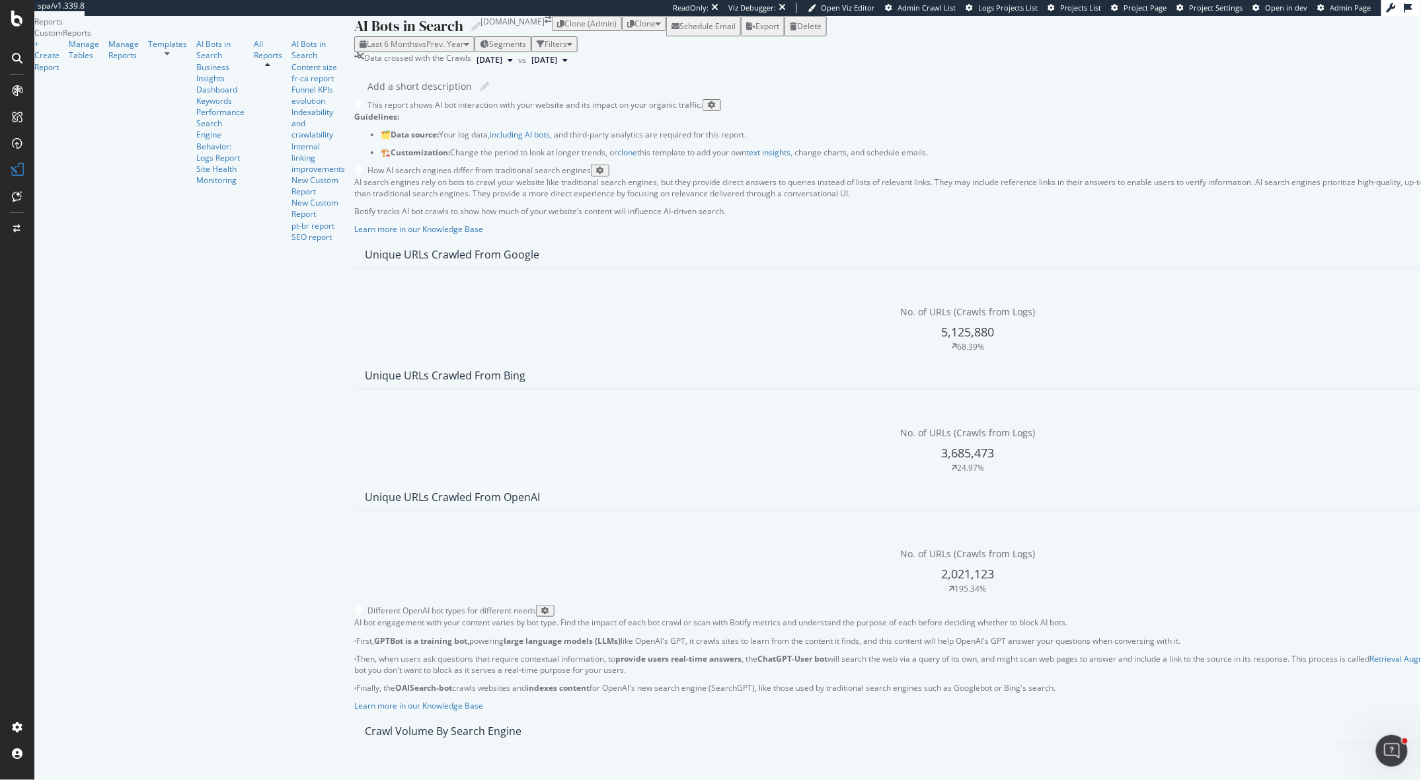
click at [1347, 533] on span "Week" at bounding box center [1340, 533] width 26 height 12
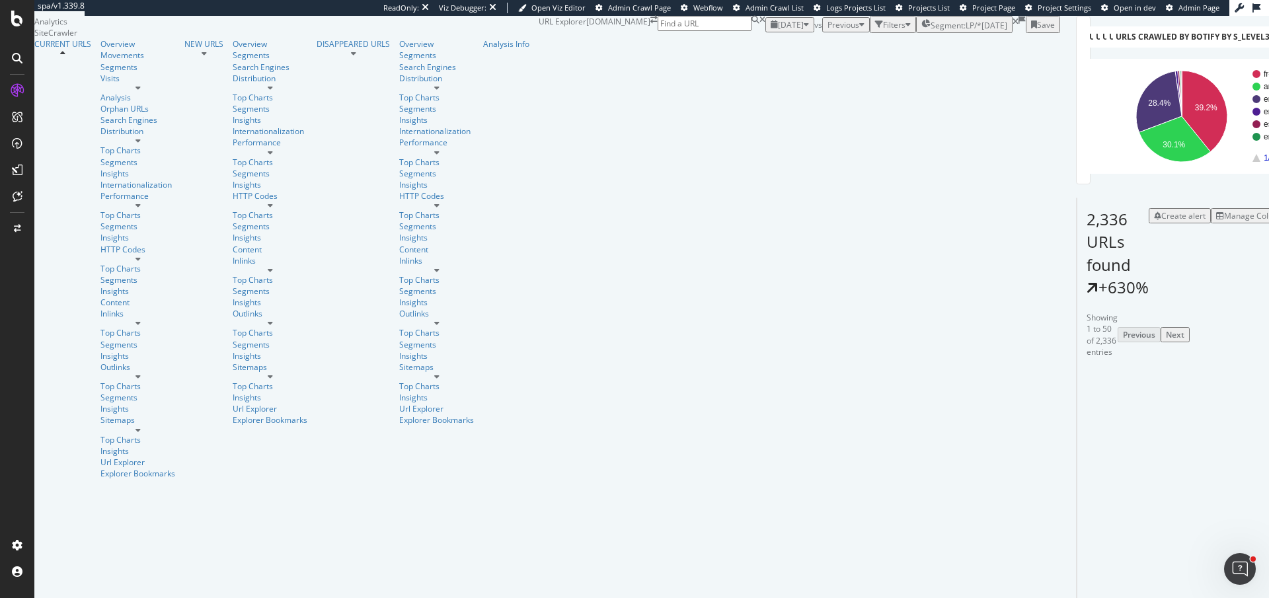
scroll to position [13, 0]
click at [88, 157] on div "SpeedWorkers" at bounding box center [61, 151] width 54 height 11
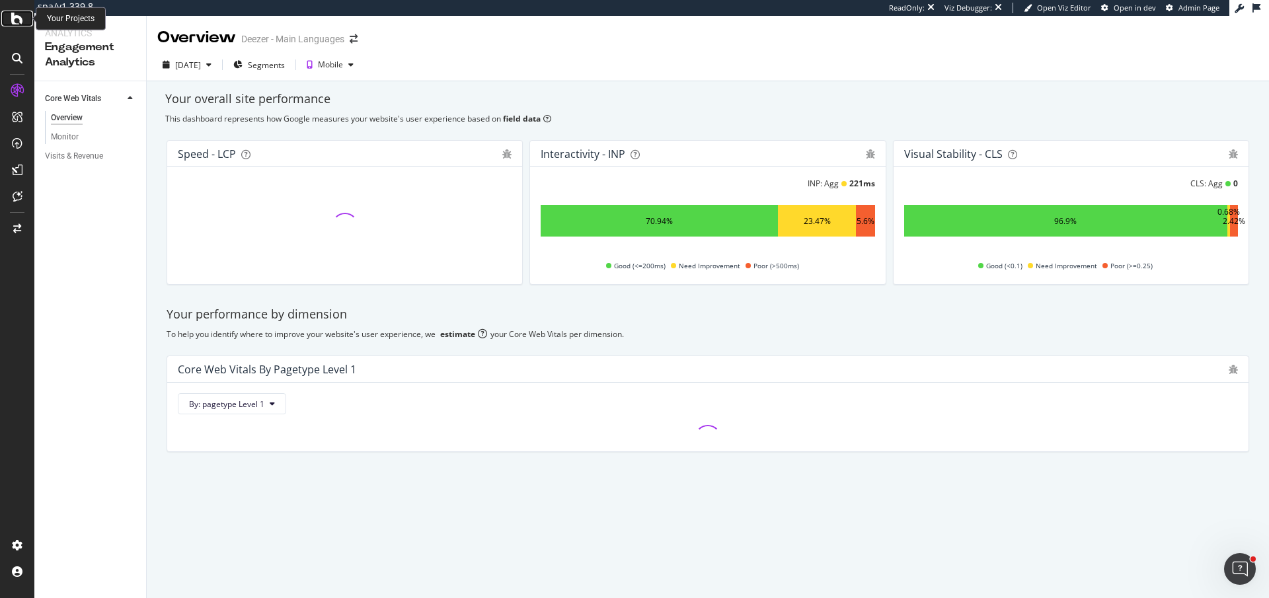
click at [15, 21] on icon at bounding box center [17, 19] width 12 height 16
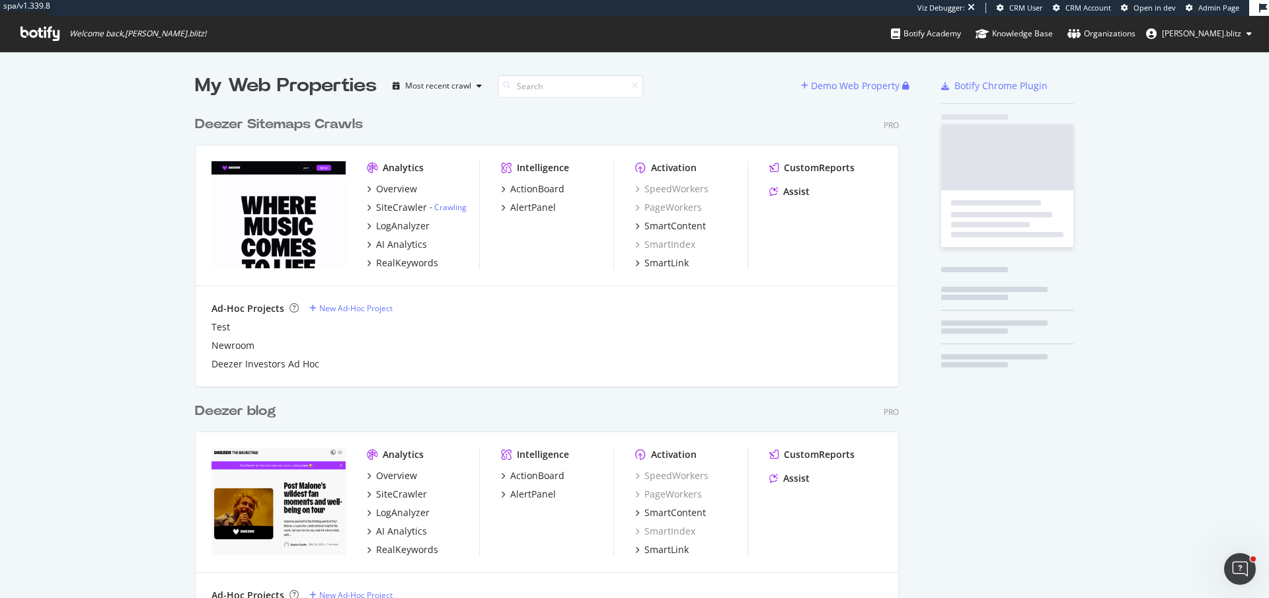
scroll to position [847, 714]
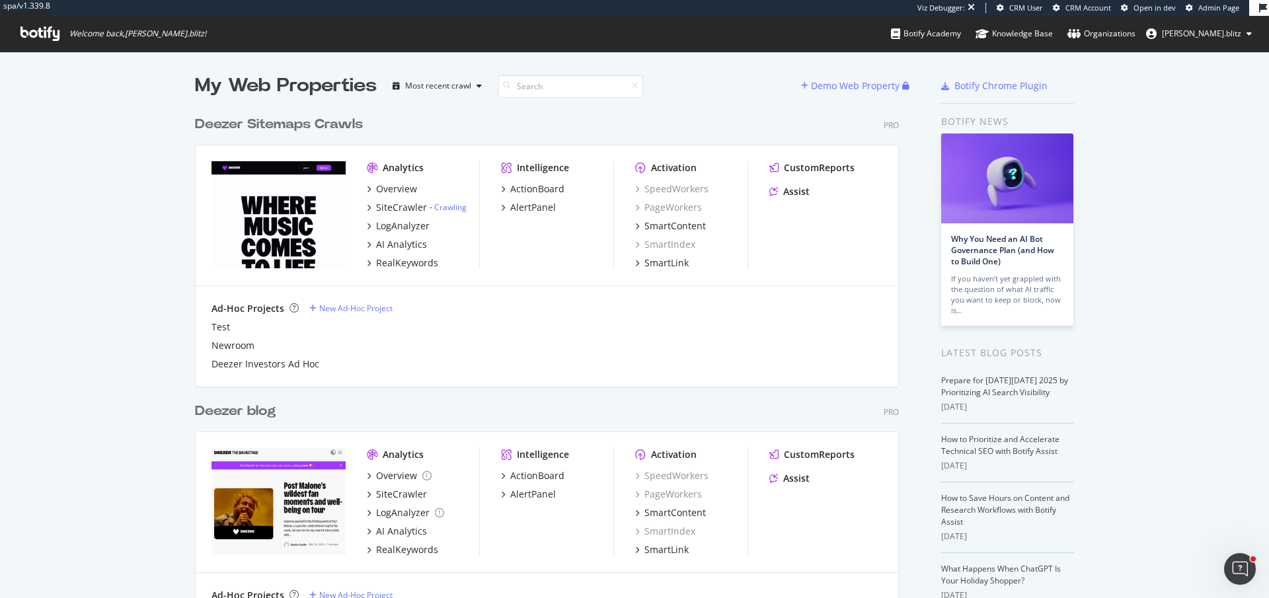
click at [159, 209] on div "My Web Properties Most recent crawl Demo Web Property Deezer Sitemaps Crawls Pr…" at bounding box center [634, 510] width 1269 height 916
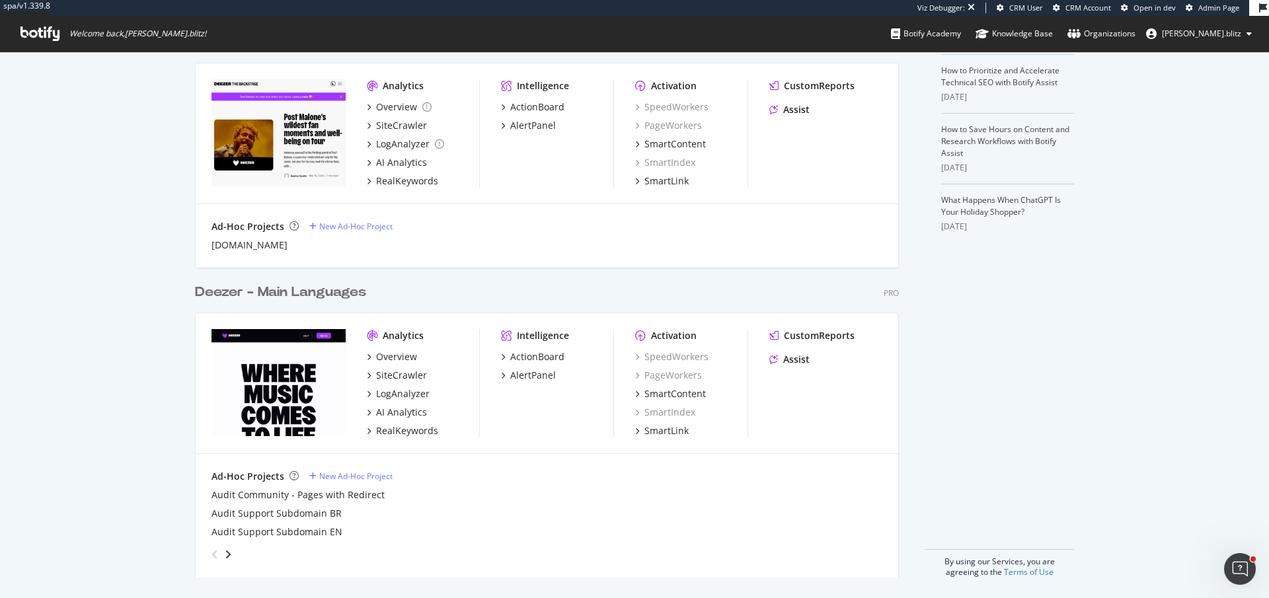
click at [315, 299] on div "Deezer - Main Languages" at bounding box center [280, 292] width 171 height 19
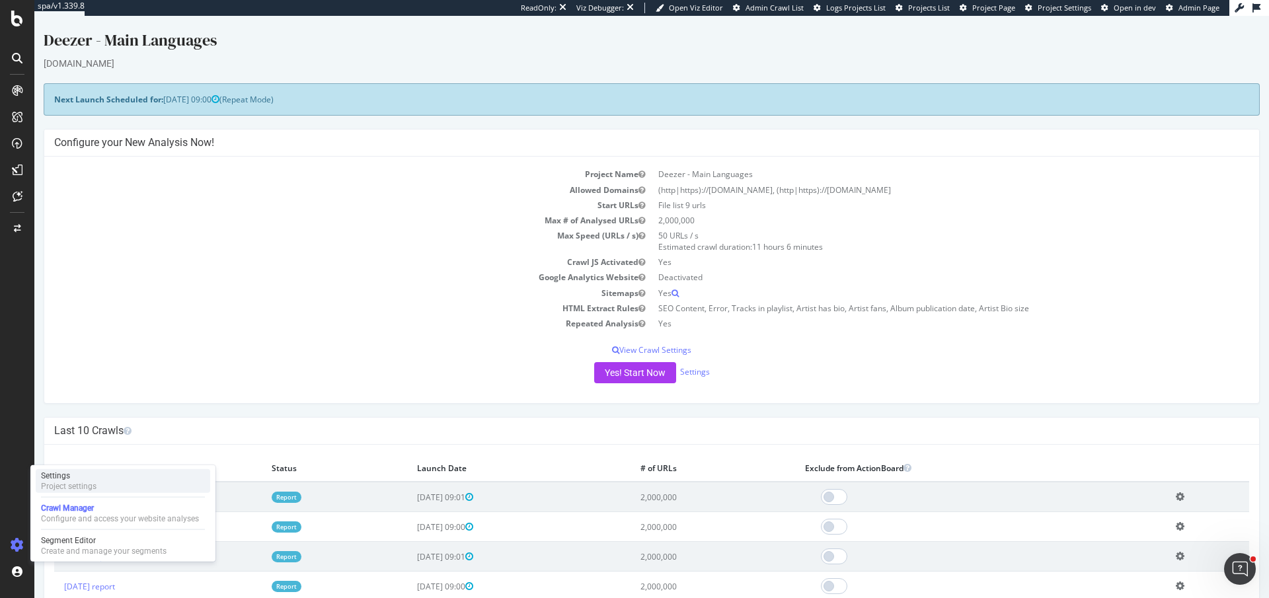
click at [87, 485] on div "Project settings" at bounding box center [69, 486] width 56 height 11
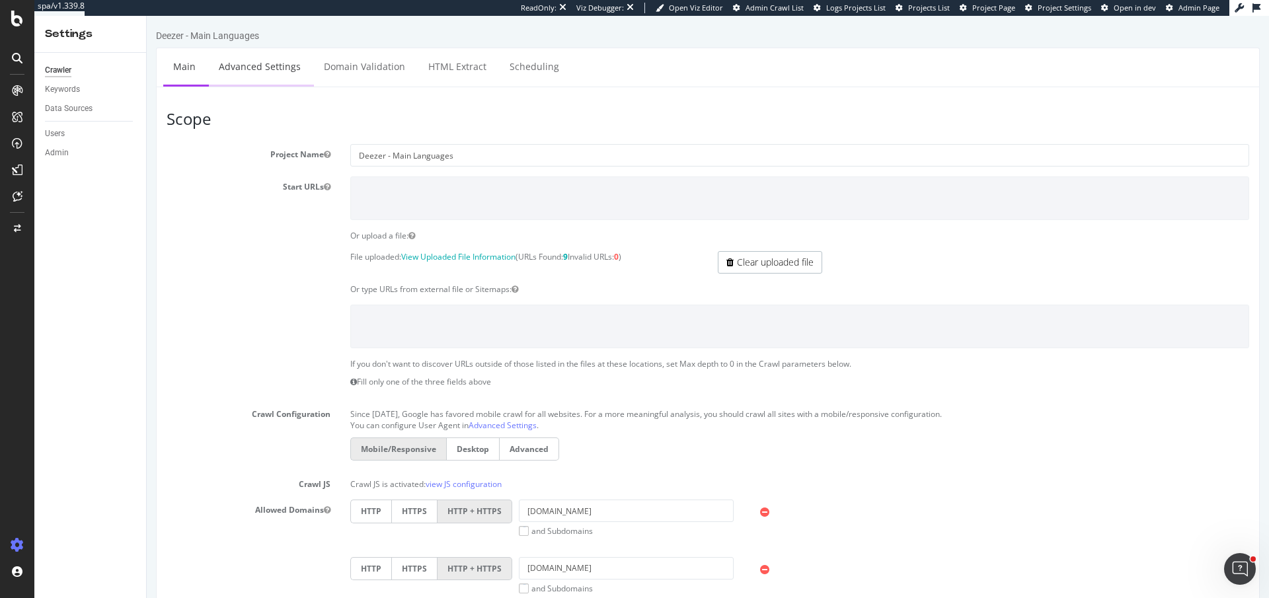
click at [227, 63] on link "Advanced Settings" at bounding box center [260, 66] width 102 height 36
click at [25, 19] on div at bounding box center [17, 19] width 32 height 16
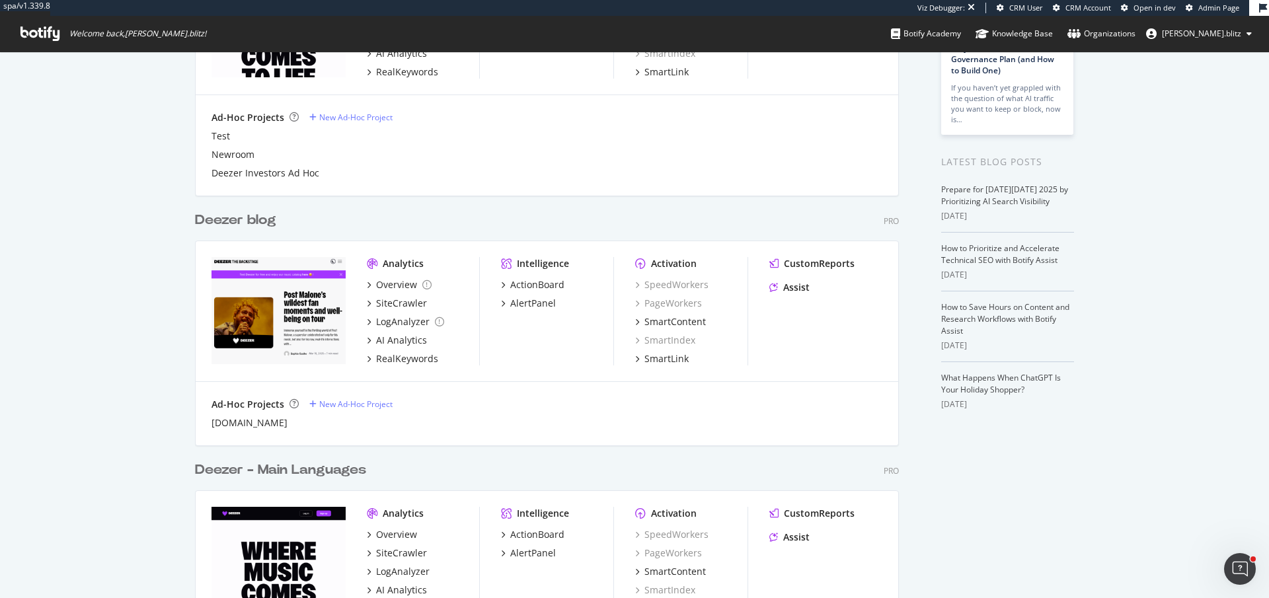
scroll to position [196, 0]
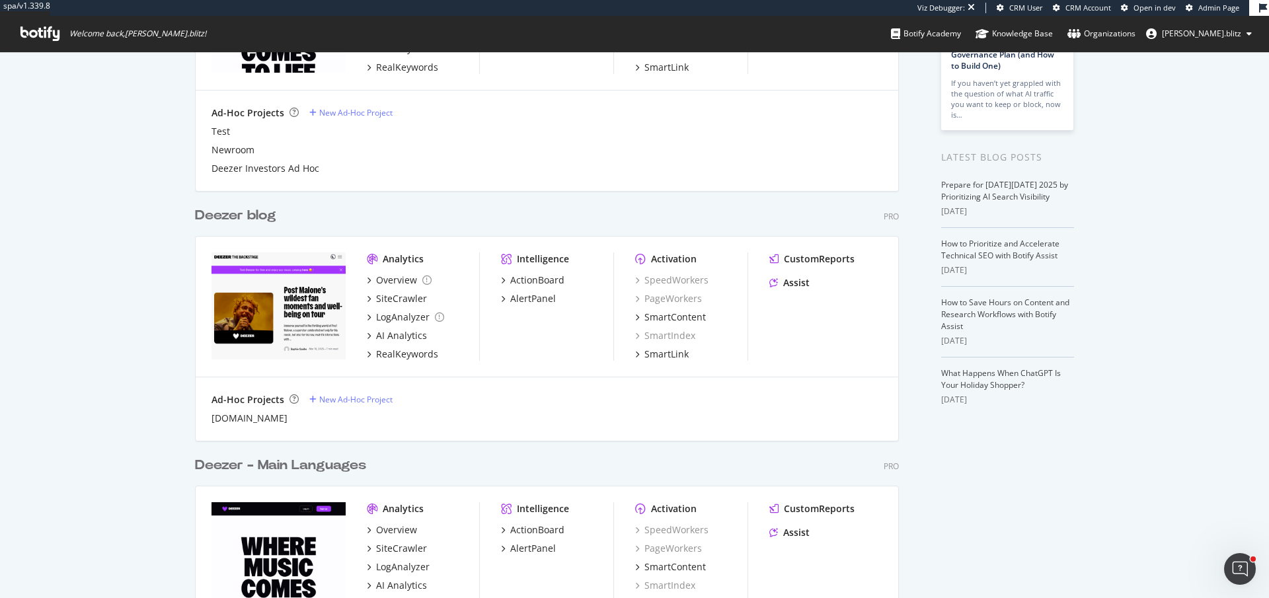
click at [285, 464] on div "Deezer - Main Languages" at bounding box center [280, 465] width 171 height 19
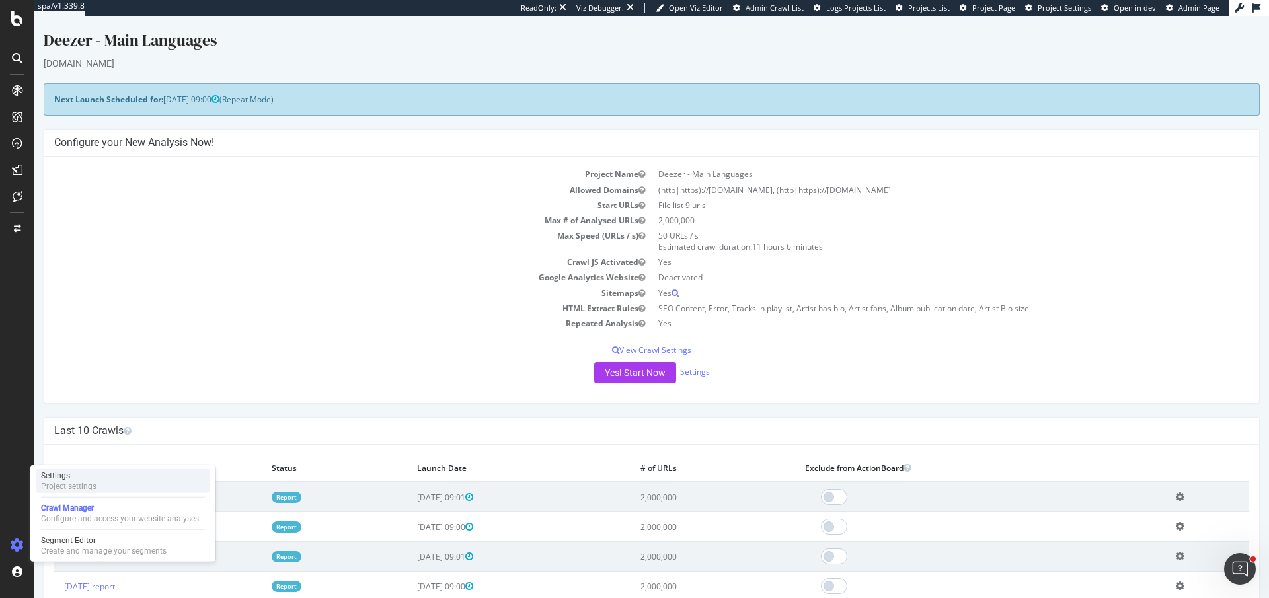
click at [103, 482] on div "Settings Project settings" at bounding box center [123, 481] width 174 height 24
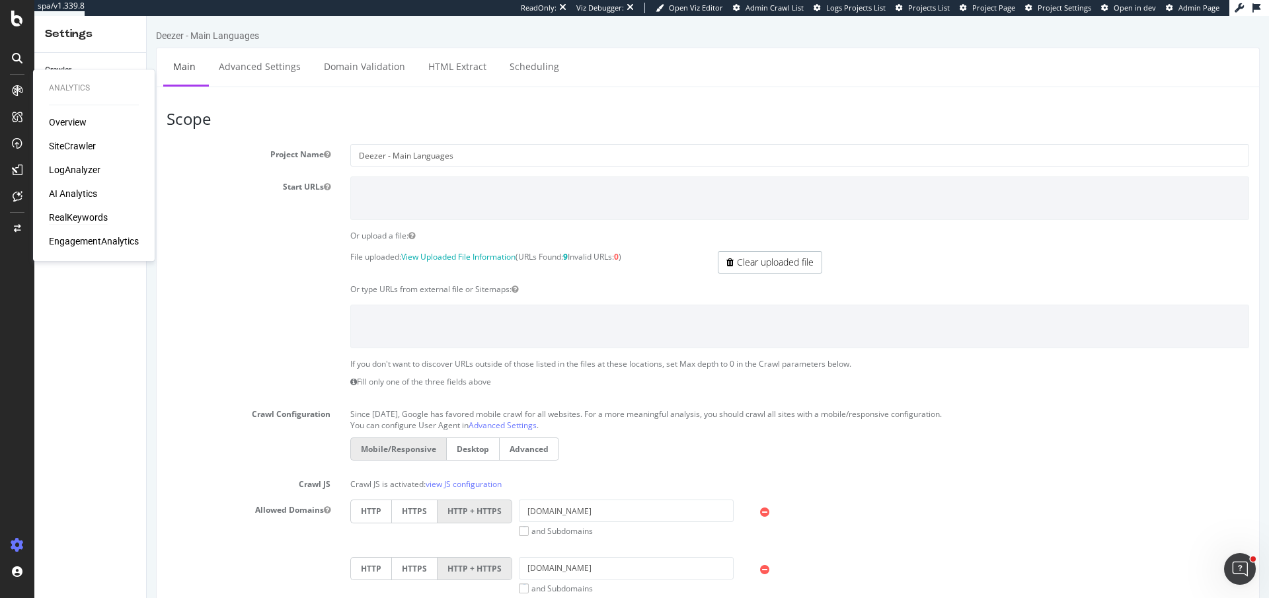
click at [87, 221] on div "RealKeywords" at bounding box center [78, 217] width 59 height 13
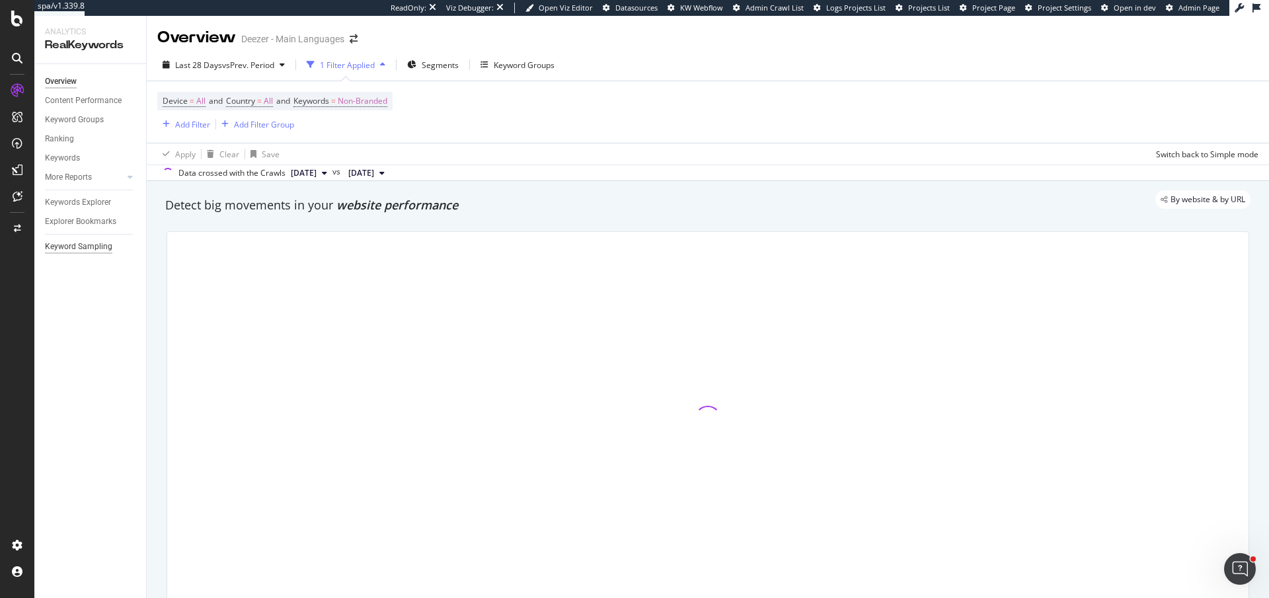
click at [65, 251] on div "Keyword Sampling" at bounding box center [78, 247] width 67 height 14
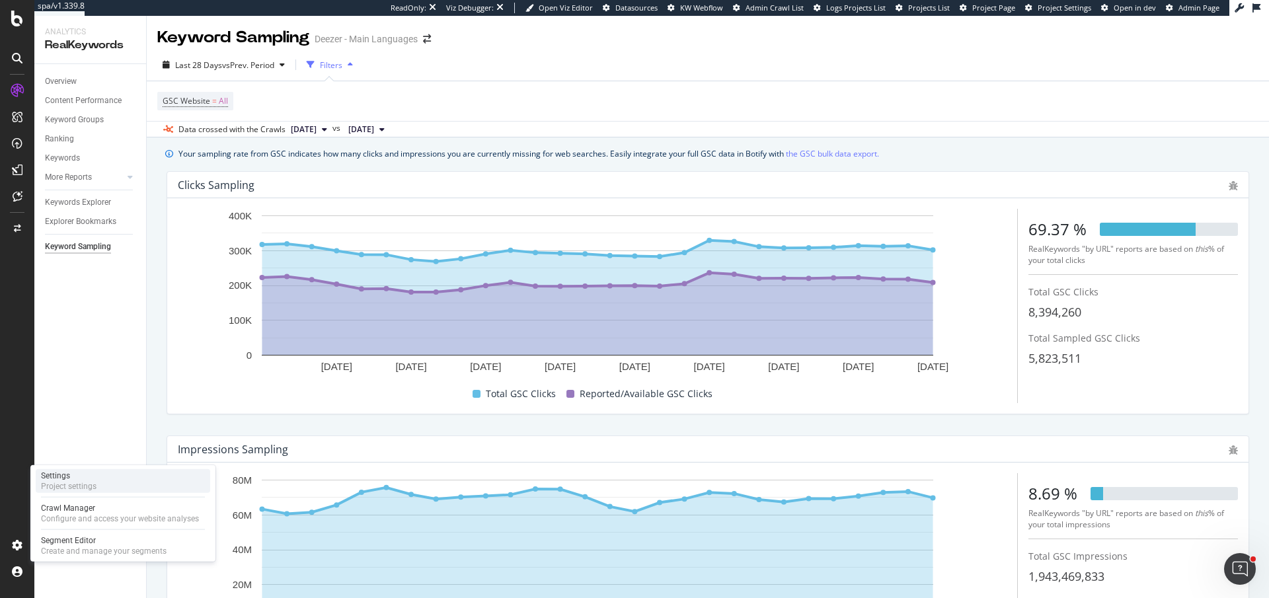
click at [86, 484] on div "Project settings" at bounding box center [69, 486] width 56 height 11
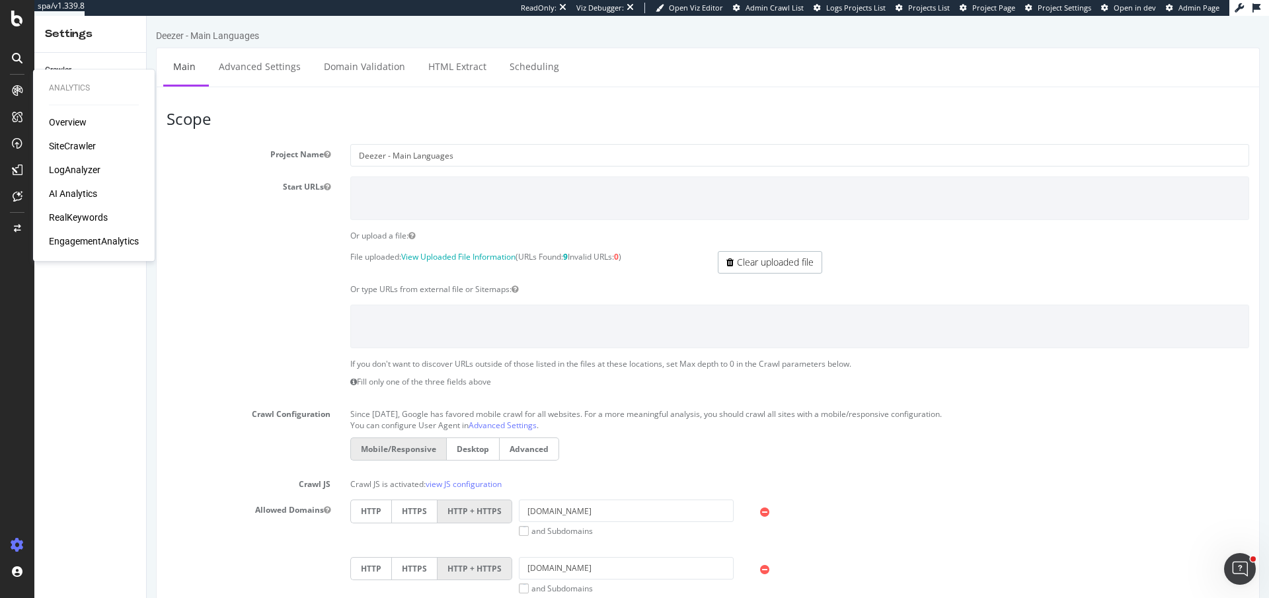
click at [85, 209] on div "Overview SiteCrawler LogAnalyzer AI Analytics RealKeywords EngagementAnalytics" at bounding box center [94, 182] width 90 height 132
click at [83, 218] on div "RealKeywords" at bounding box center [78, 217] width 59 height 13
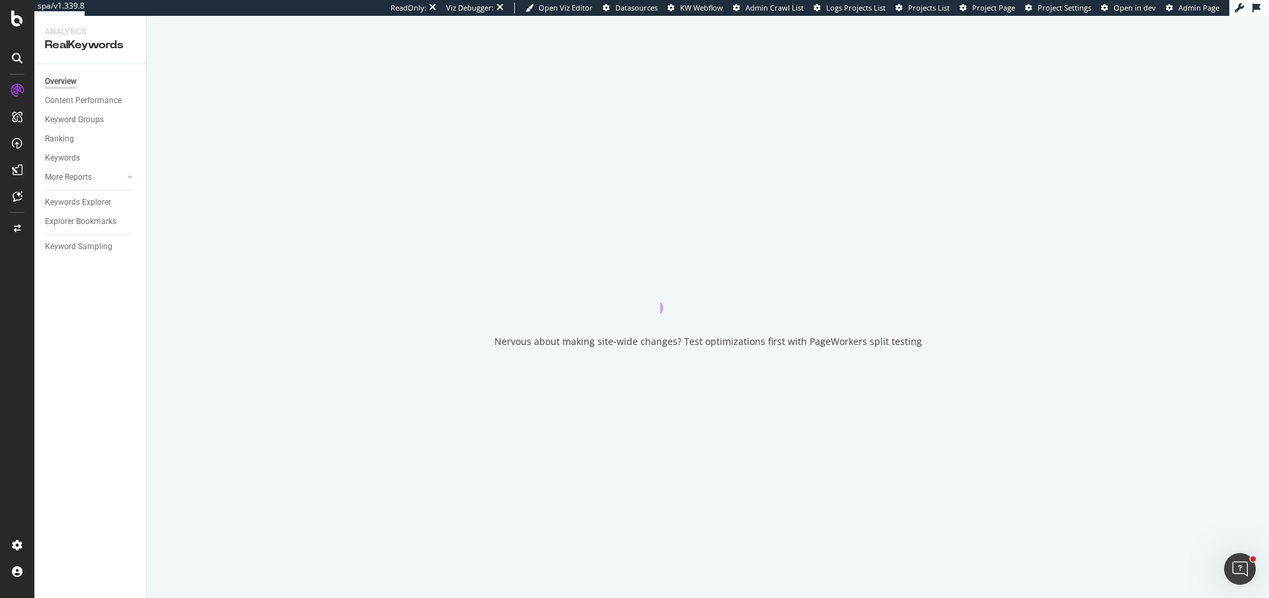
click at [88, 255] on div "Keyword Sampling" at bounding box center [95, 246] width 101 height 19
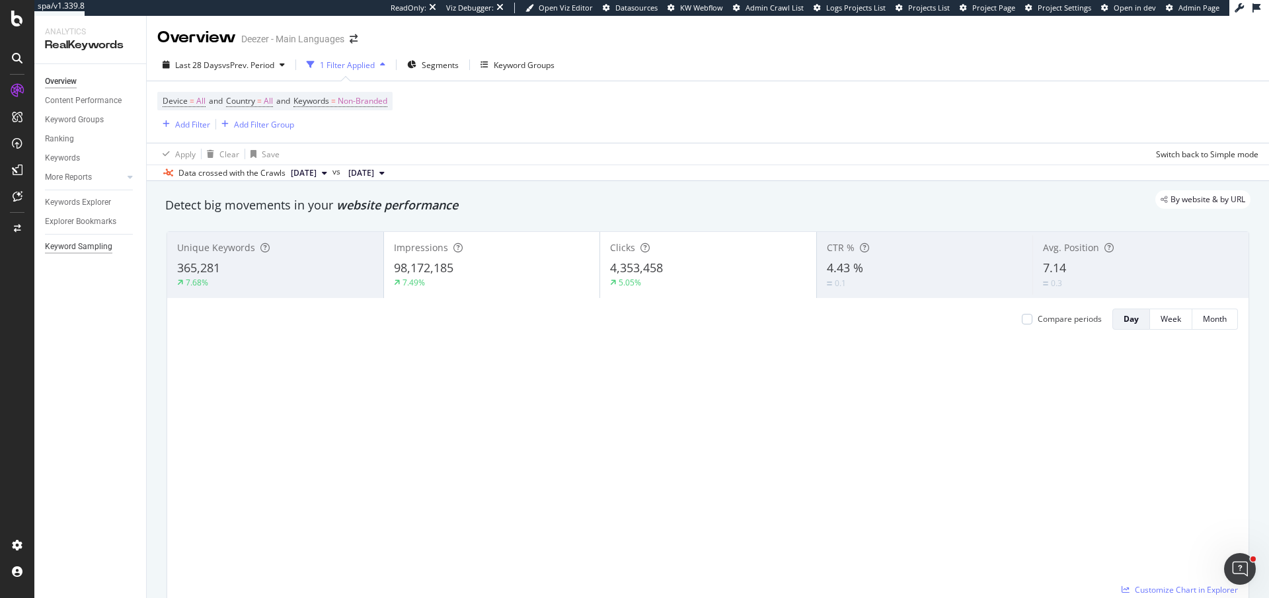
click at [88, 246] on div "Keyword Sampling" at bounding box center [78, 247] width 67 height 14
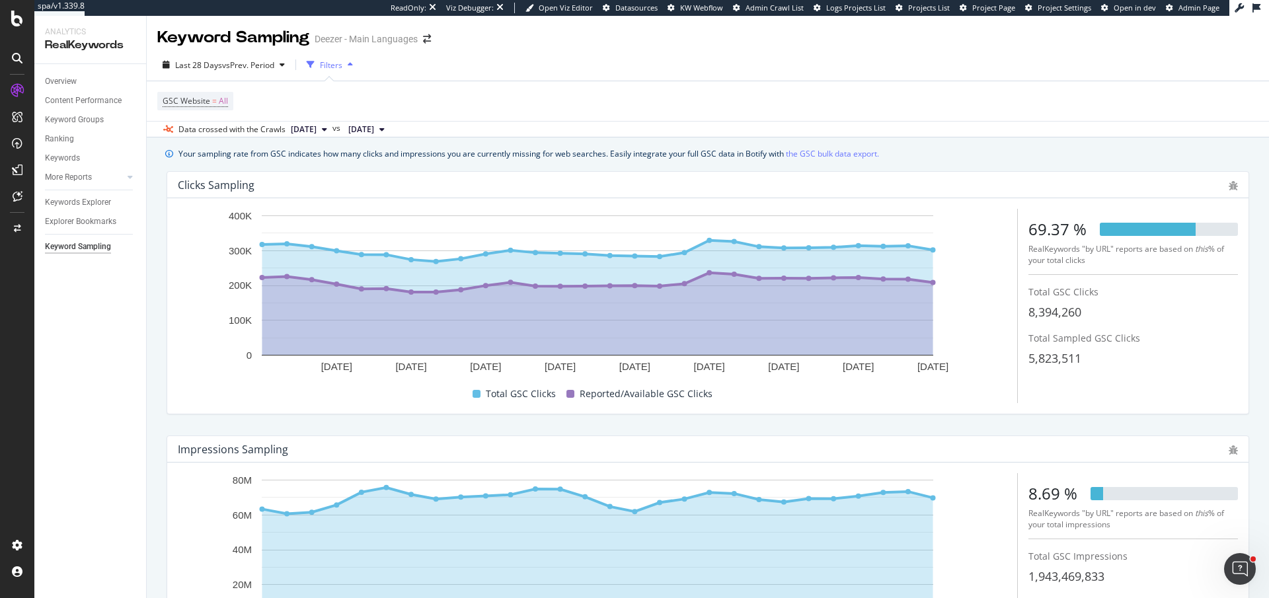
click at [13, 493] on div at bounding box center [17, 307] width 32 height 455
click at [89, 484] on div "Project settings" at bounding box center [69, 486] width 56 height 11
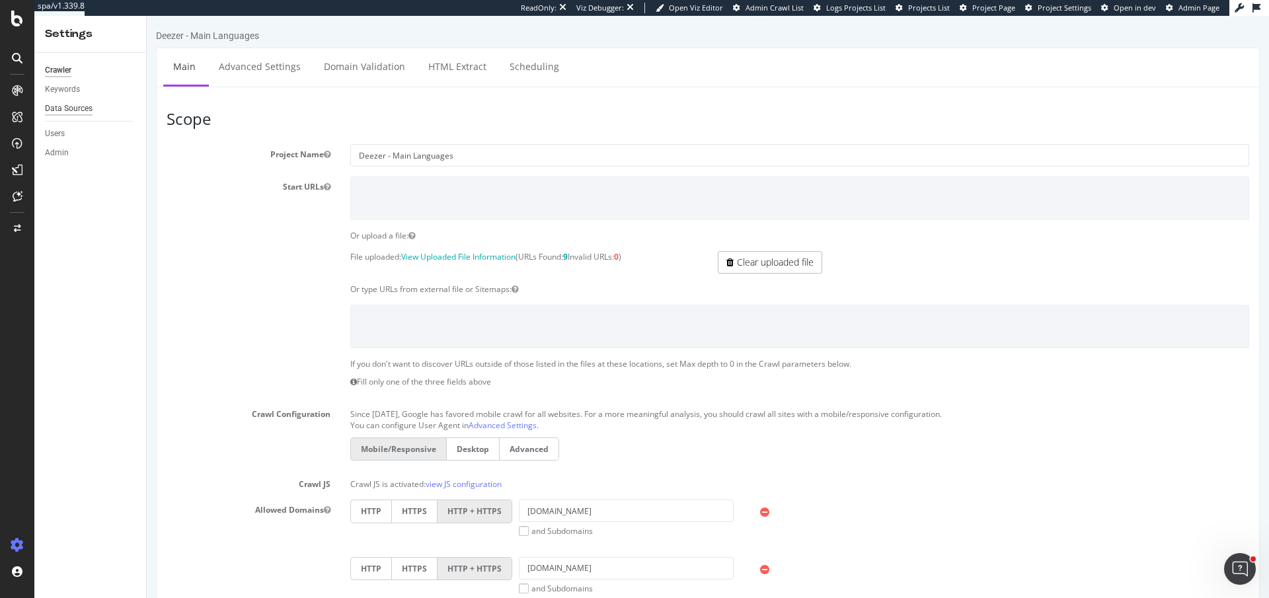
click at [59, 106] on div "Data Sources" at bounding box center [69, 109] width 48 height 14
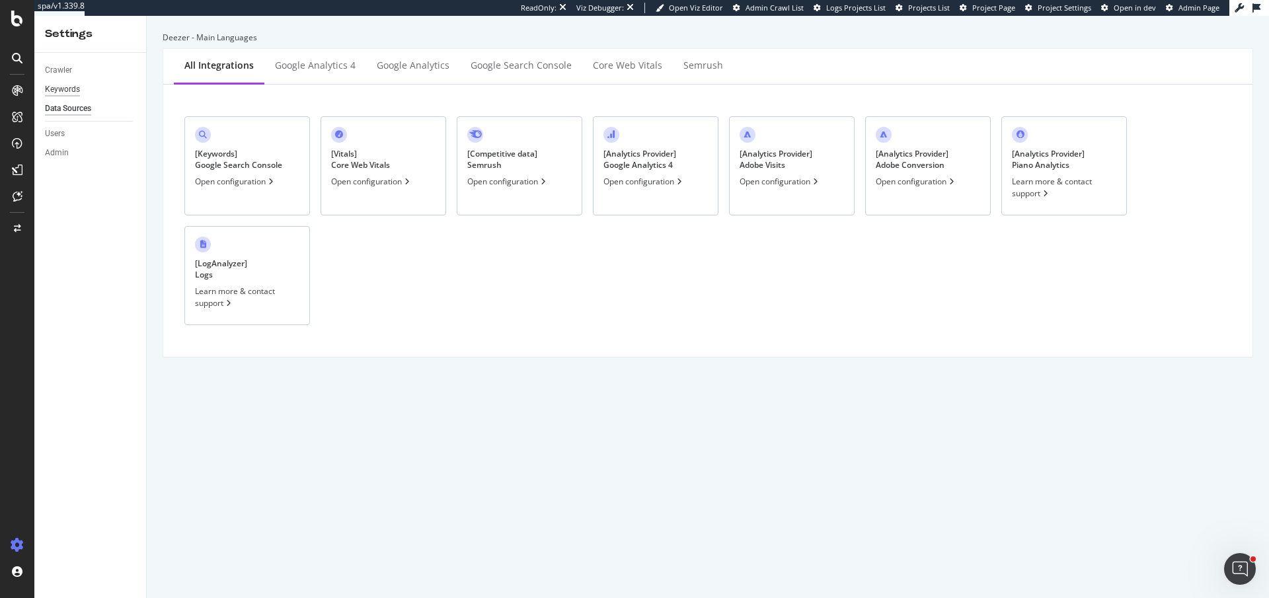
click at [50, 91] on div "Keywords" at bounding box center [62, 90] width 35 height 14
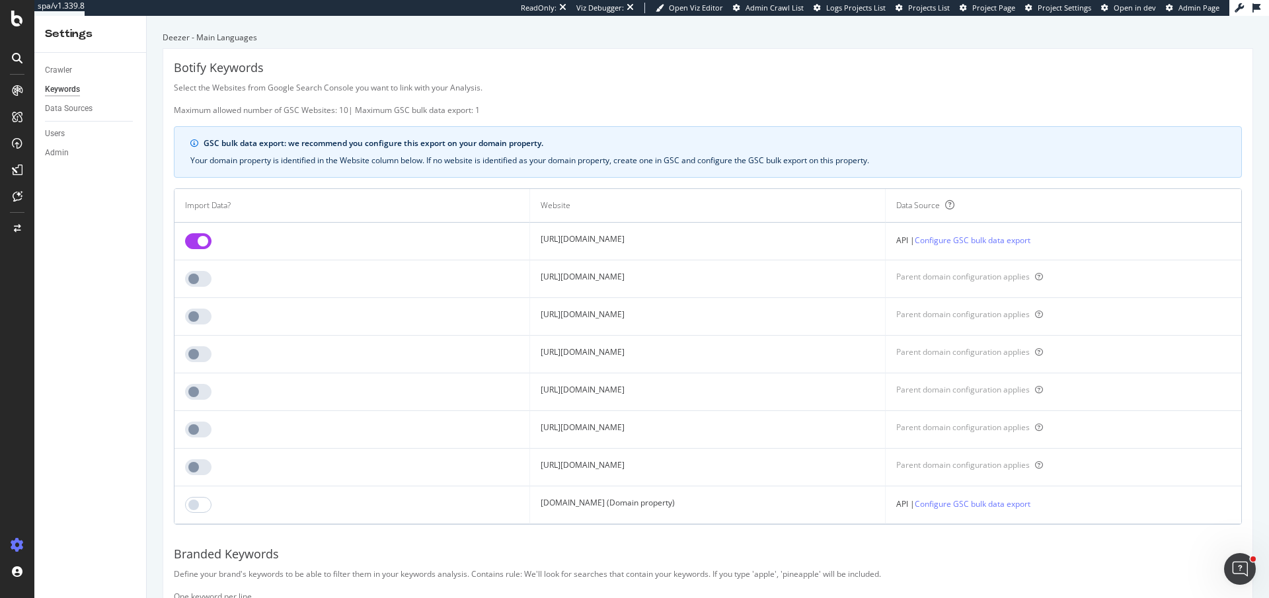
click at [542, 233] on td "https://www.deezer.com/" at bounding box center [707, 242] width 355 height 38
click at [205, 504] on input "checkbox" at bounding box center [198, 505] width 26 height 16
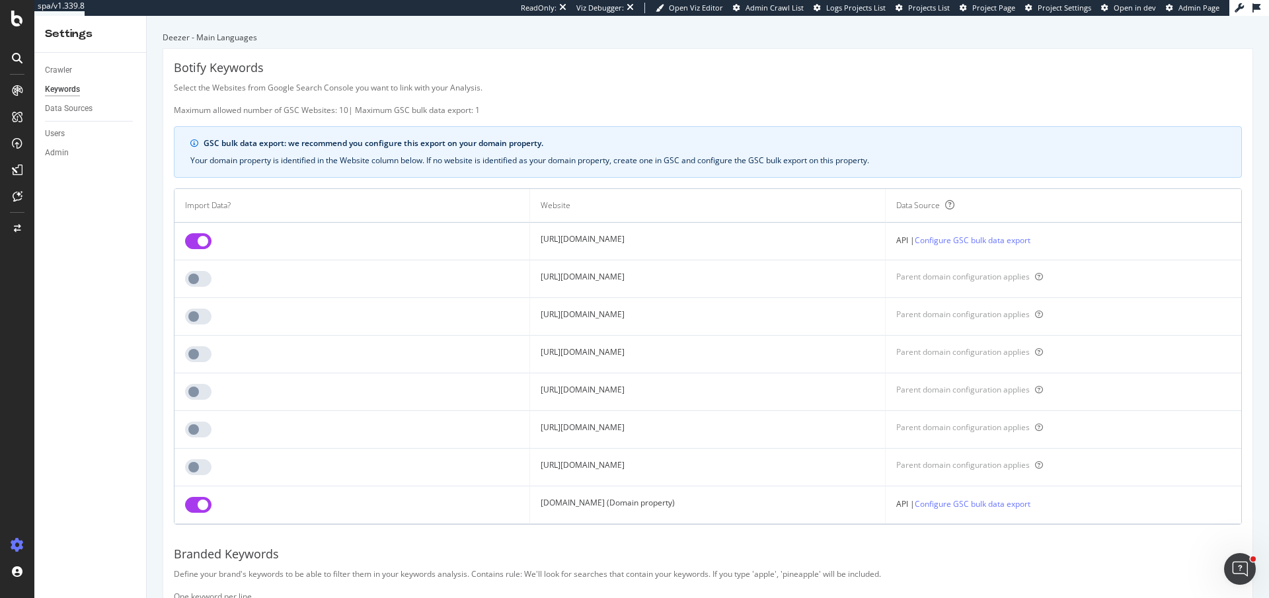
click at [194, 243] on input "checkbox" at bounding box center [198, 241] width 26 height 16
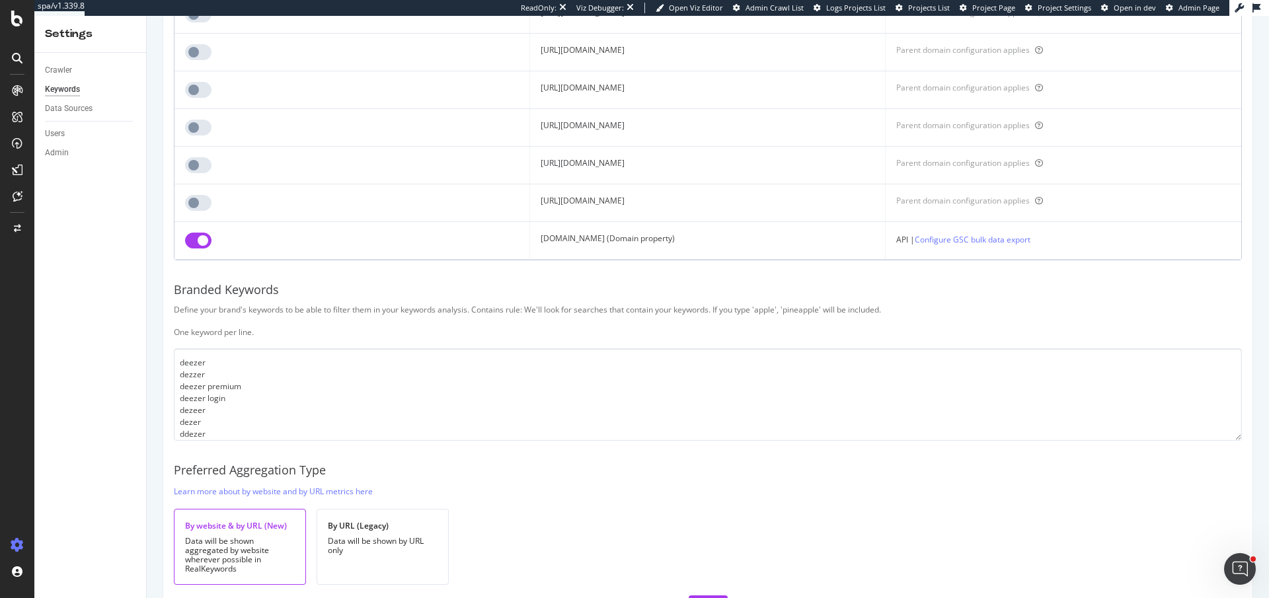
scroll to position [306, 0]
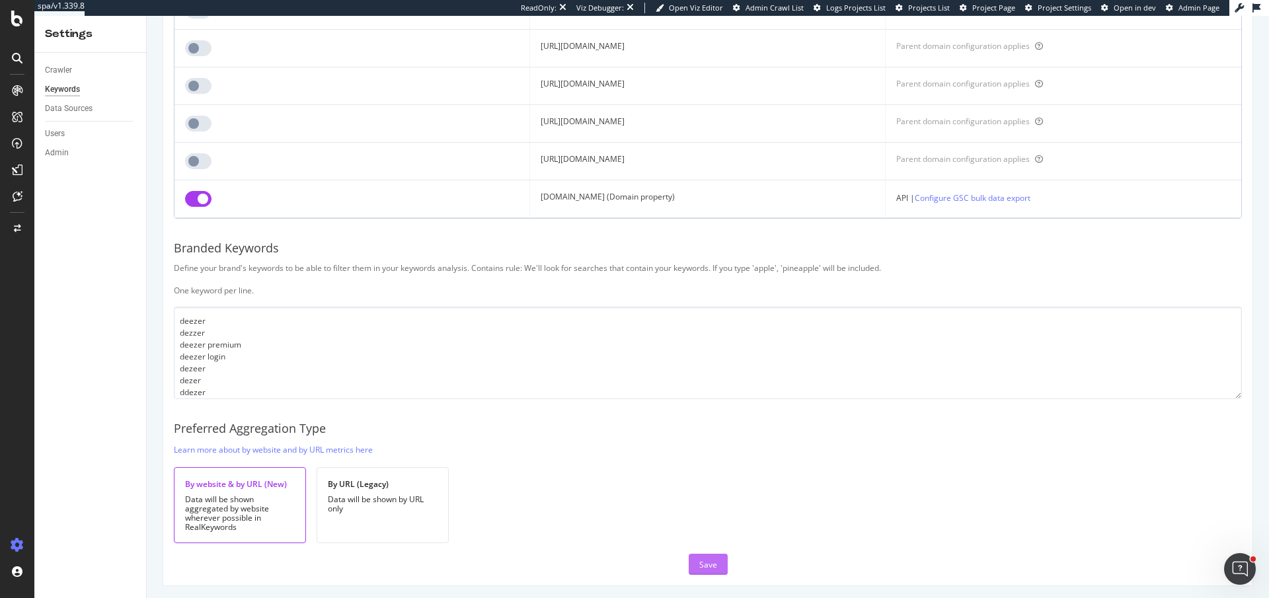
click at [709, 559] on div "Save" at bounding box center [708, 564] width 18 height 11
click at [718, 560] on button "Save" at bounding box center [707, 564] width 39 height 21
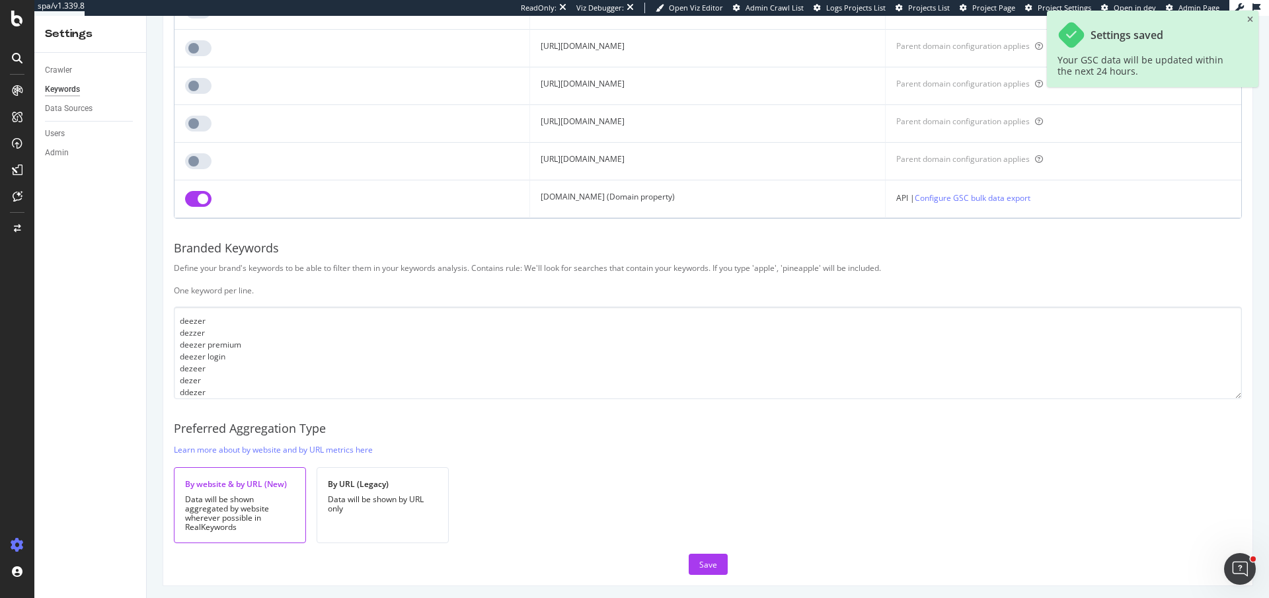
scroll to position [0, 0]
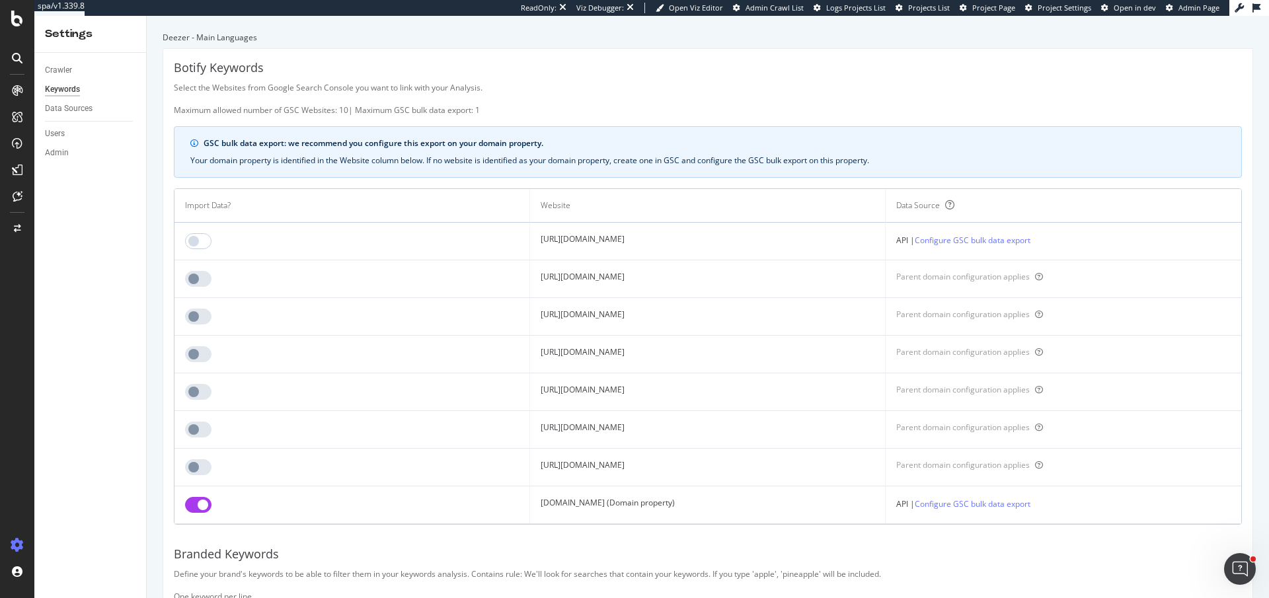
click at [572, 501] on td "deezer.com (Domain property)" at bounding box center [707, 505] width 355 height 38
click at [530, 496] on td "deezer.com (Domain property)" at bounding box center [707, 505] width 355 height 38
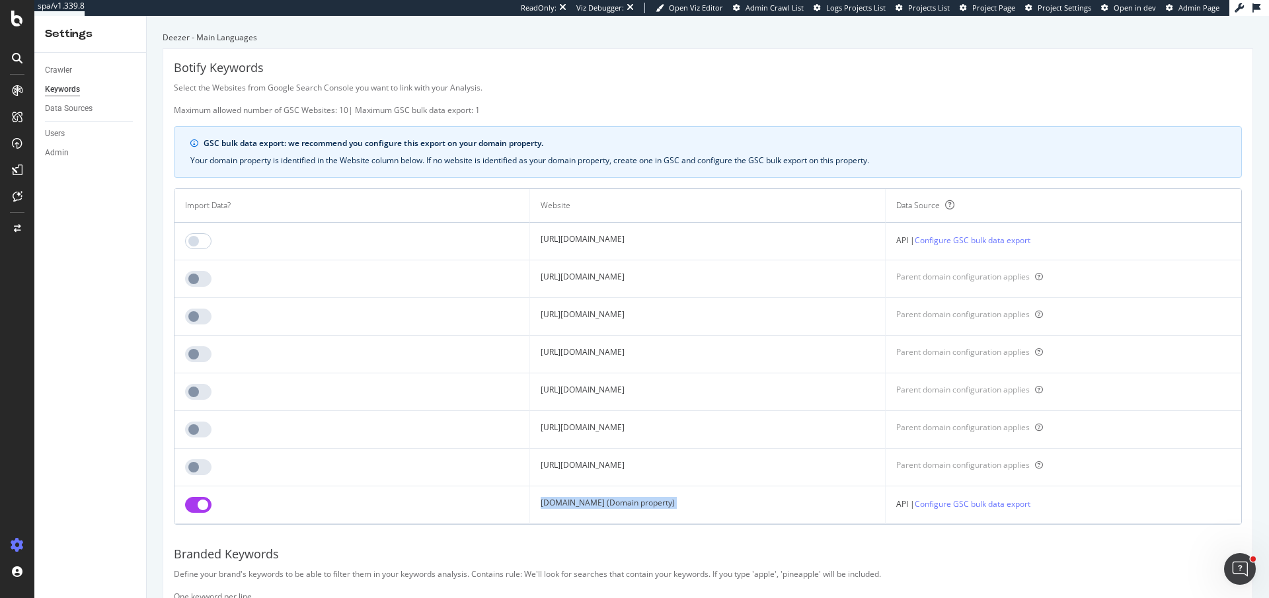
click at [530, 496] on td "deezer.com (Domain property)" at bounding box center [707, 505] width 355 height 38
click at [307, 74] on div "Botify Keywords" at bounding box center [708, 67] width 1068 height 17
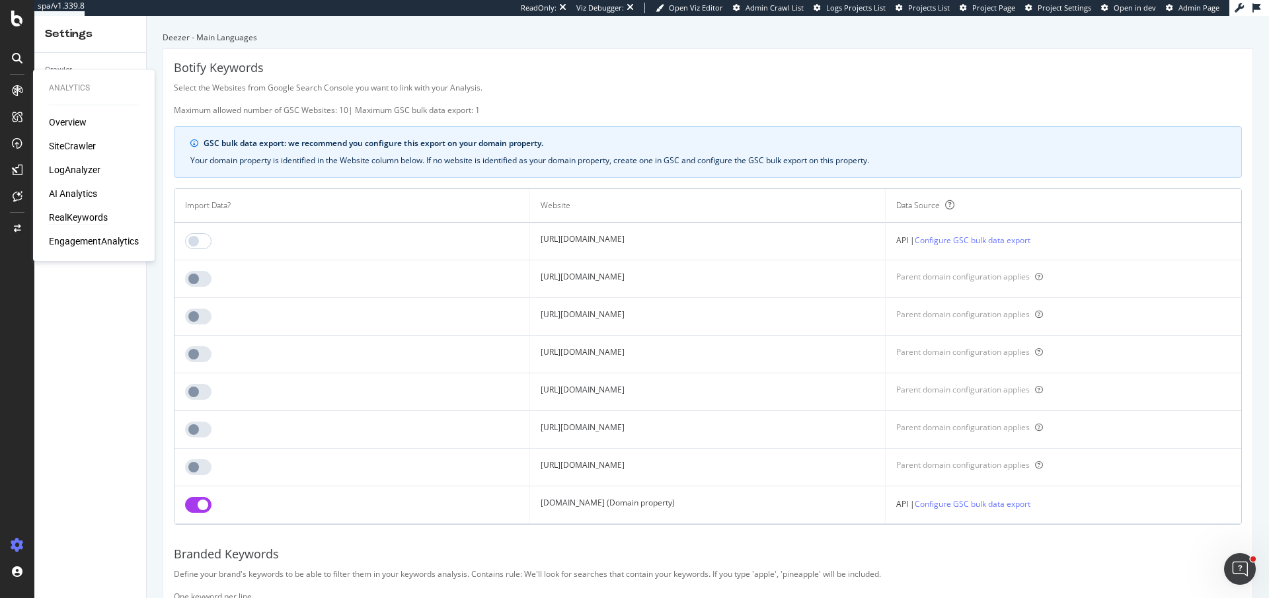
click at [75, 220] on div "RealKeywords" at bounding box center [78, 217] width 59 height 13
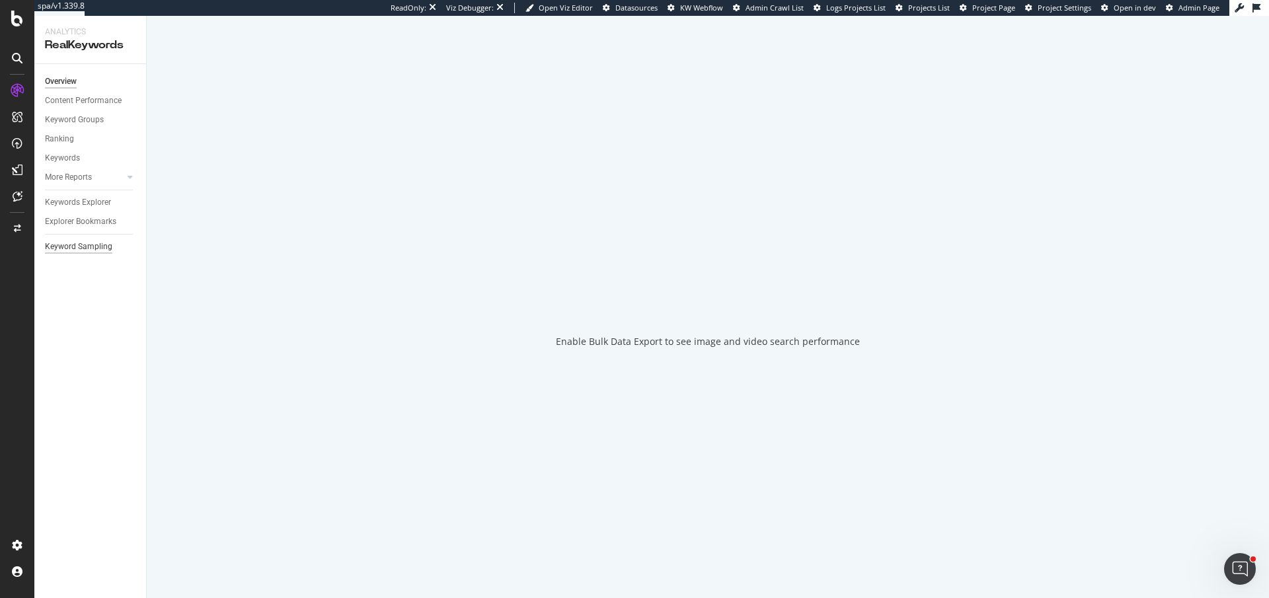
click at [83, 247] on div "Keyword Sampling" at bounding box center [78, 247] width 67 height 14
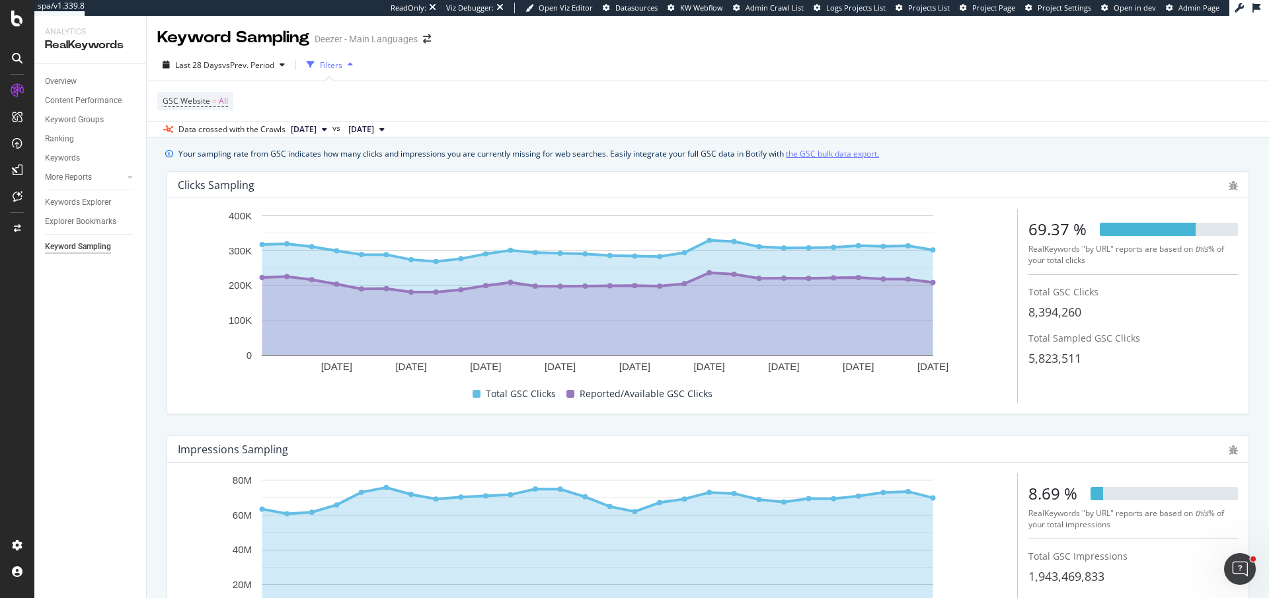
click at [828, 149] on link "the GSC bulk data export." at bounding box center [832, 154] width 93 height 14
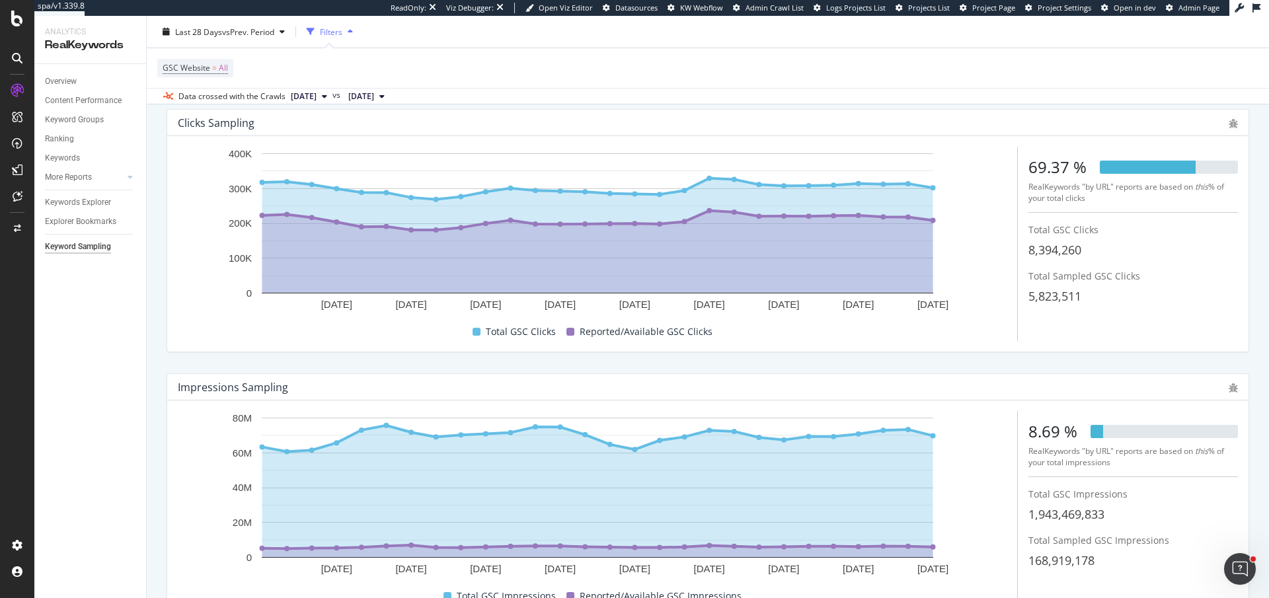
scroll to position [65, 0]
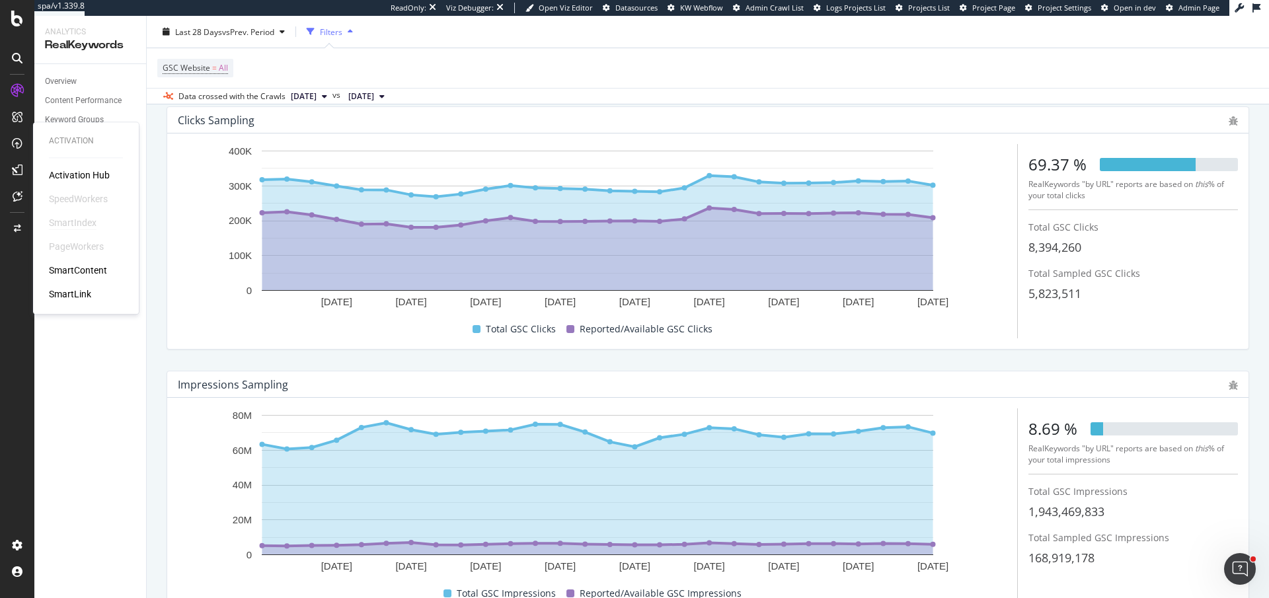
click at [79, 217] on div "SmartIndex" at bounding box center [73, 222] width 48 height 13
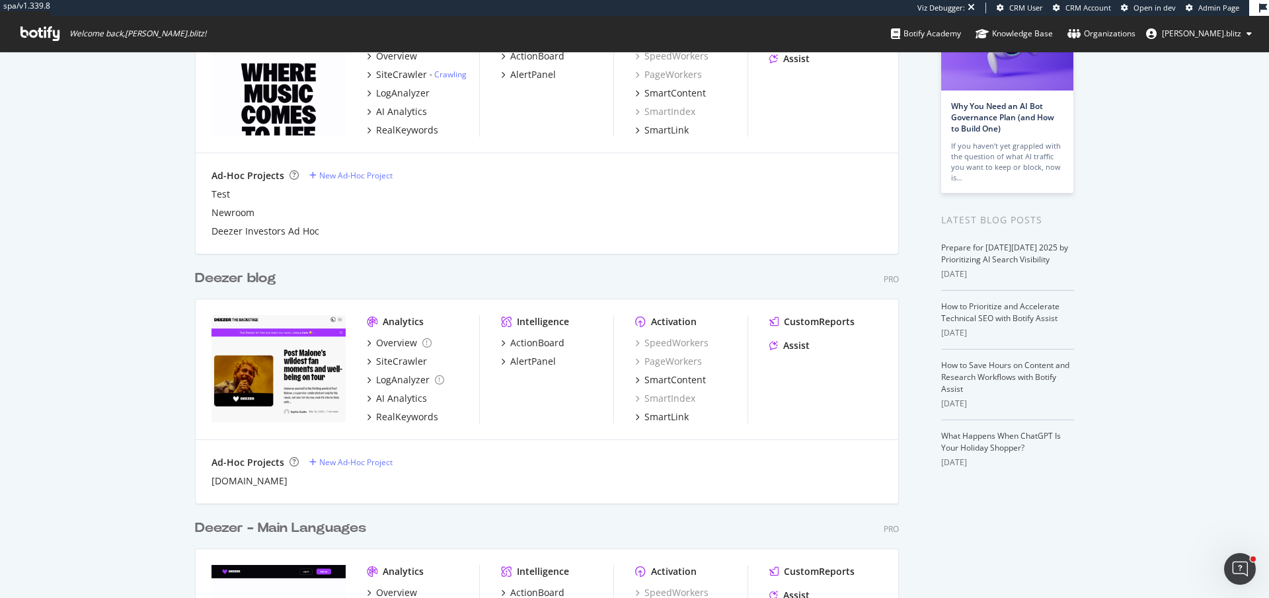
scroll to position [369, 0]
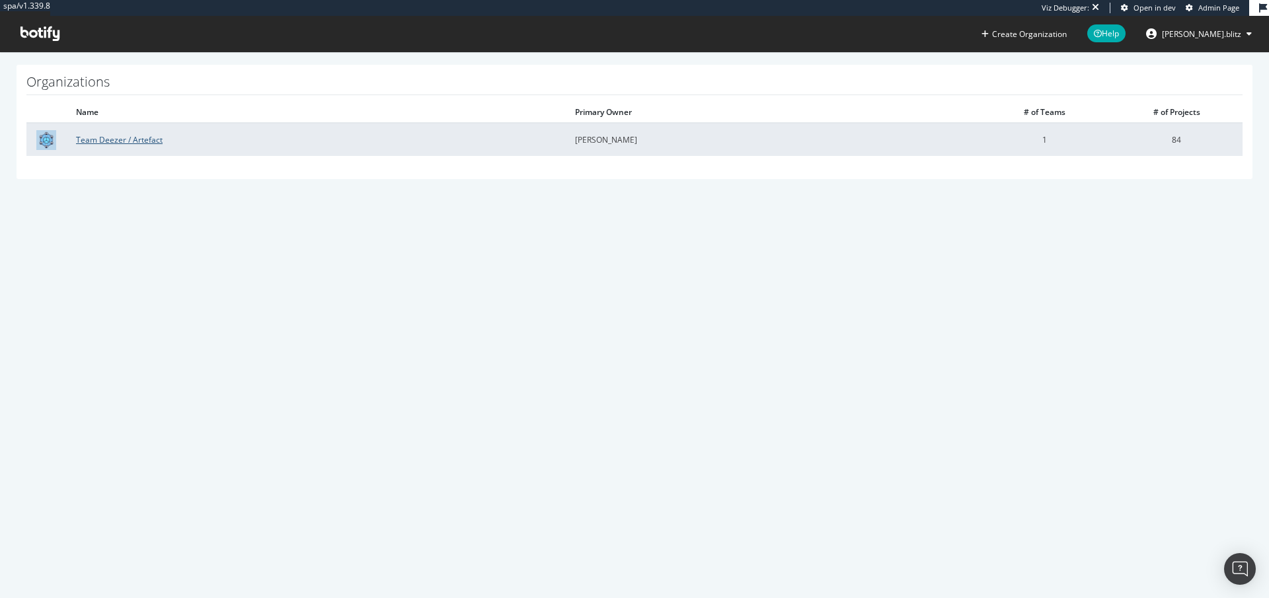
click at [81, 139] on link "Team Deezer / Artefact" at bounding box center [119, 139] width 87 height 11
